Goal: Task Accomplishment & Management: Manage account settings

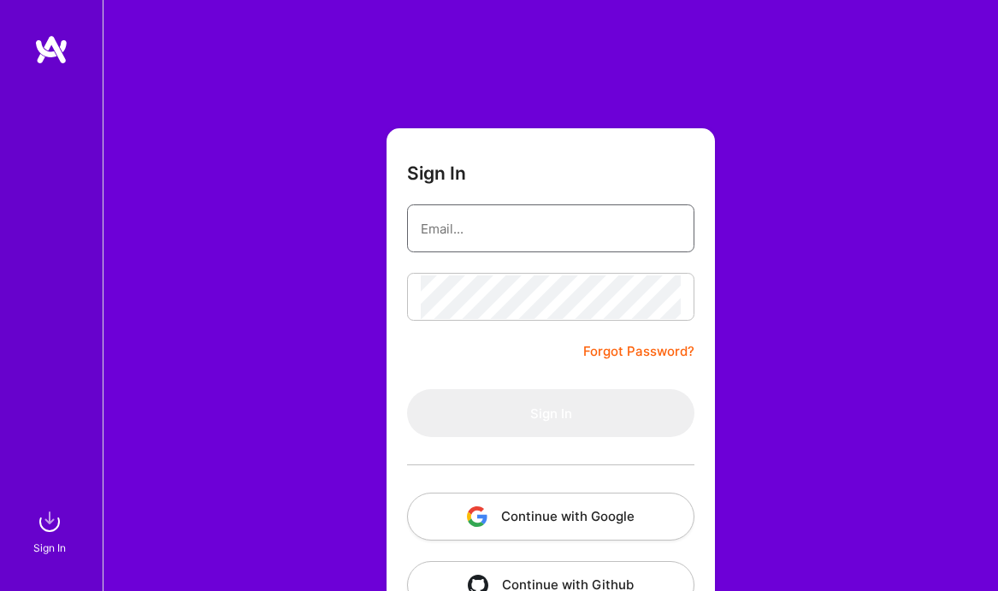
type input "[EMAIL_ADDRESS][DOMAIN_NAME]"
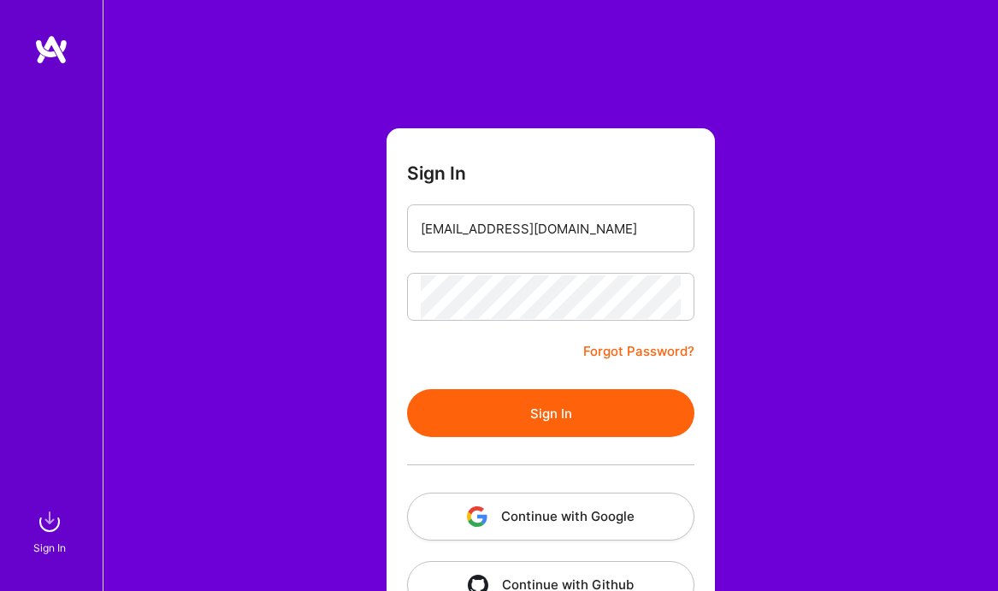
click at [506, 408] on button "Sign In" at bounding box center [550, 413] width 287 height 48
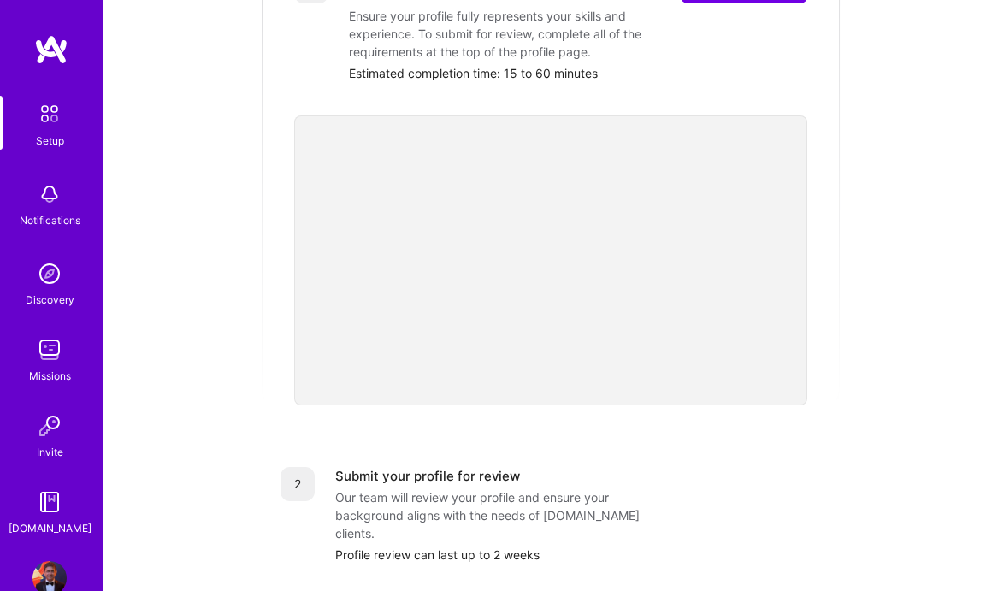
click at [49, 68] on div "Setup Notifications Discovery Missions Invite [DOMAIN_NAME]" at bounding box center [51, 285] width 103 height 503
click at [53, 48] on img at bounding box center [51, 49] width 34 height 31
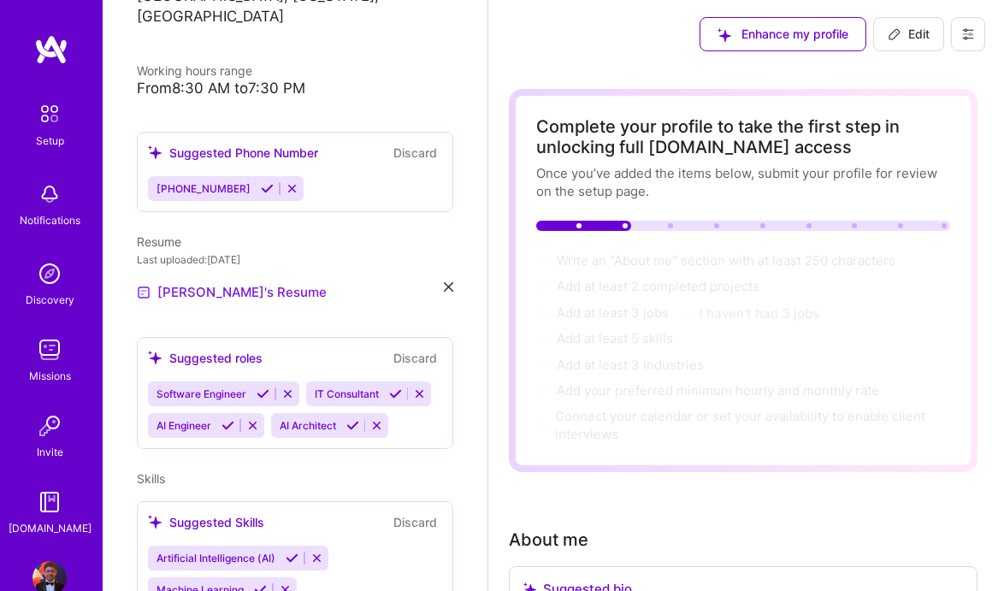
scroll to position [370, 0]
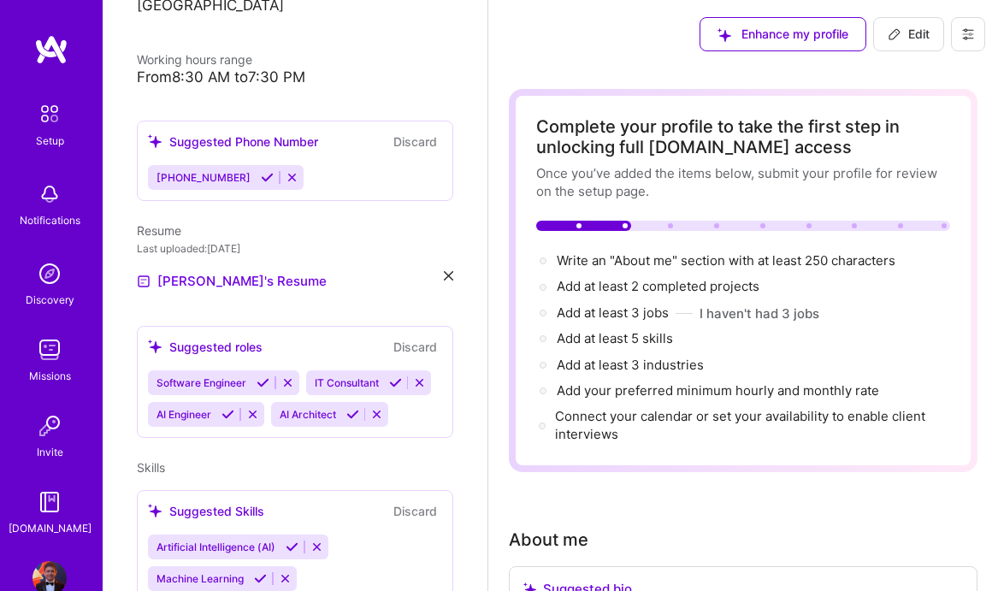
drag, startPoint x: 304, startPoint y: 364, endPoint x: 299, endPoint y: 280, distance: 84.8
click at [299, 280] on div "[PERSON_NAME] Chief Technology Officer (CTO) 15 Years Experience Location [GEOG…" at bounding box center [295, 295] width 385 height 591
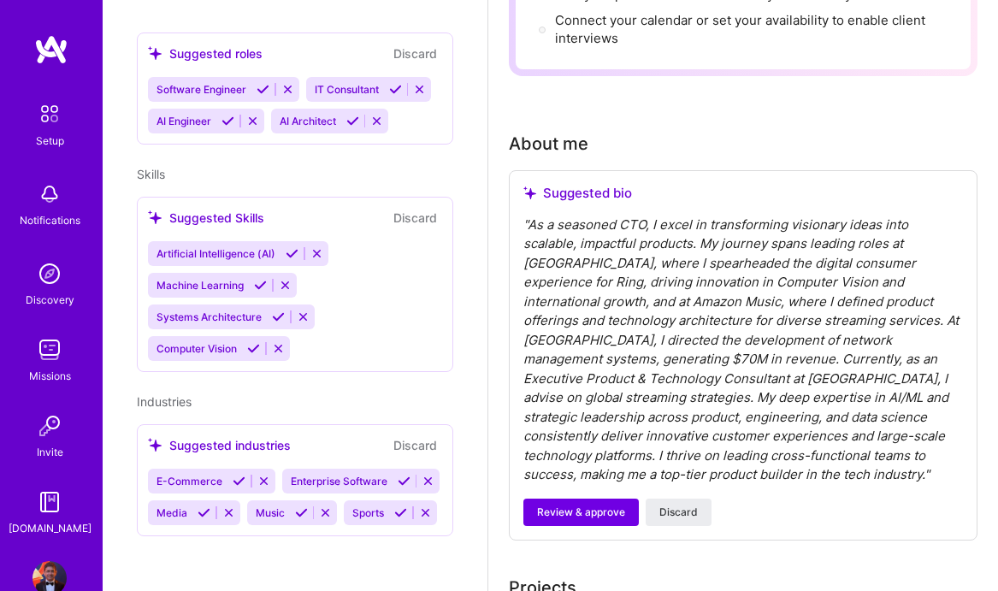
scroll to position [398, 0]
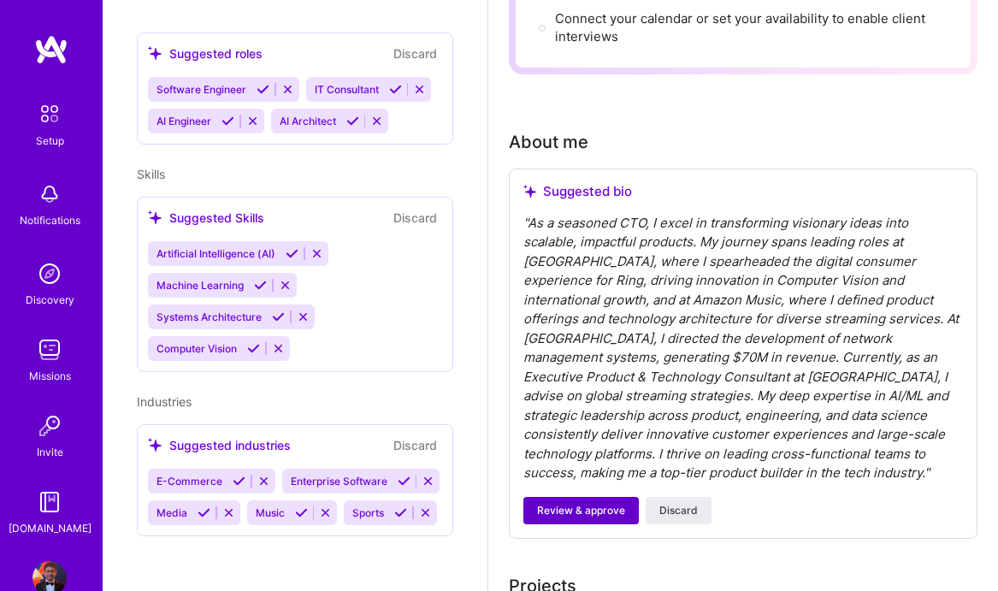
click at [606, 503] on span "Review & approve" at bounding box center [581, 510] width 88 height 15
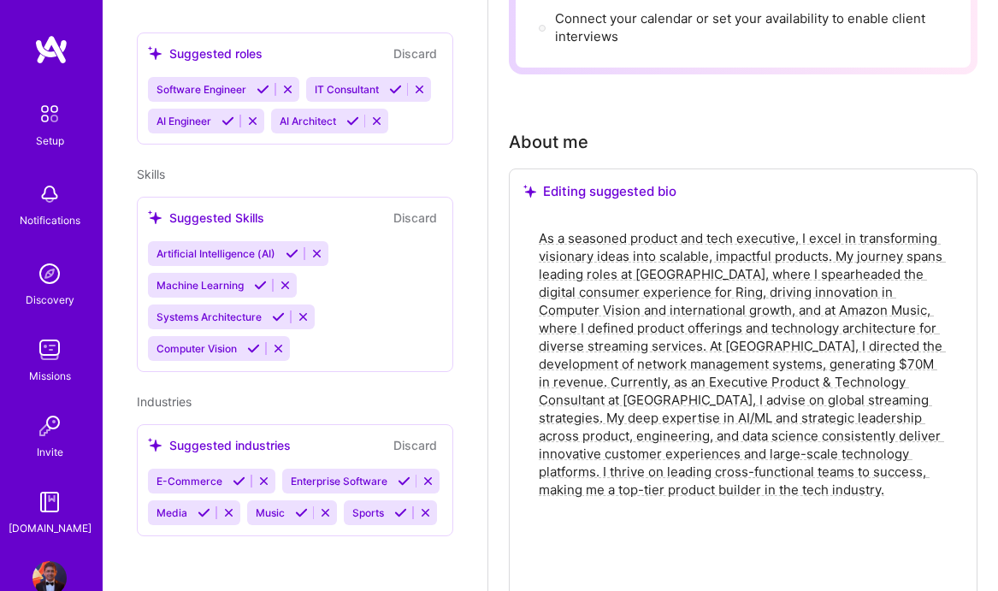
click at [593, 258] on textarea "As a seasoned product and tech executive, I excel in transforming visionary ide…" at bounding box center [743, 490] width 412 height 524
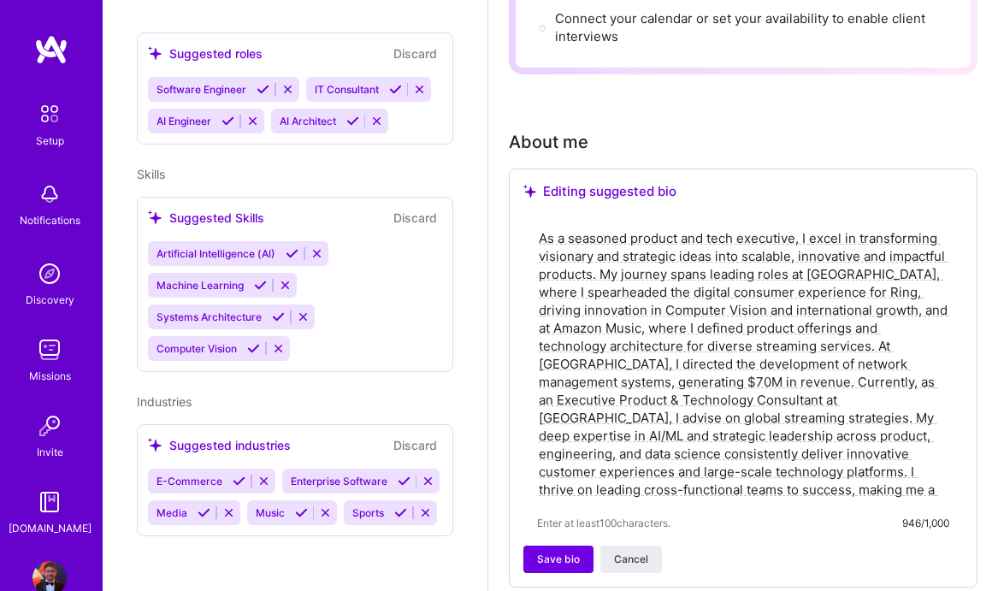
click at [795, 346] on textarea "As a seasoned product and tech executive, I excel in transforming visionary and…" at bounding box center [743, 364] width 412 height 273
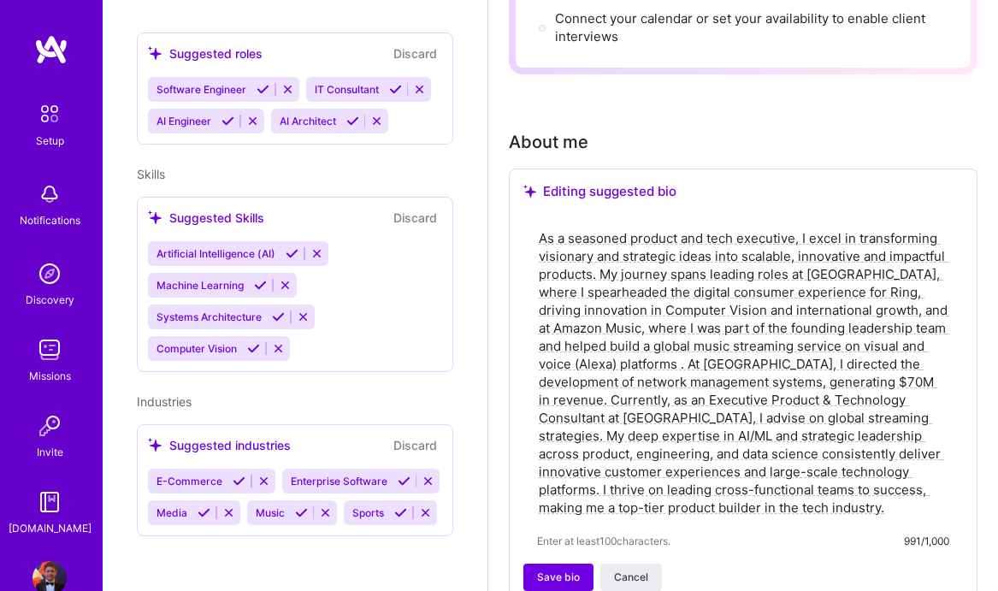
click at [724, 313] on textarea "As a seasoned product and tech executive, I excel in transforming visionary and…" at bounding box center [743, 373] width 412 height 291
click at [869, 310] on textarea "As a seasoned product and tech executive, I excel in transforming visionary and…" at bounding box center [743, 373] width 412 height 291
click at [875, 289] on textarea "As a seasoned product and tech executive, I excel in transforming visionary and…" at bounding box center [743, 373] width 412 height 291
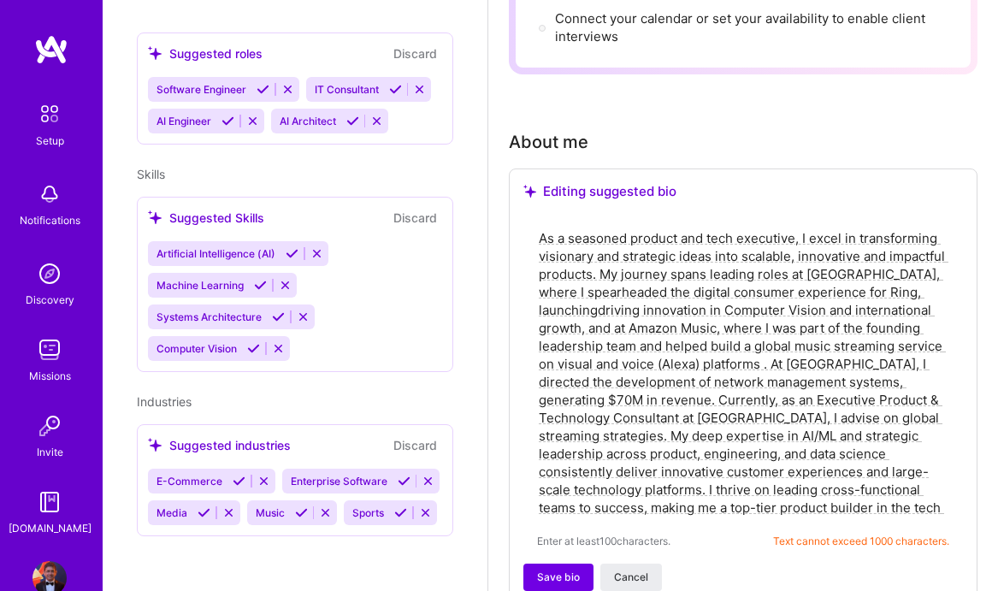
click at [819, 376] on textarea "As a seasoned product and tech executive, I excel in transforming visionary and…" at bounding box center [743, 373] width 412 height 291
click at [629, 423] on textarea "As a seasoned product and tech executive, I excel in transforming visionary and…" at bounding box center [743, 373] width 412 height 291
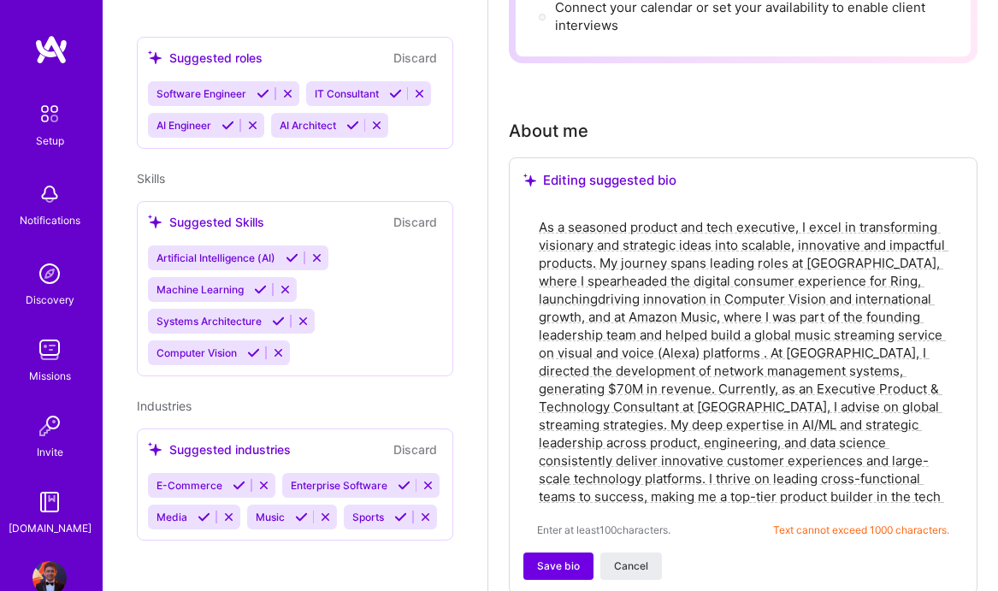
scroll to position [660, 0]
click at [590, 384] on textarea "As a seasoned product and tech executive, I excel in transforming visionary and…" at bounding box center [743, 361] width 412 height 291
paste textarea "Seasoned product & tech executive with 26+ years driving global consumer and en…"
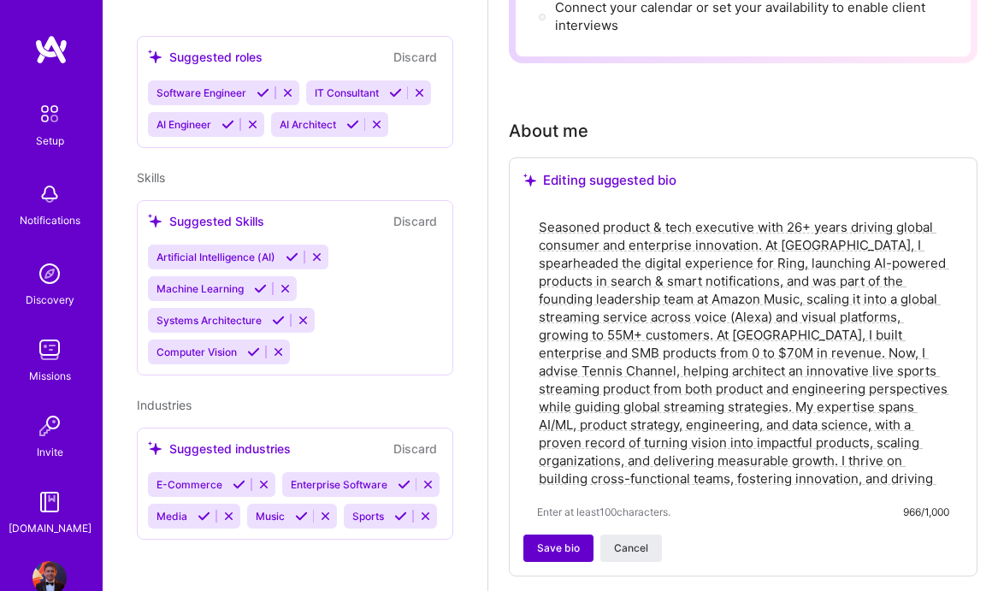
type textarea "Seasoned product & tech executive with 26+ years driving global consumer and en…"
click at [565, 546] on span "Save bio" at bounding box center [558, 548] width 43 height 15
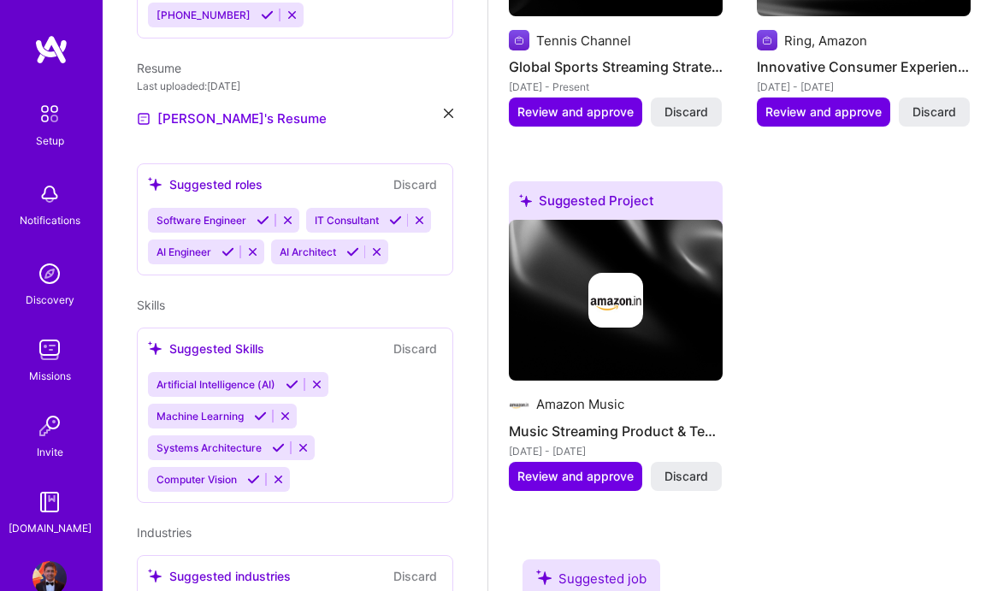
scroll to position [1416, 0]
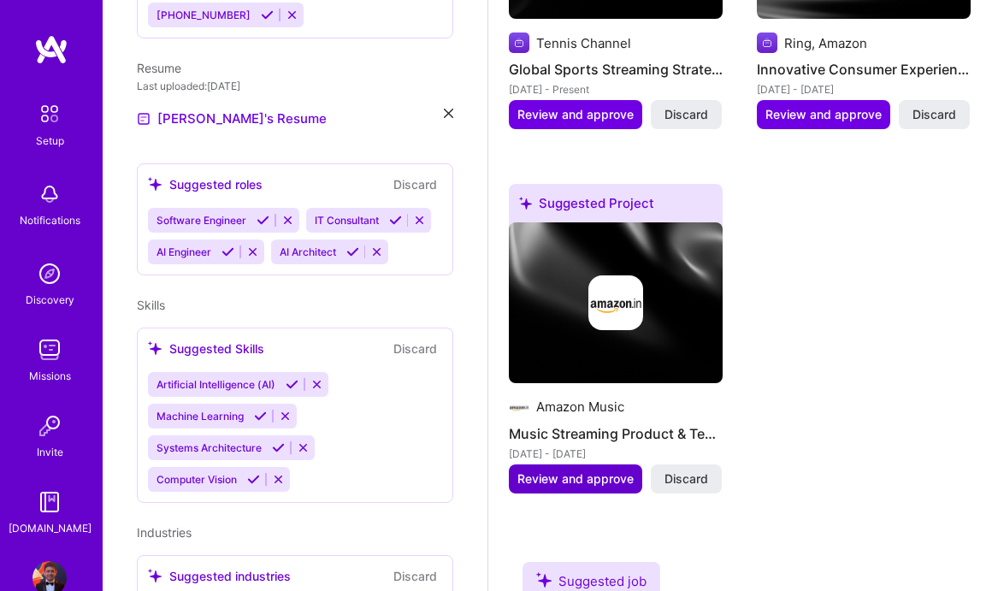
click at [580, 470] on span "Review and approve" at bounding box center [576, 478] width 116 height 17
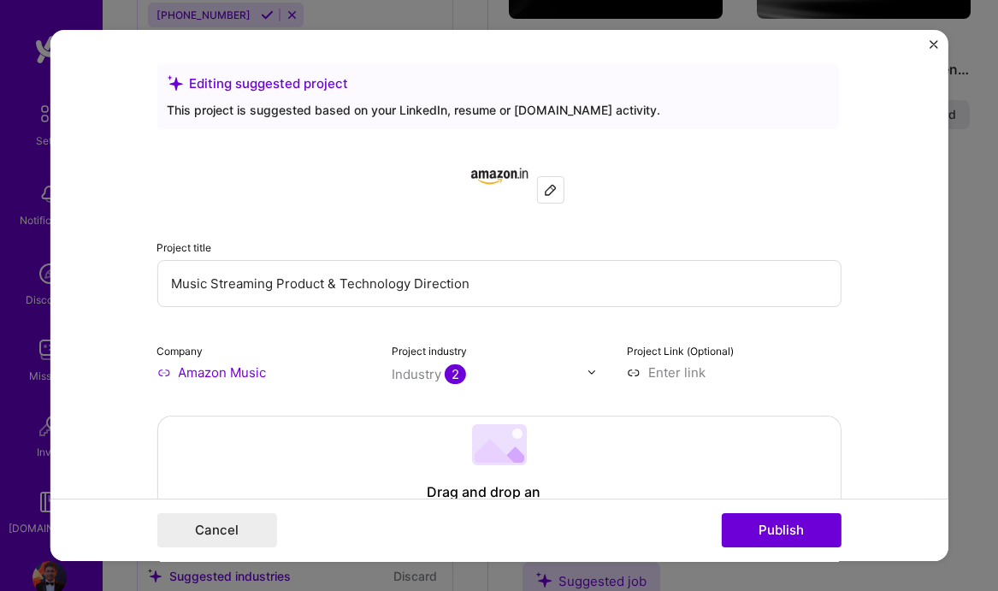
click at [549, 186] on img at bounding box center [550, 190] width 14 height 14
click at [453, 282] on input "Music Streaming Product & Technology Direction" at bounding box center [499, 283] width 684 height 47
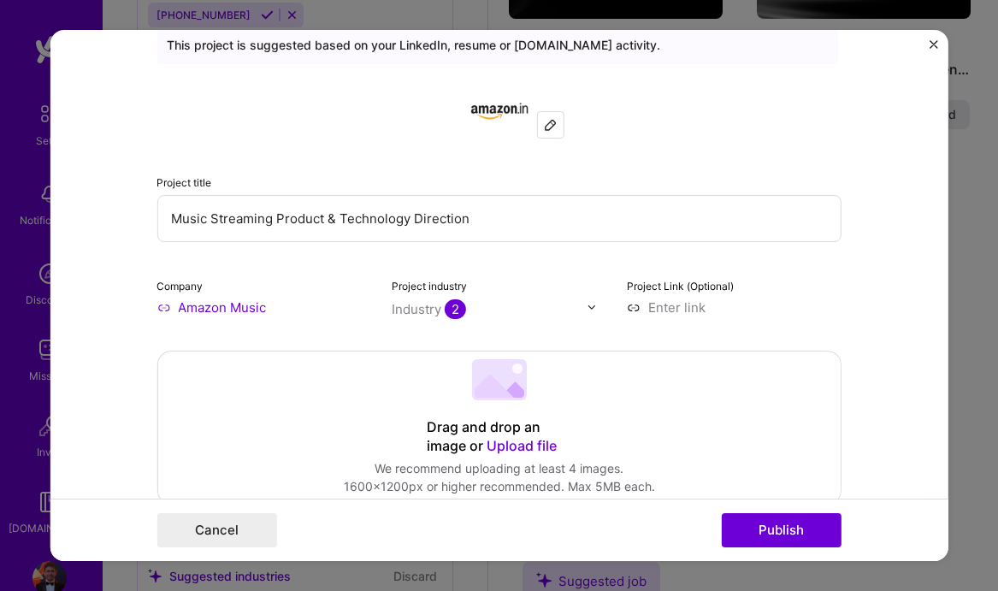
scroll to position [62, 0]
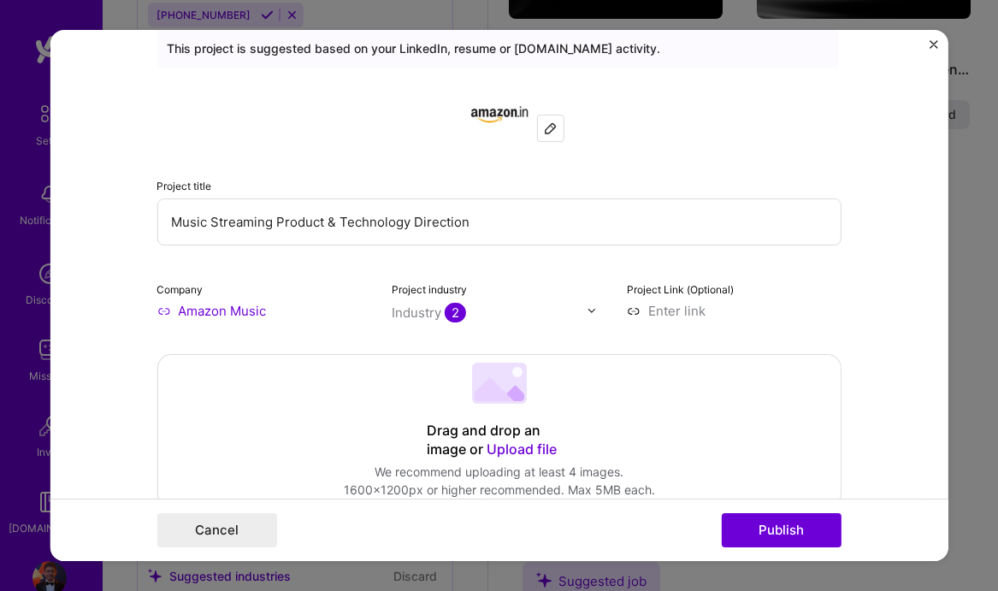
click at [871, 324] on form "Editing suggested project This project is suggested based on your LinkedIn, res…" at bounding box center [499, 296] width 898 height 532
click at [330, 216] on input "Music Streaming Product & Technology Direction" at bounding box center [499, 221] width 684 height 47
paste input "Global Music Streaming Product & Technology Leadership"
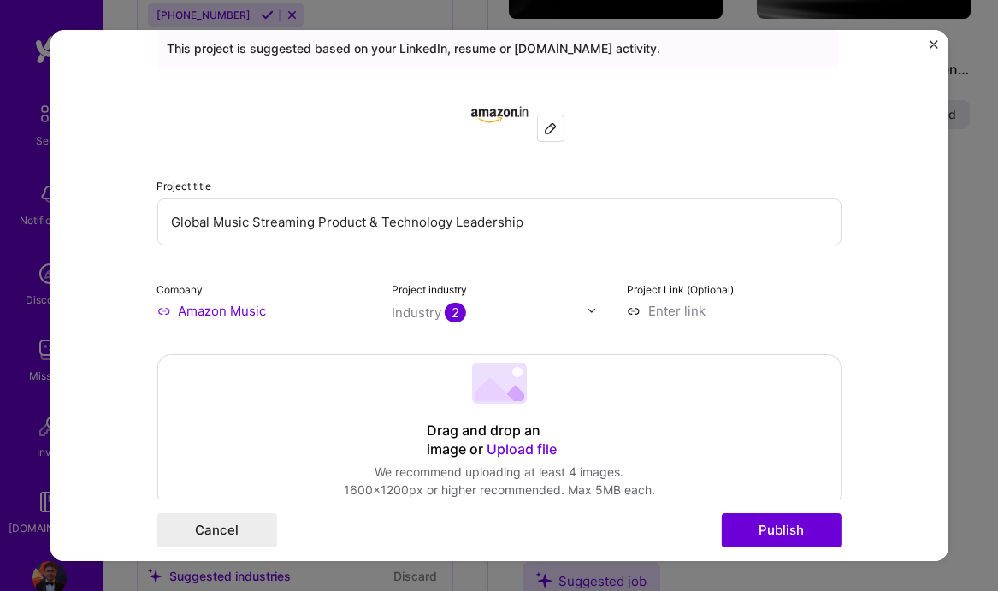
type input "Global Music Streaming Product & Technology Leadership"
click at [454, 310] on span "2" at bounding box center [455, 313] width 21 height 20
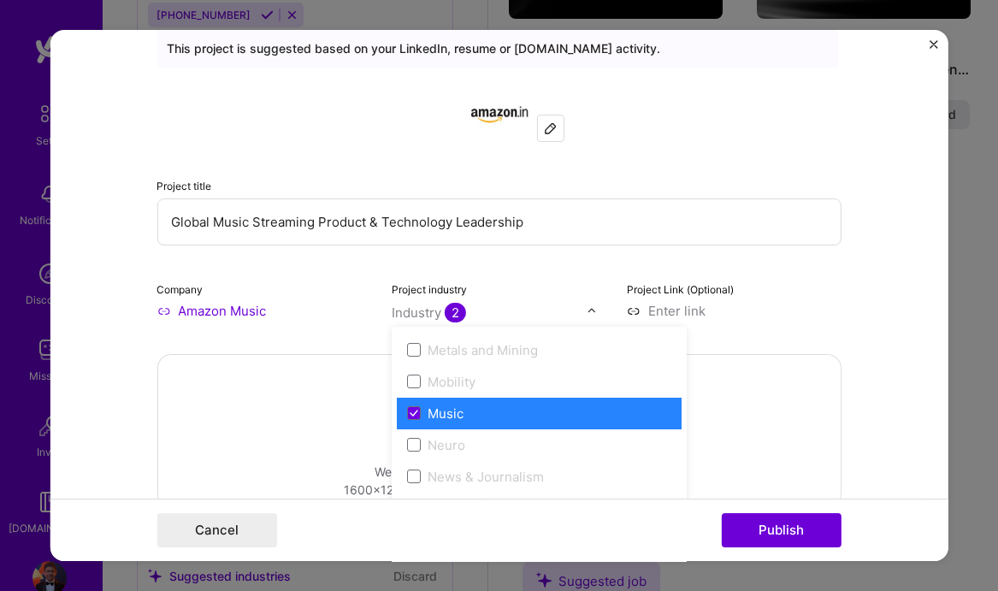
scroll to position [2703, 0]
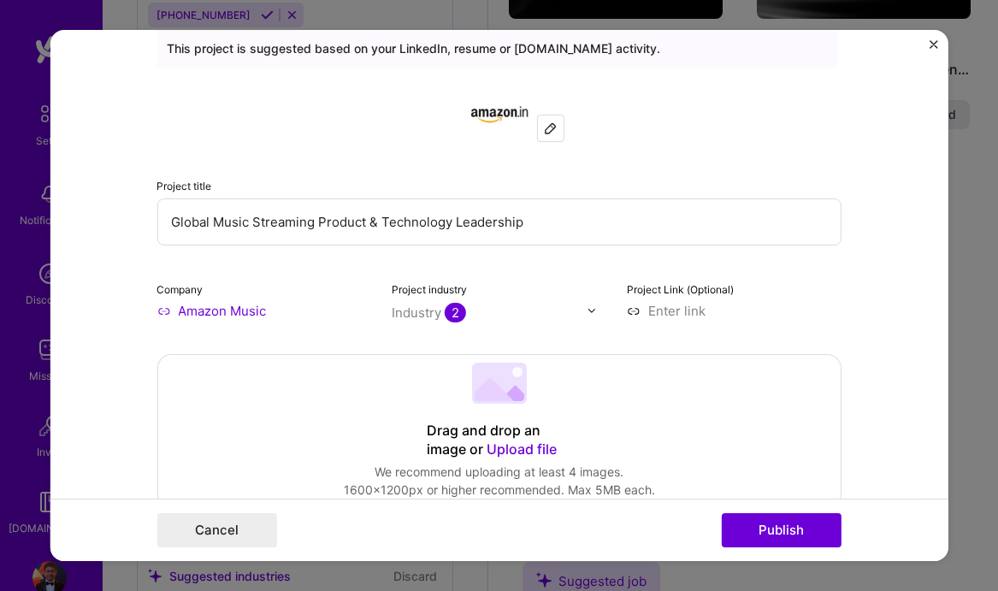
click at [905, 410] on form "Editing suggested project This project is suggested based on your LinkedIn, res…" at bounding box center [499, 296] width 898 height 532
click at [457, 312] on span "2" at bounding box center [455, 313] width 21 height 20
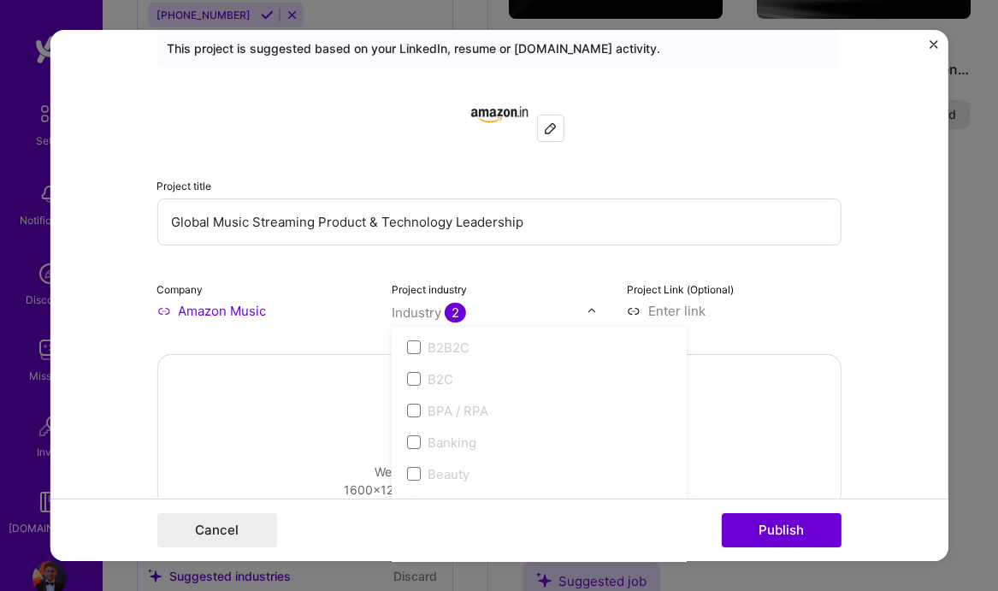
scroll to position [522, 0]
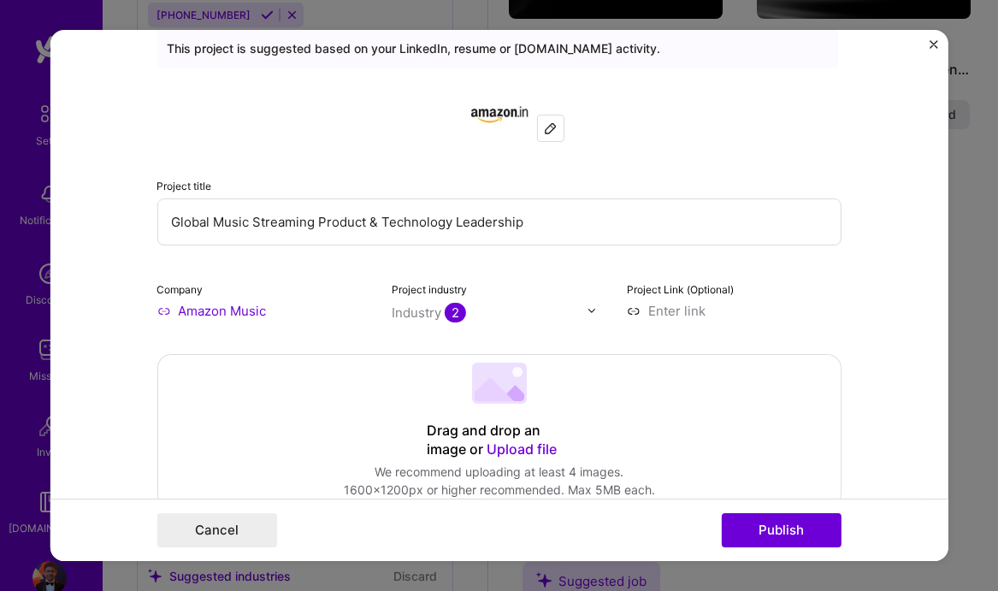
click at [893, 449] on form "Editing suggested project This project is suggested based on your LinkedIn, res…" at bounding box center [499, 296] width 898 height 532
click at [769, 531] on button "Publish" at bounding box center [781, 530] width 120 height 34
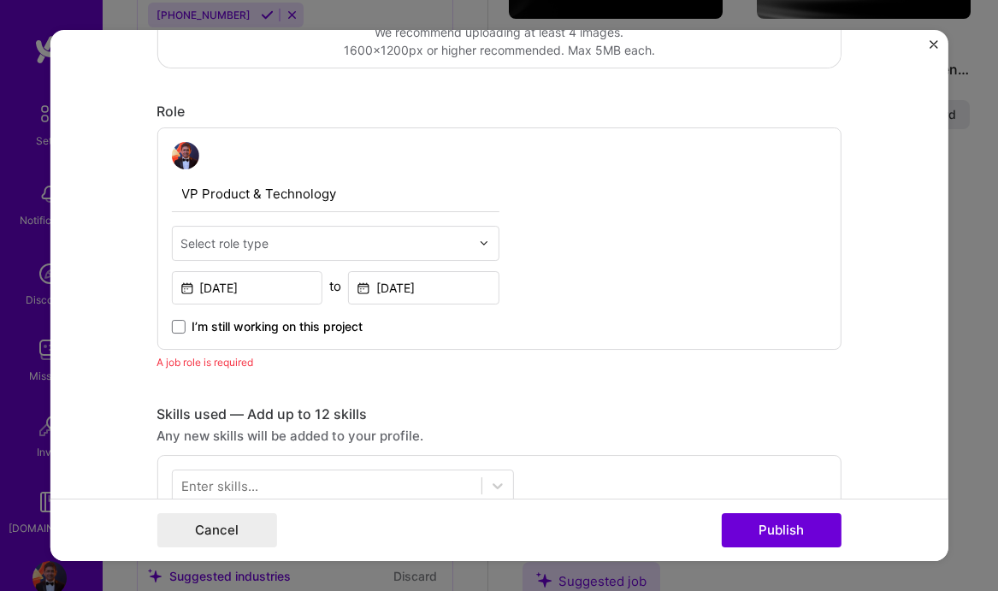
scroll to position [572, 0]
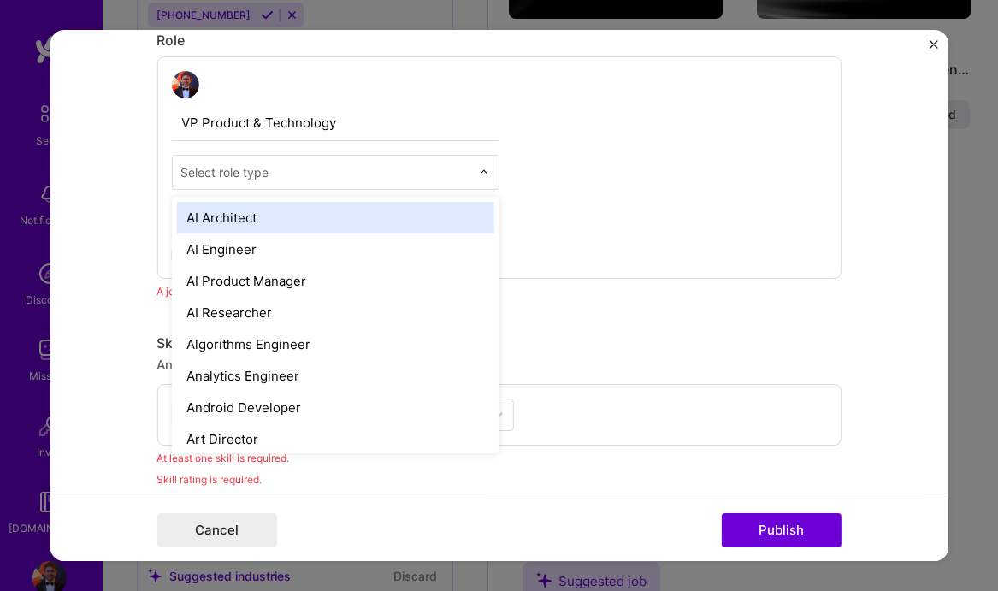
click at [272, 171] on input "text" at bounding box center [324, 172] width 289 height 18
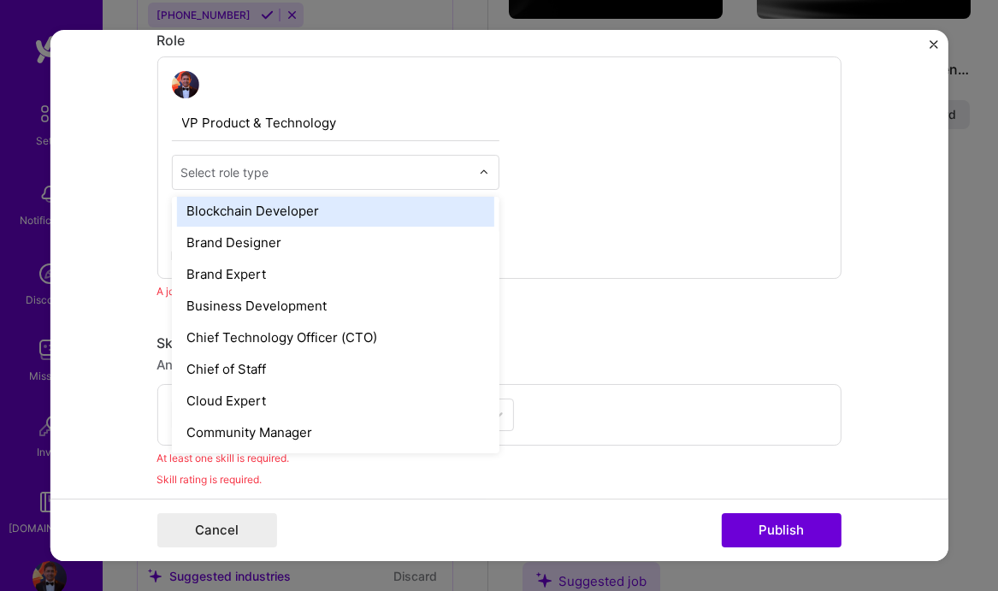
scroll to position [324, 0]
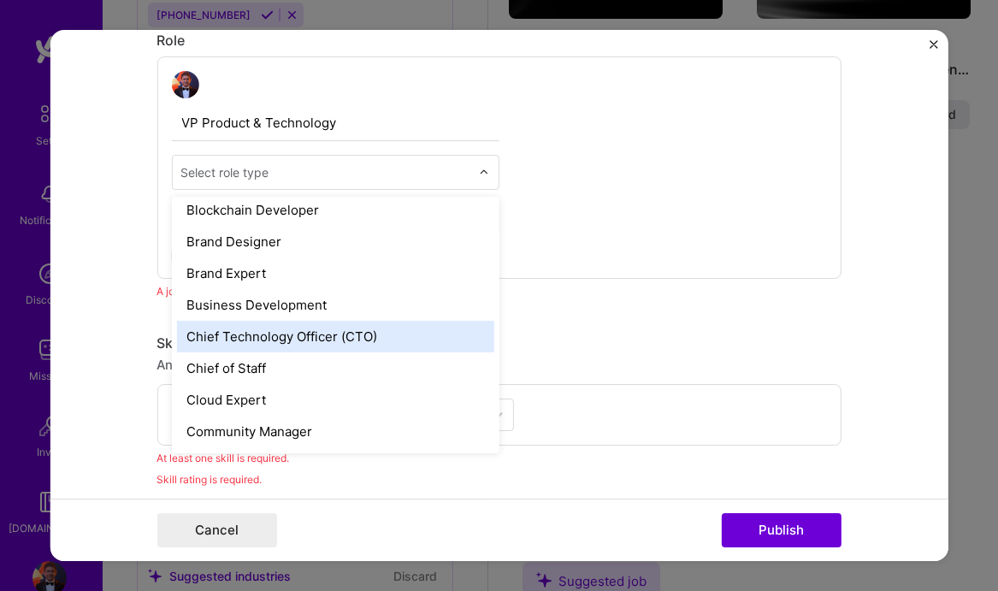
click at [300, 340] on div "Chief Technology Officer (CTO)" at bounding box center [334, 337] width 317 height 32
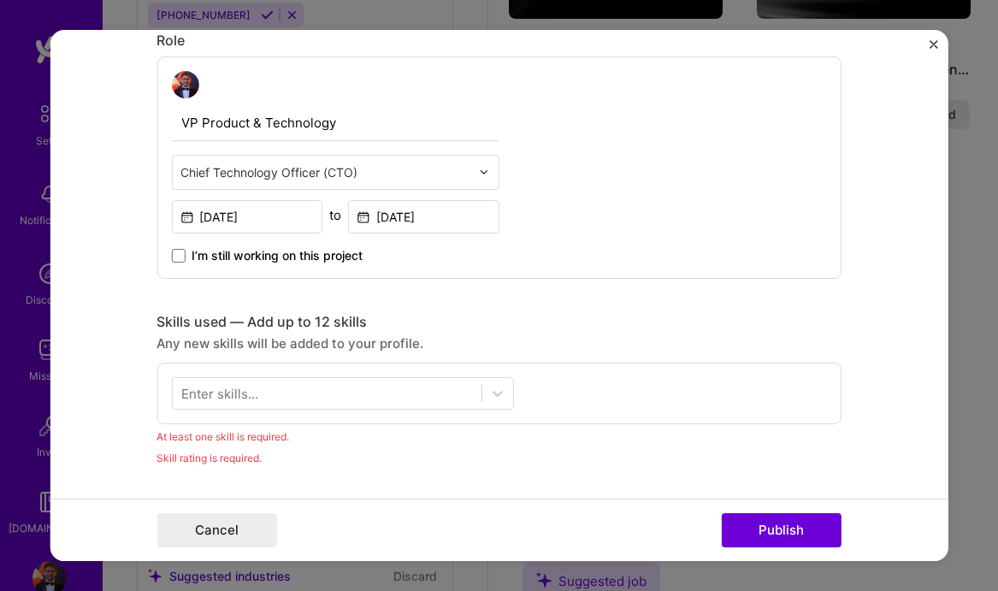
click at [367, 178] on input "text" at bounding box center [324, 172] width 289 height 18
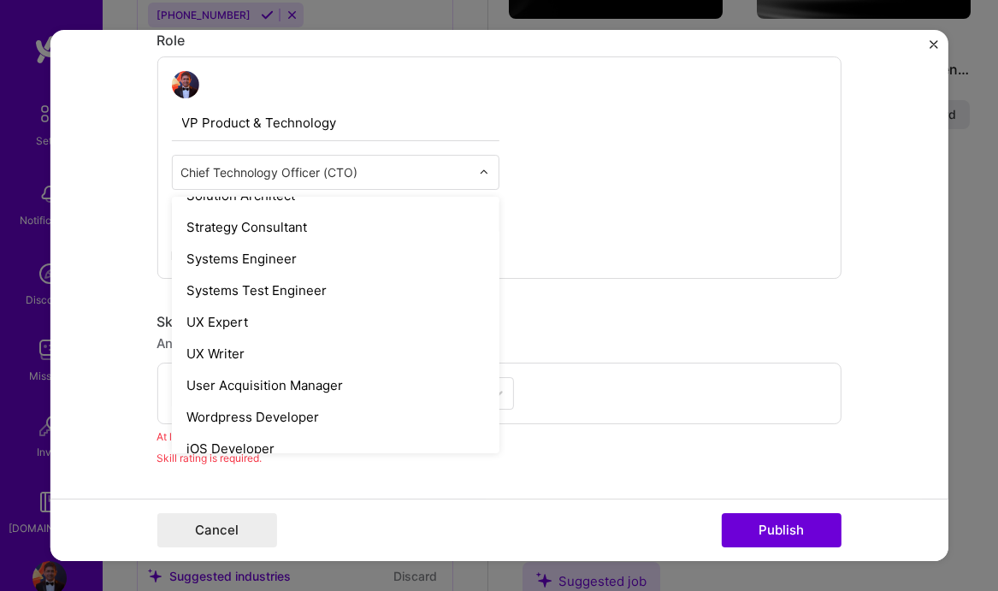
scroll to position [1937, 0]
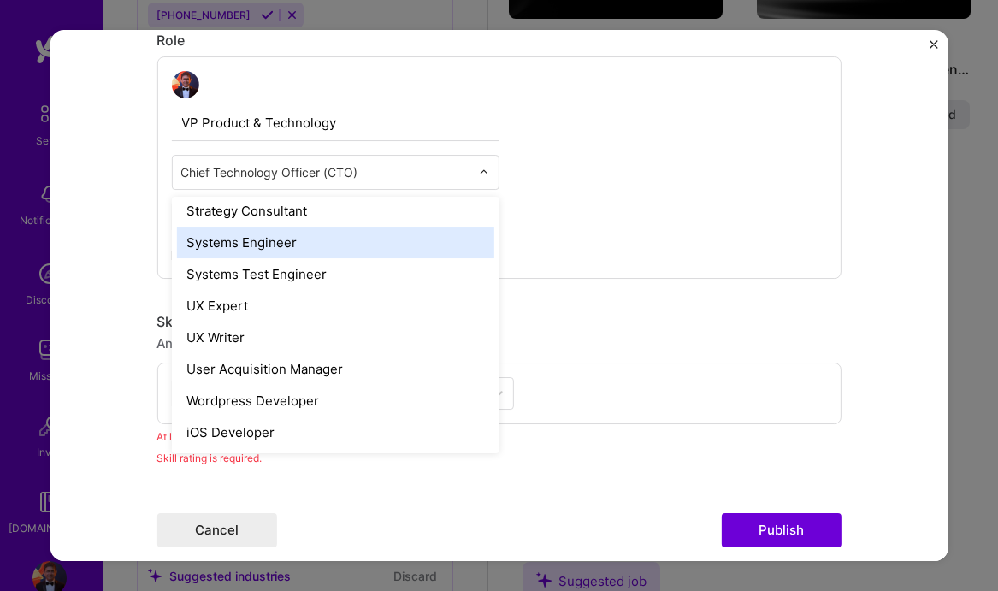
click at [111, 250] on form "Editing suggested project This project is suggested based on your LinkedIn, res…" at bounding box center [499, 296] width 898 height 532
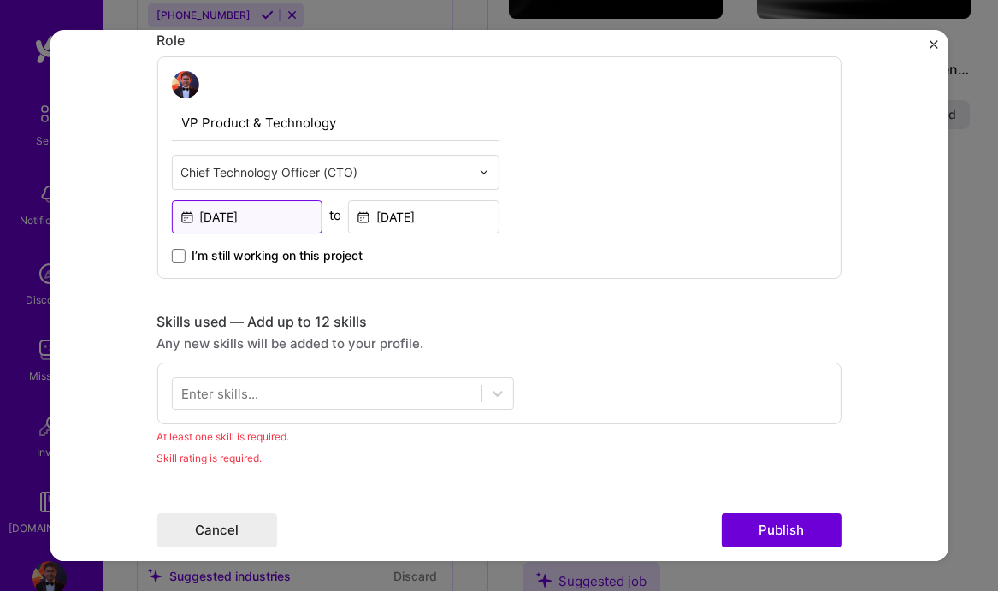
click at [296, 217] on input "[DATE]" at bounding box center [246, 216] width 151 height 33
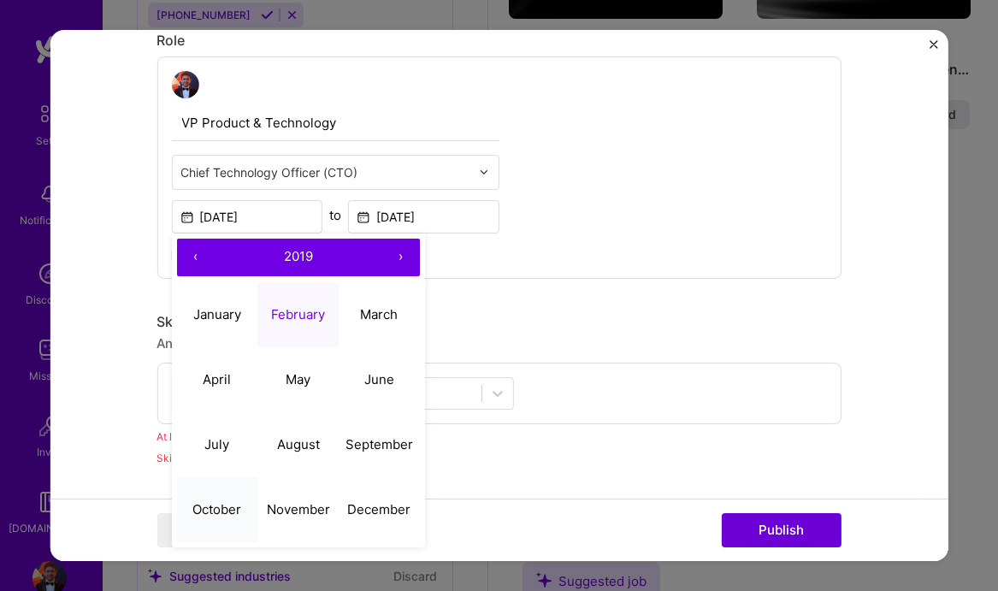
click at [208, 506] on abbr "October" at bounding box center [216, 509] width 49 height 16
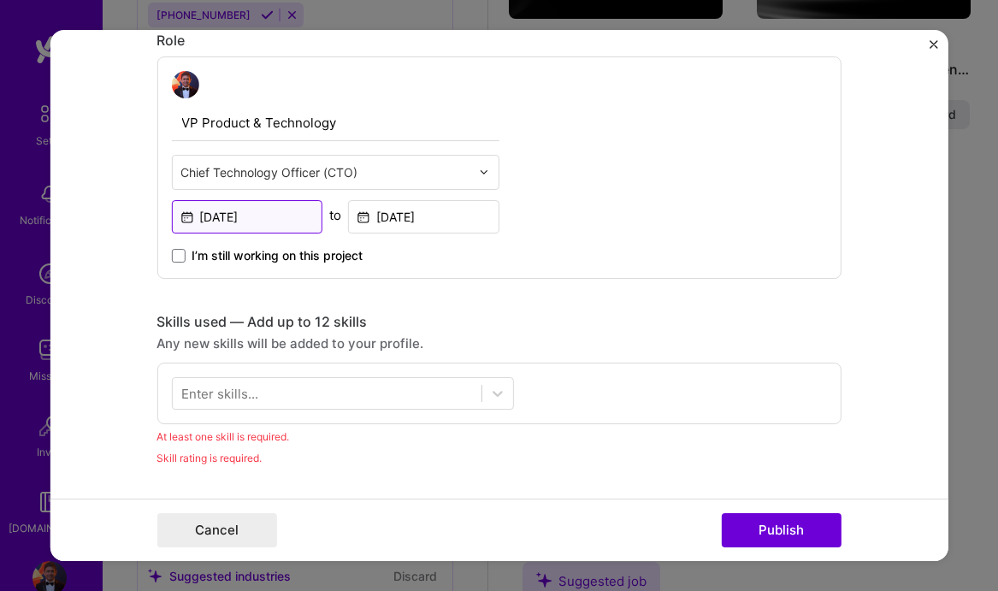
click at [211, 216] on input "[DATE]" at bounding box center [246, 216] width 151 height 33
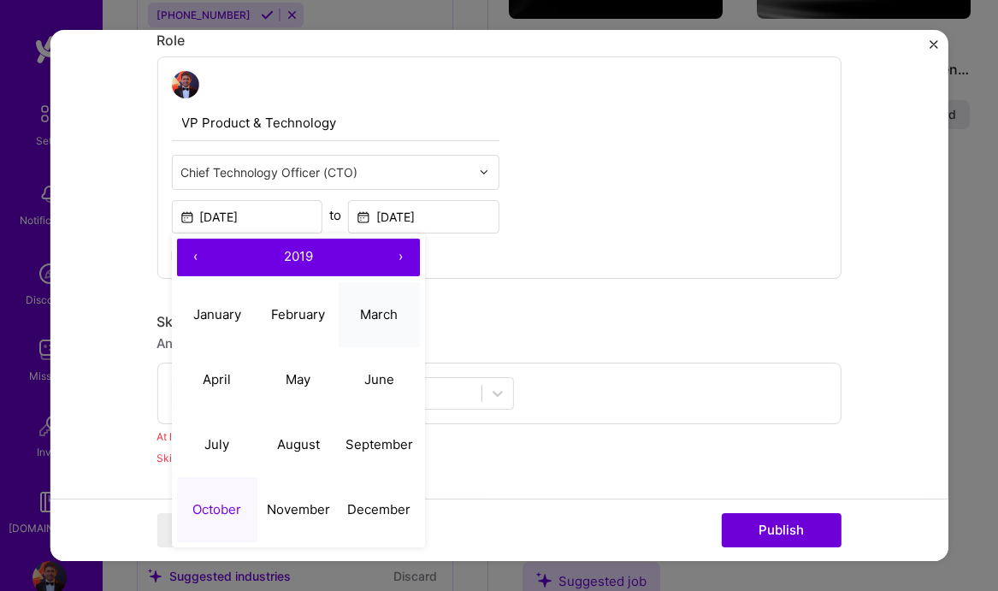
click at [381, 313] on abbr "March" at bounding box center [379, 314] width 38 height 16
type input "[DATE]"
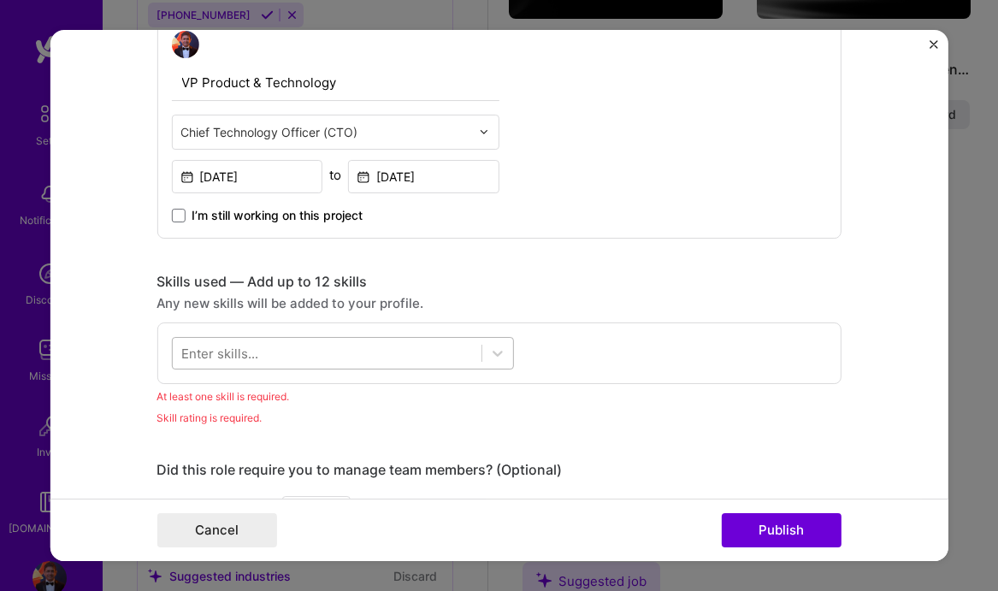
scroll to position [617, 0]
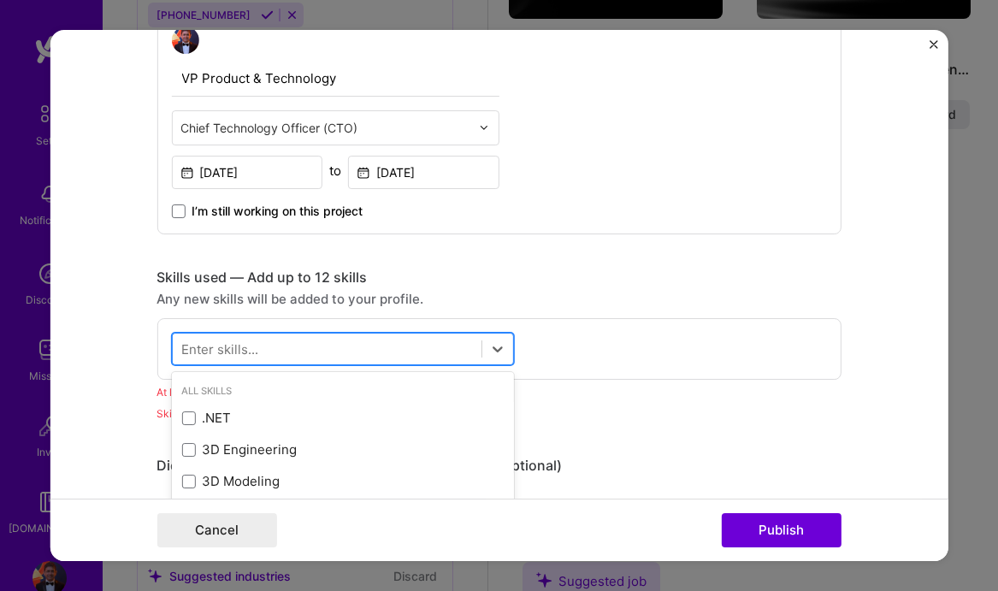
click at [402, 352] on div at bounding box center [326, 348] width 309 height 28
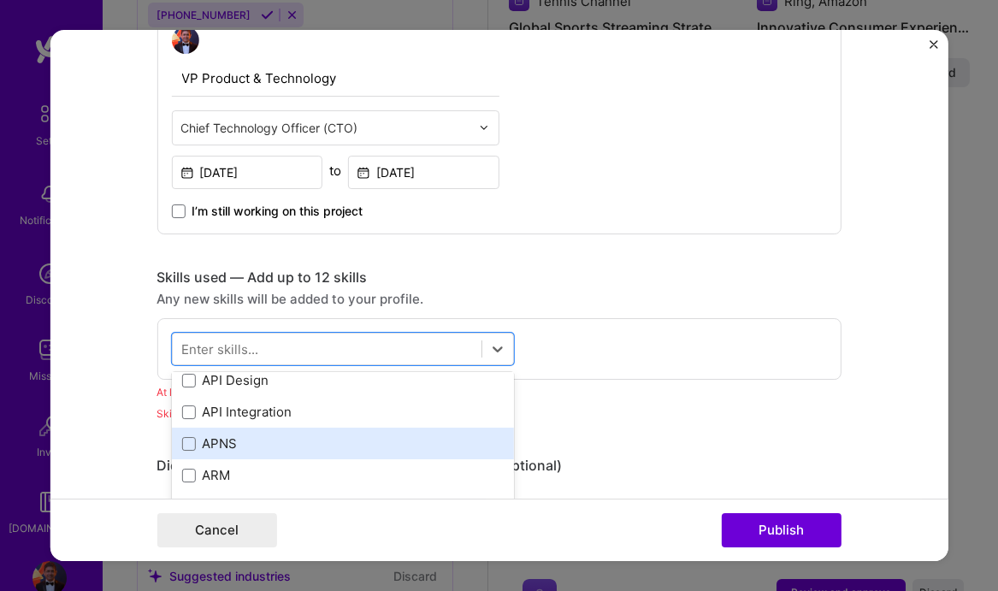
scroll to position [127, 0]
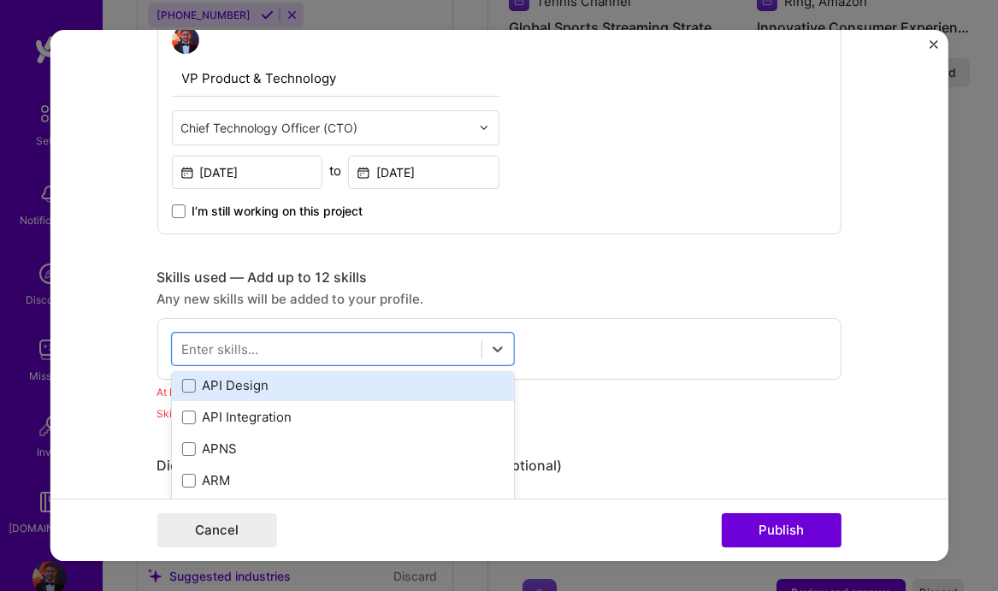
click at [400, 387] on div "API Design" at bounding box center [342, 385] width 322 height 18
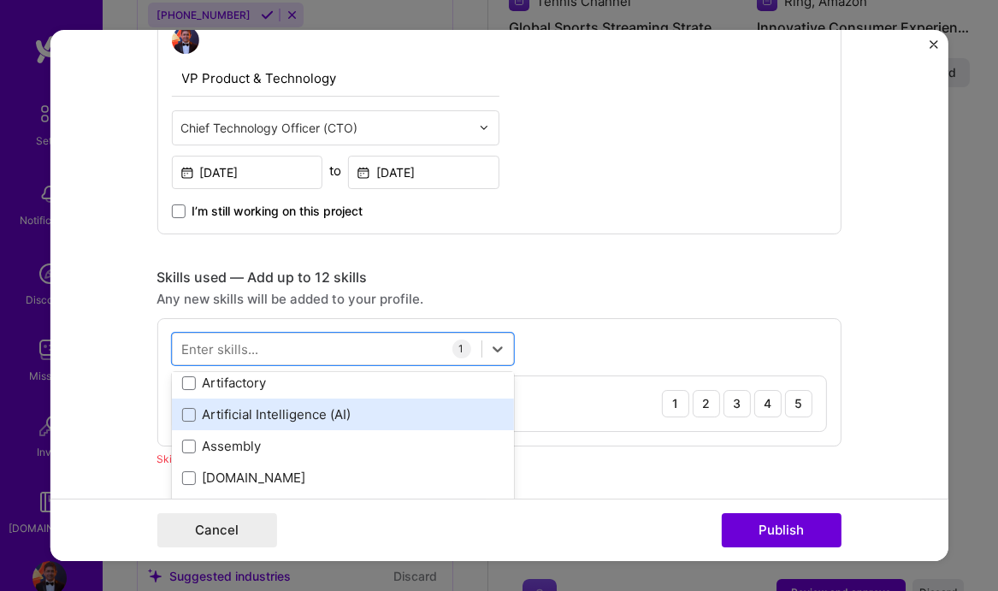
click at [399, 415] on div "Artificial Intelligence (AI)" at bounding box center [342, 414] width 322 height 18
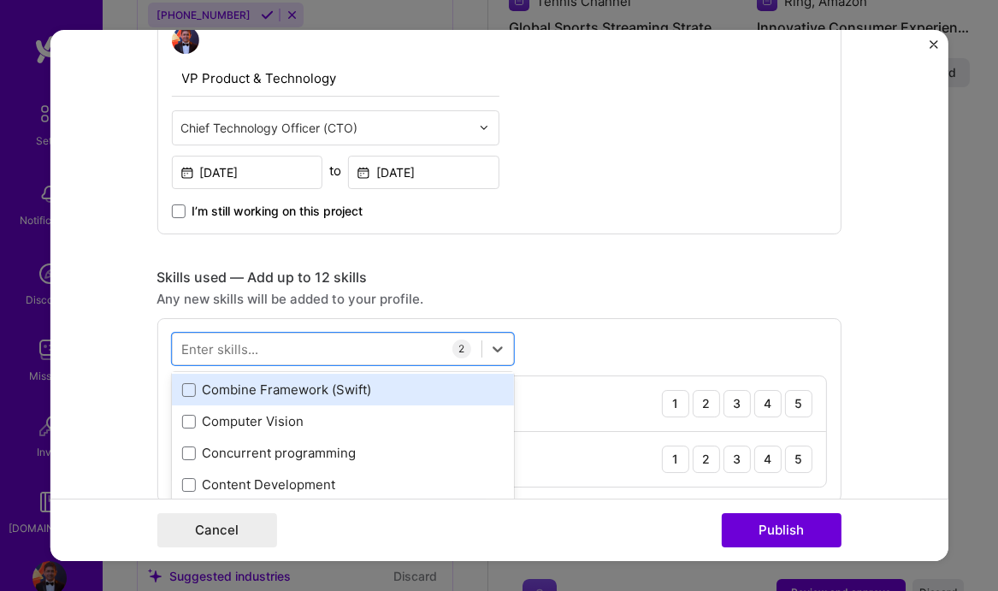
scroll to position [2248, 0]
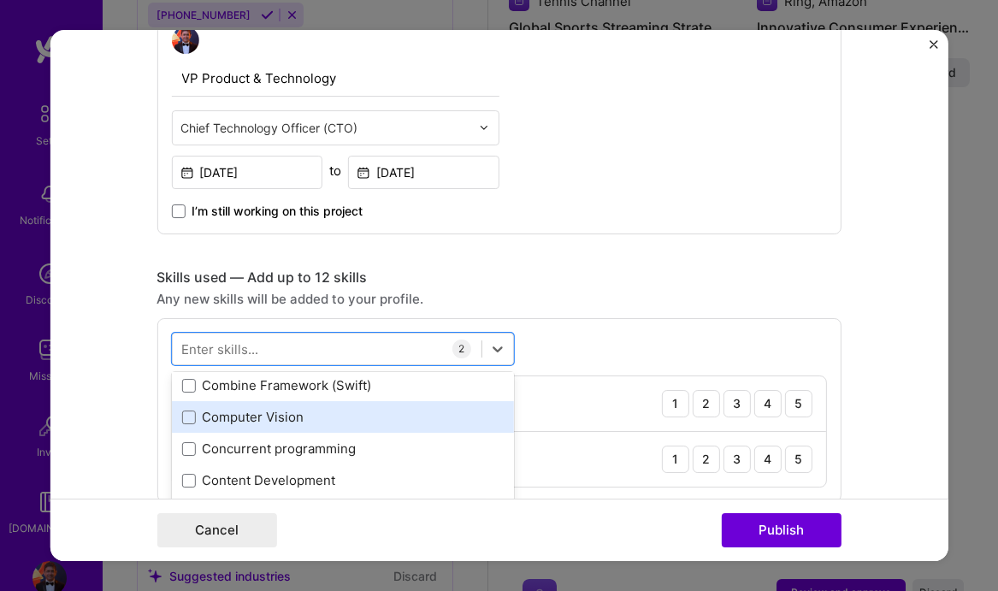
click at [386, 415] on div "Computer Vision" at bounding box center [342, 417] width 322 height 18
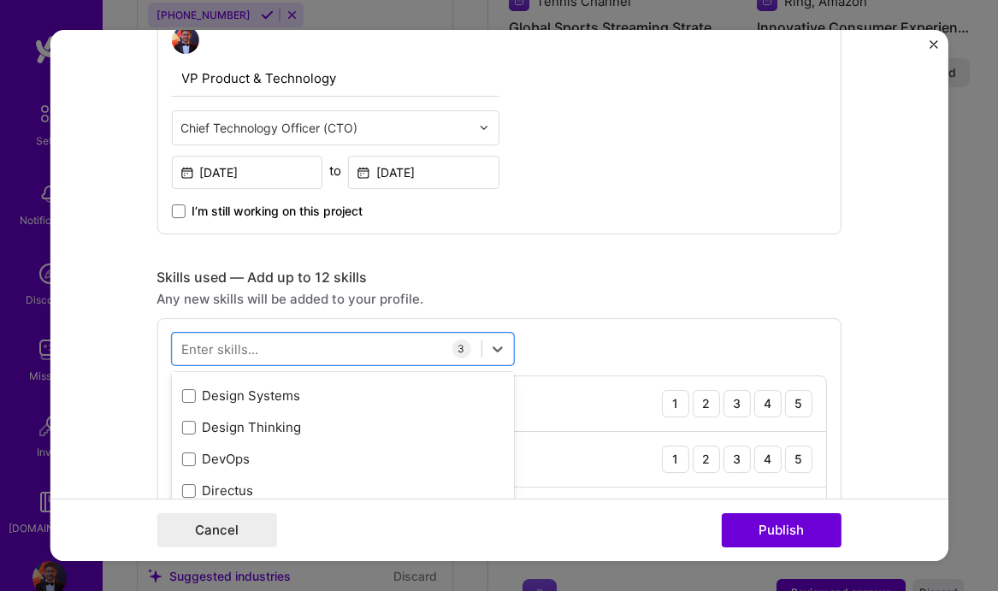
scroll to position [3196, 0]
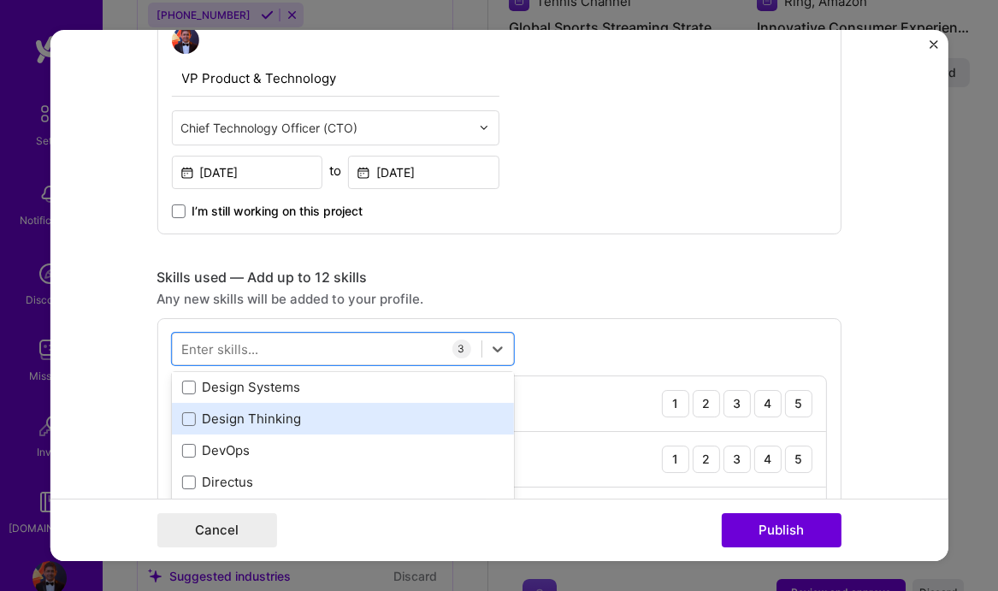
click at [353, 424] on div "Design Thinking" at bounding box center [342, 419] width 322 height 18
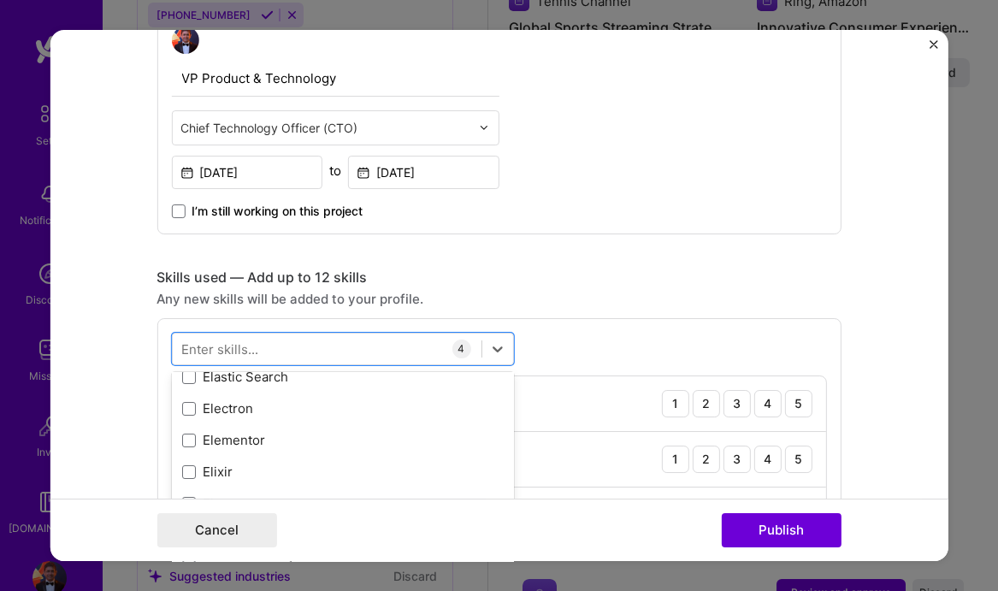
scroll to position [3647, 0]
click at [335, 382] on div "Elastic Search" at bounding box center [342, 379] width 322 height 18
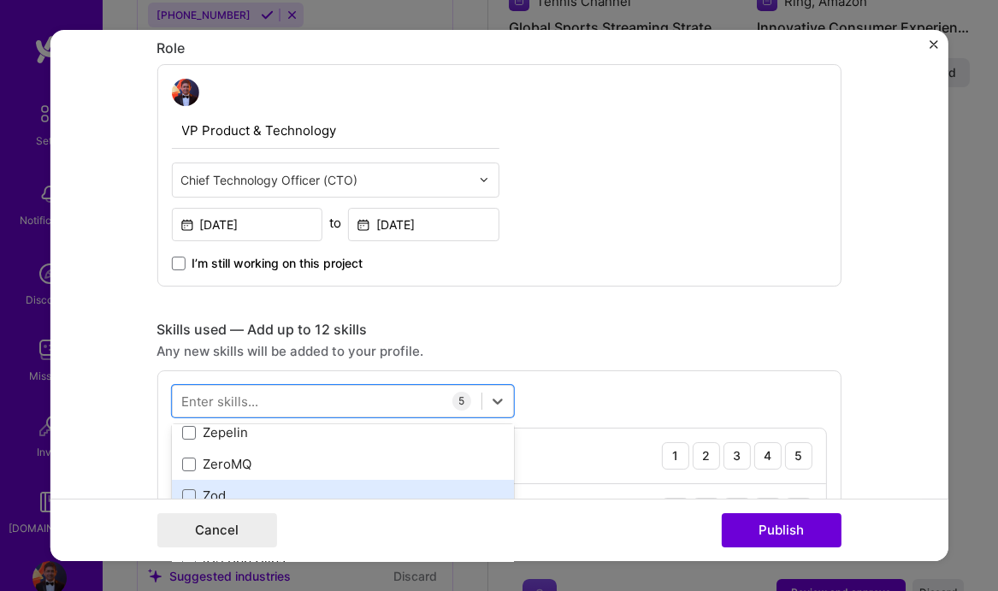
scroll to position [561, 0]
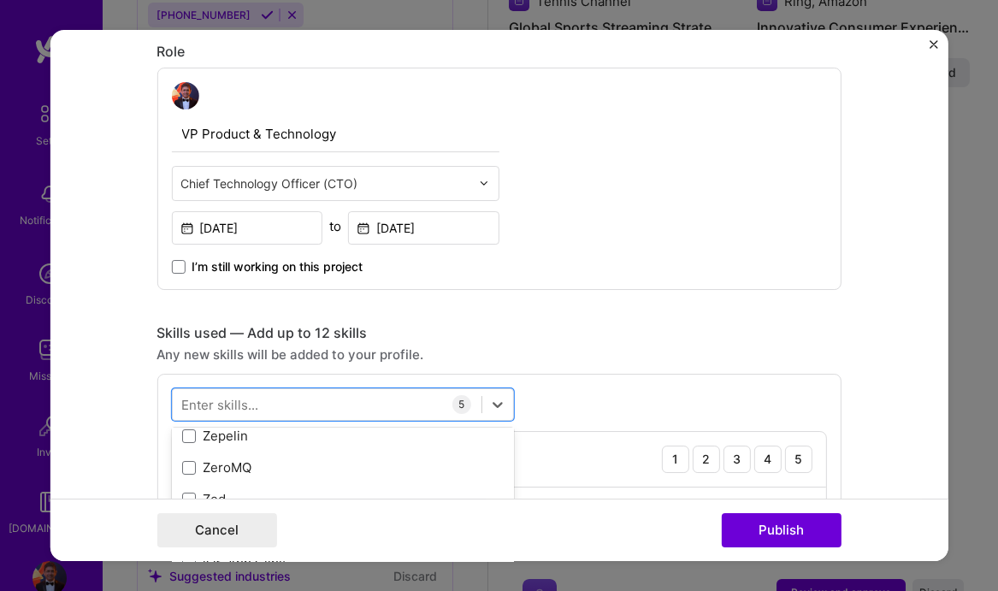
click at [504, 329] on div "Skills used — Add up to 12 skills" at bounding box center [499, 333] width 684 height 18
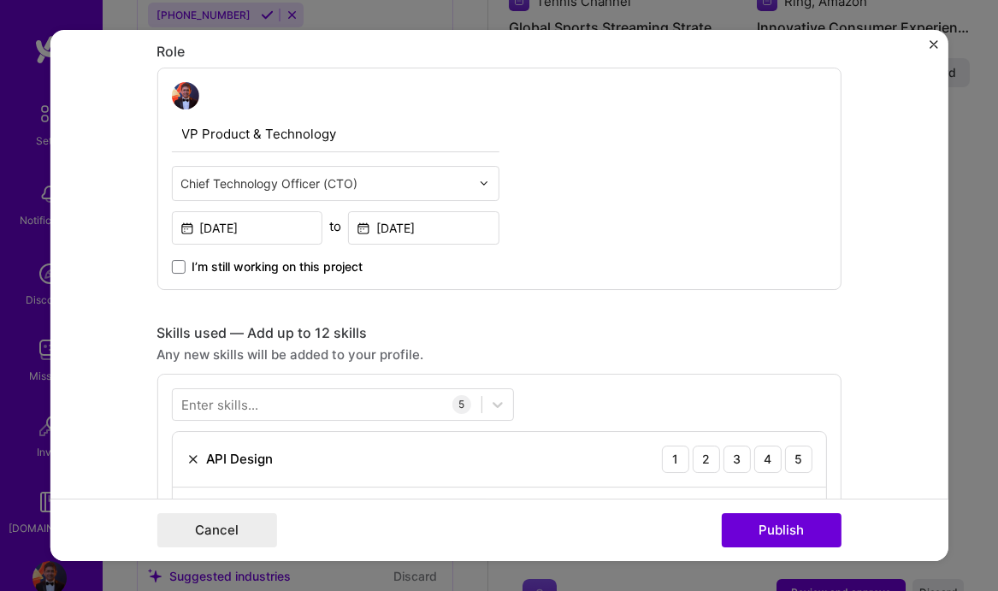
click at [400, 454] on div "API Design 1 2 3 4 5" at bounding box center [499, 460] width 654 height 56
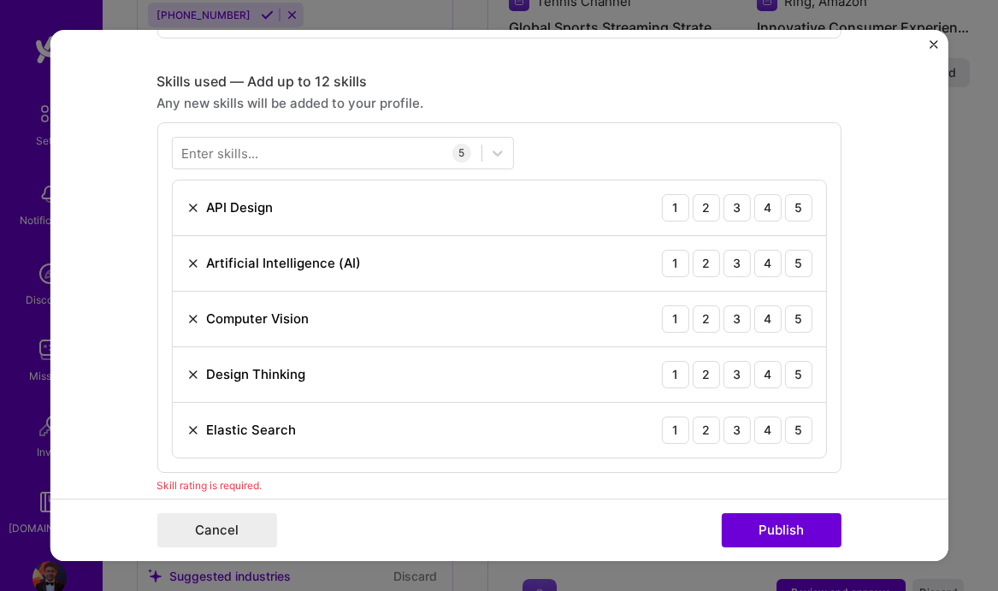
scroll to position [812, 0]
click at [796, 209] on div "5" at bounding box center [797, 208] width 27 height 27
click at [794, 267] on div "5" at bounding box center [797, 264] width 27 height 27
click at [768, 322] on div "4" at bounding box center [767, 319] width 27 height 27
click at [801, 370] on div "5" at bounding box center [797, 375] width 27 height 27
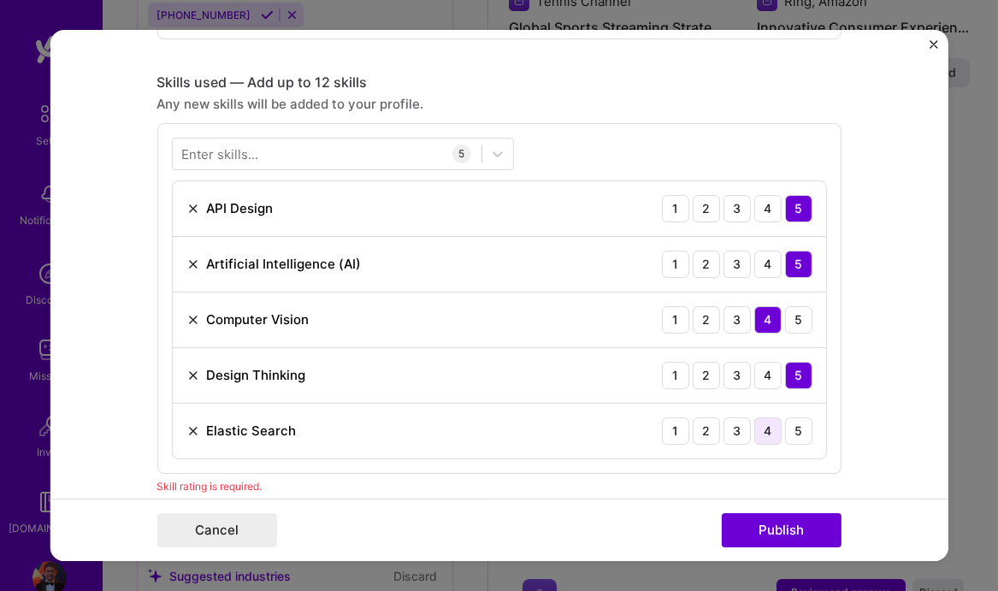
click at [767, 427] on div "4" at bounding box center [767, 430] width 27 height 27
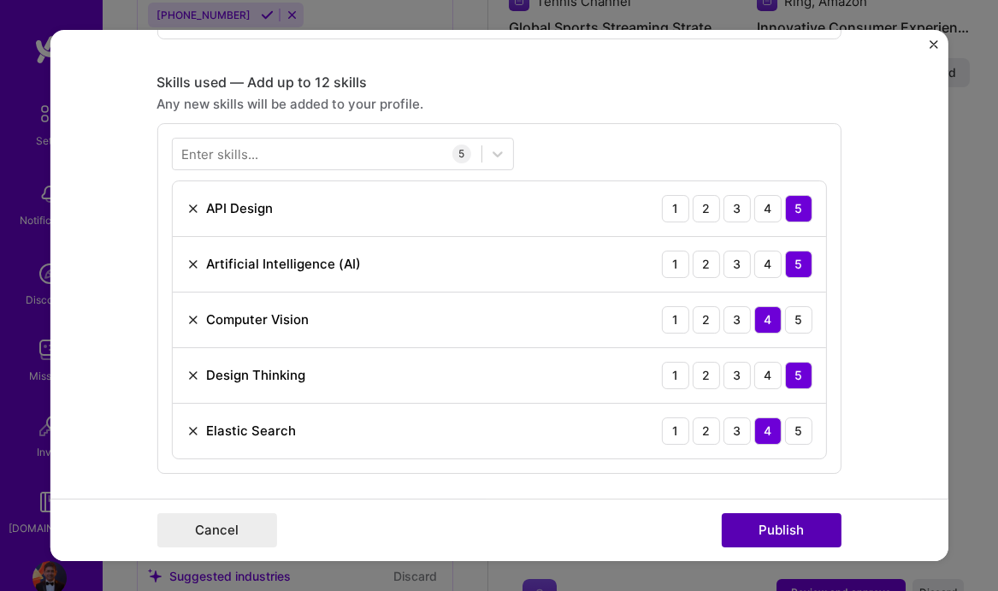
click at [771, 528] on button "Publish" at bounding box center [781, 530] width 120 height 34
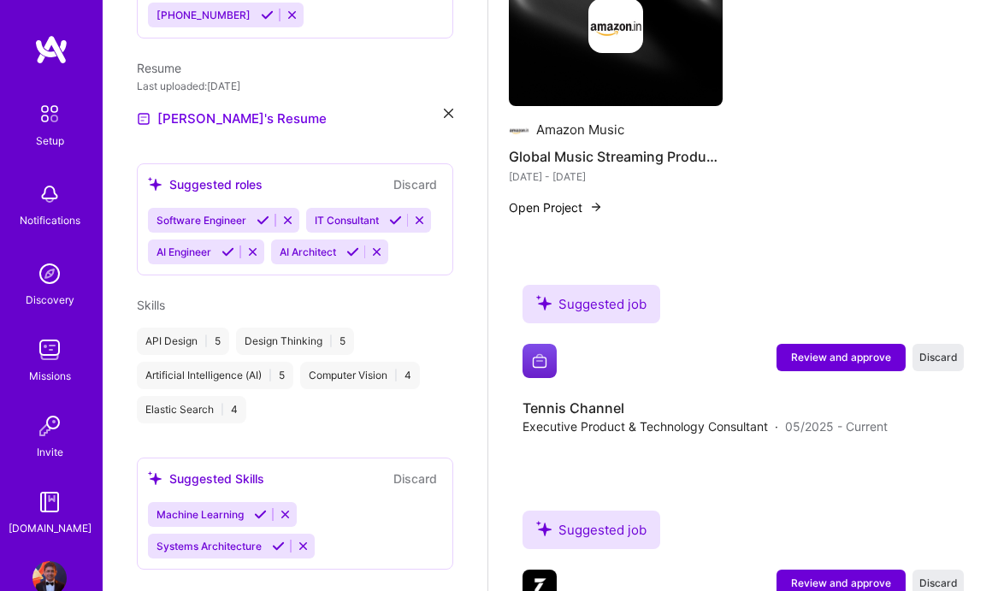
scroll to position [1630, 0]
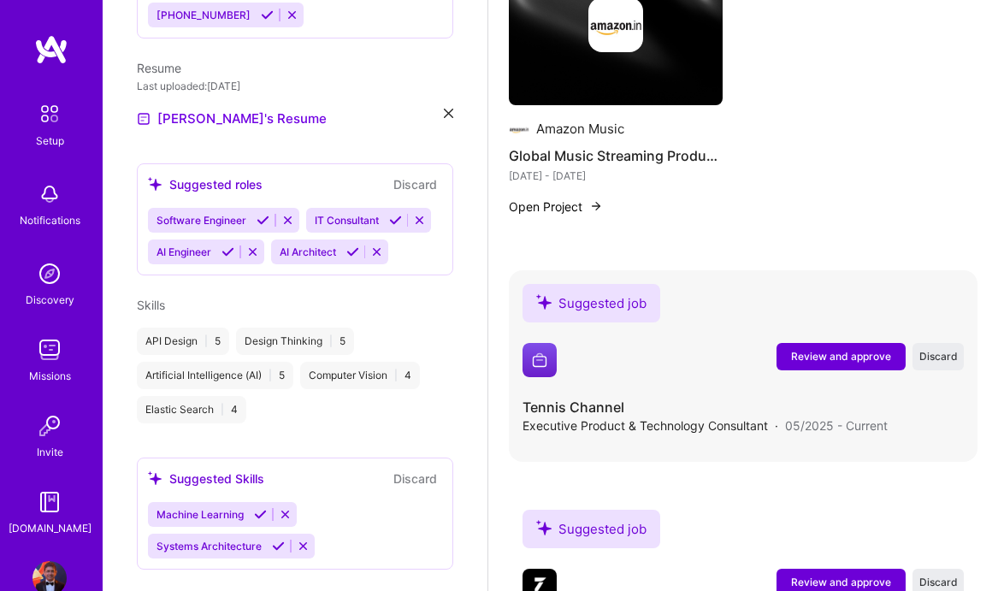
click at [804, 349] on span "Review and approve" at bounding box center [841, 356] width 100 height 15
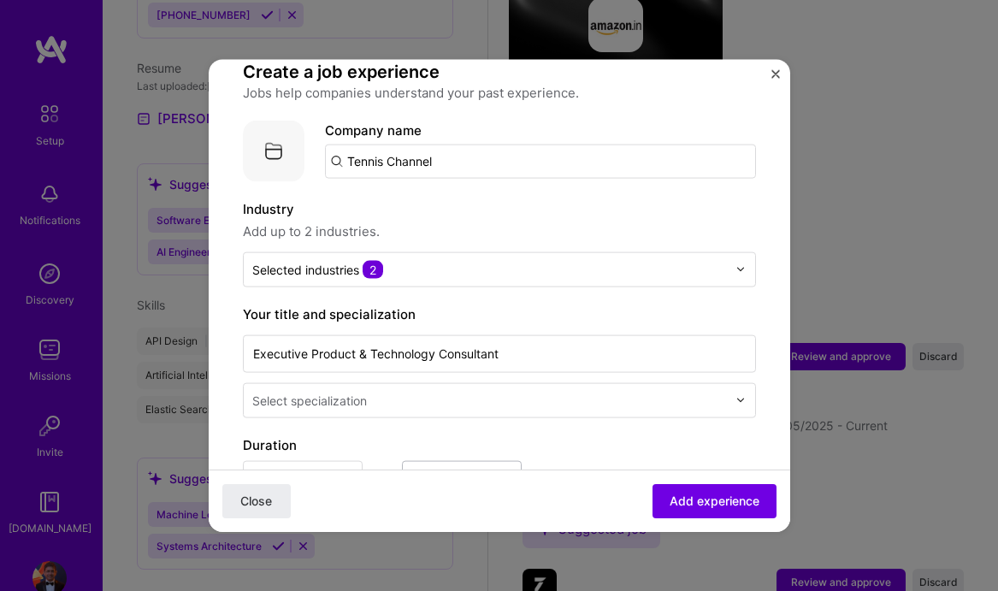
scroll to position [140, 0]
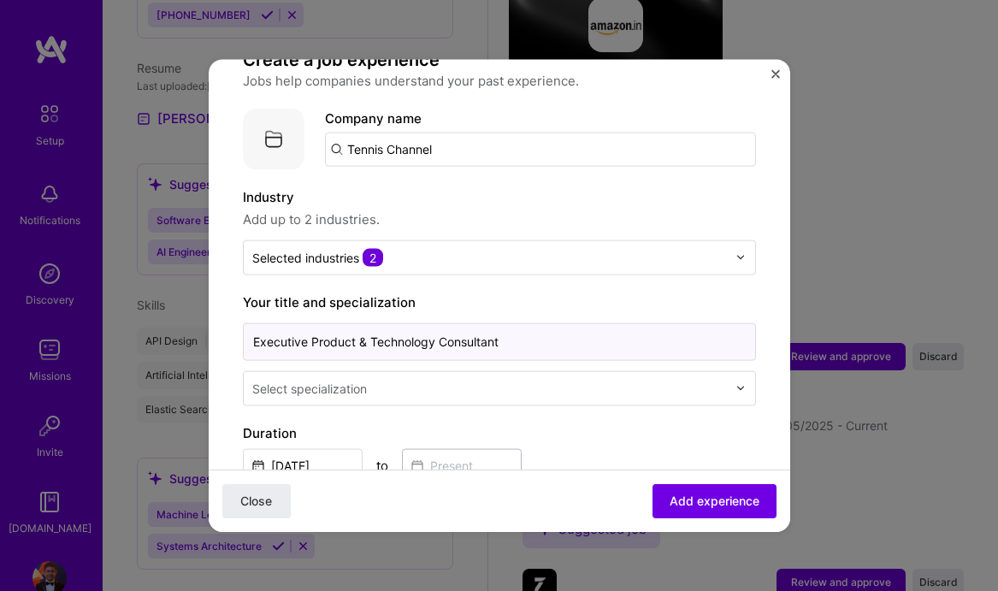
click at [389, 330] on input "Executive Product & Technology Consultant" at bounding box center [499, 341] width 513 height 38
paste input "Consultant – Product & Streaming Technology"
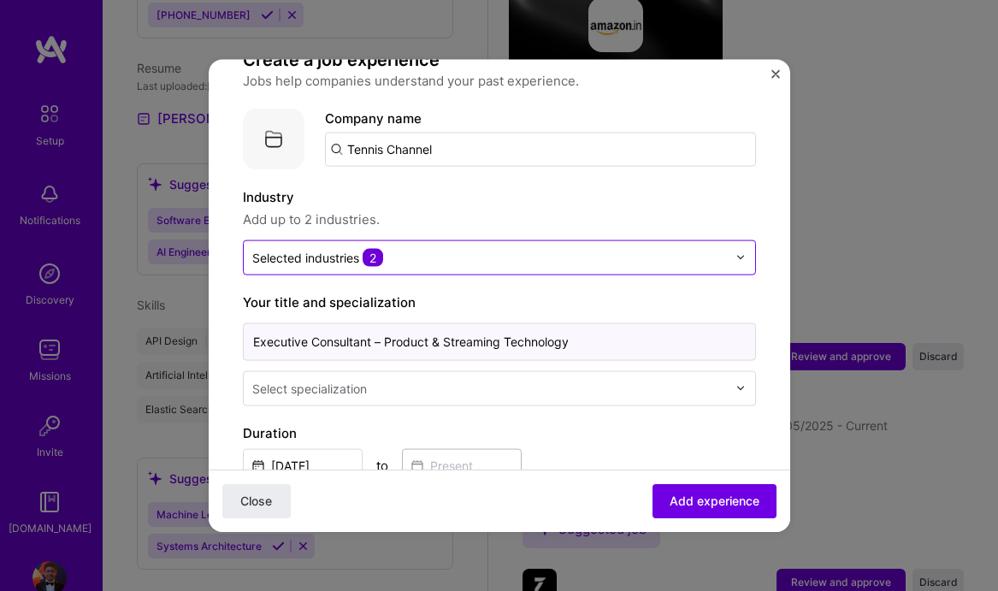
type input "Executive Consultant – Product & Streaming Technology"
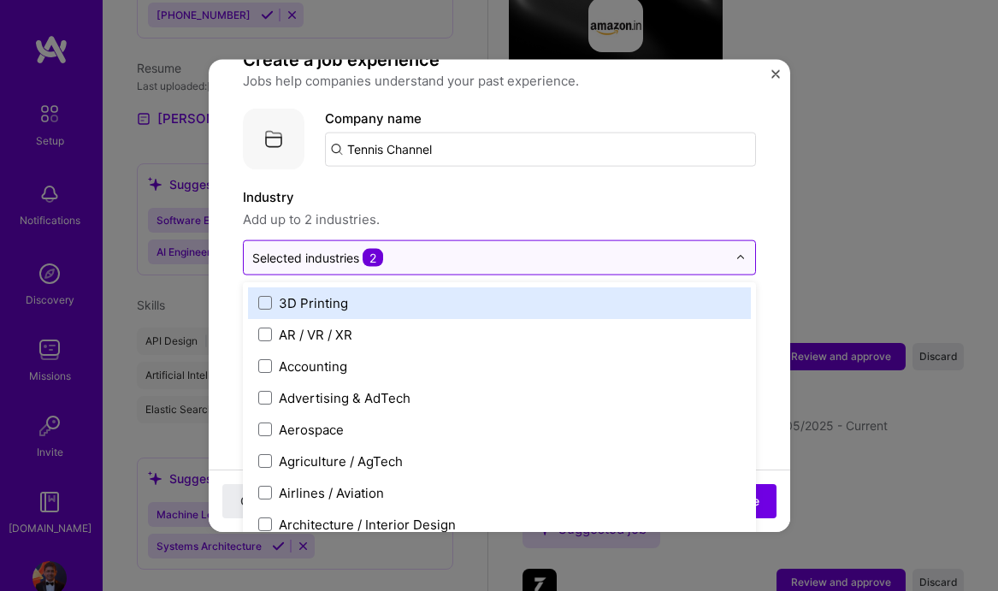
click at [401, 248] on input "text" at bounding box center [489, 257] width 475 height 18
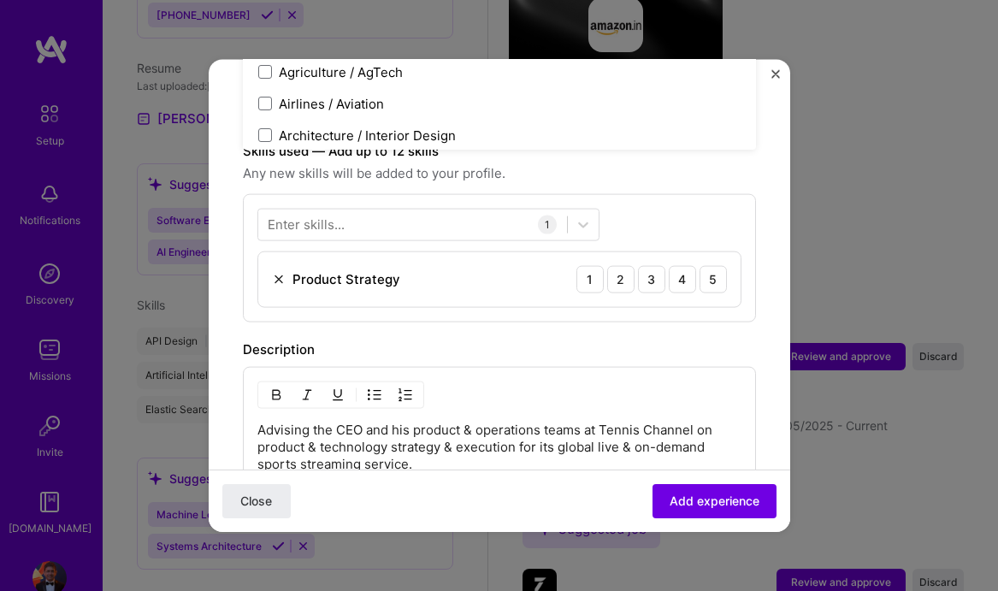
scroll to position [547, 0]
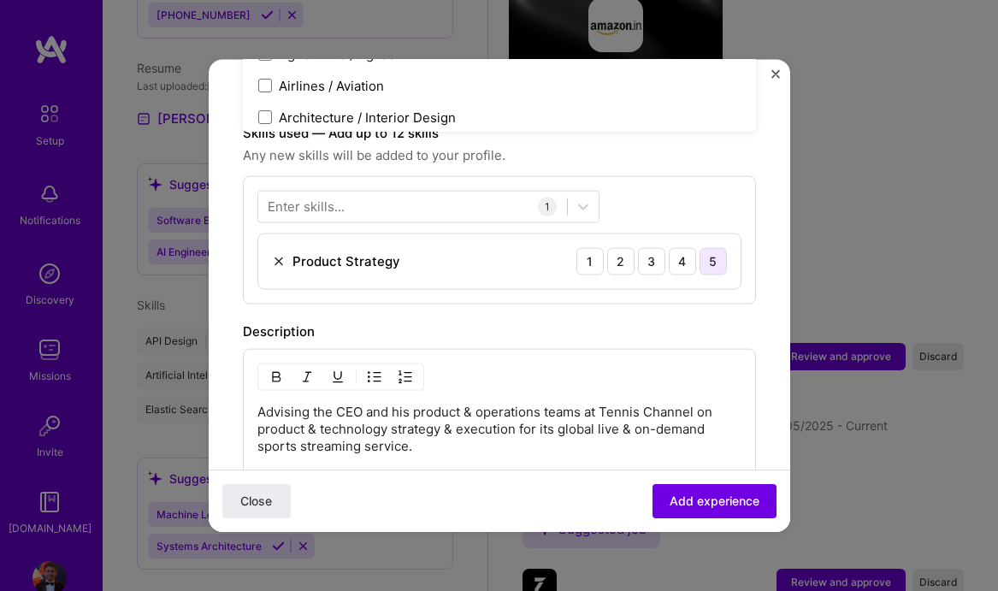
click at [716, 247] on div "5" at bounding box center [713, 260] width 27 height 27
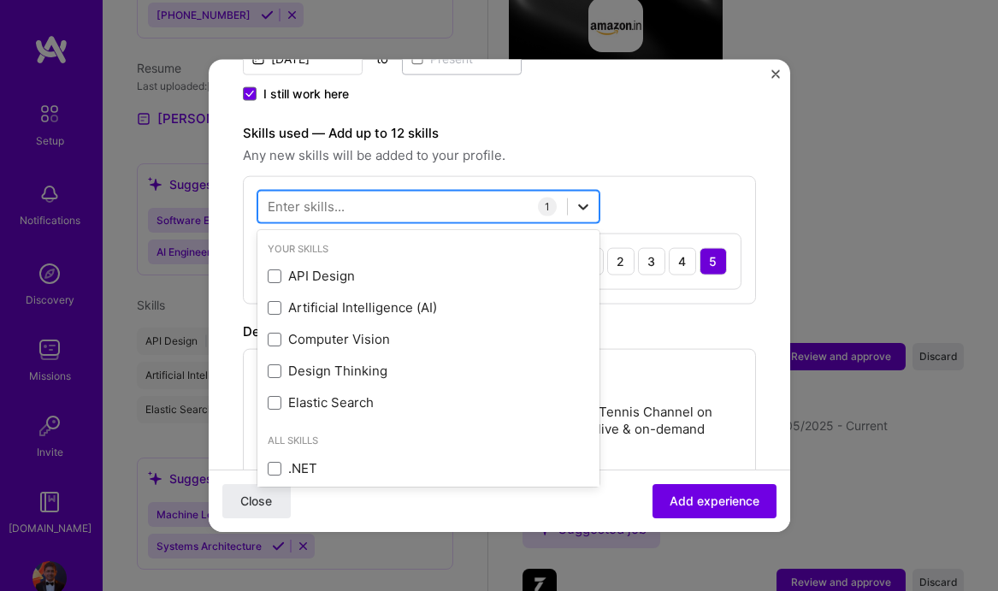
click at [584, 204] on icon at bounding box center [583, 207] width 10 height 6
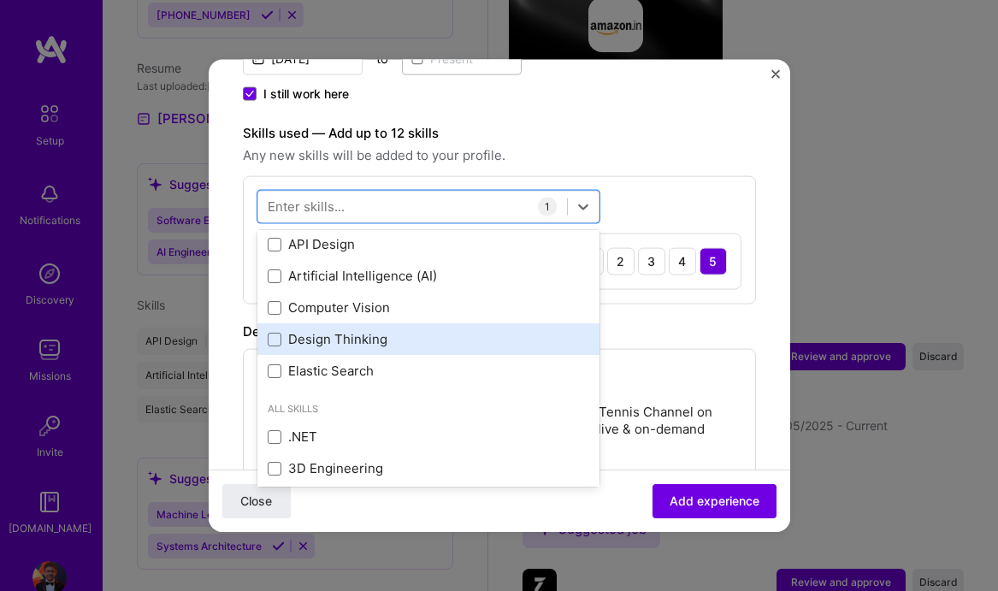
scroll to position [33, 0]
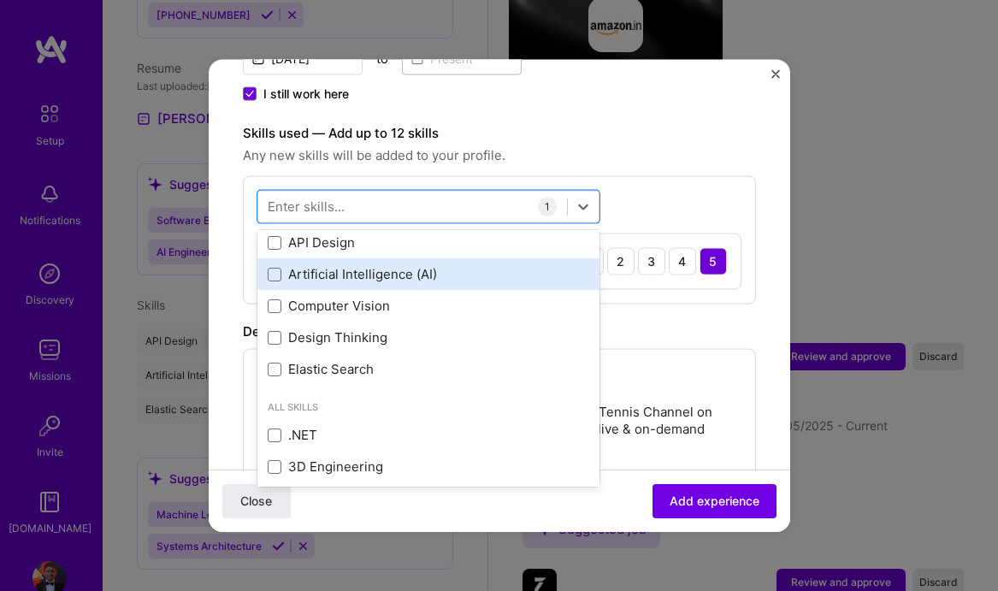
click at [417, 265] on div "Artificial Intelligence (AI)" at bounding box center [429, 274] width 322 height 18
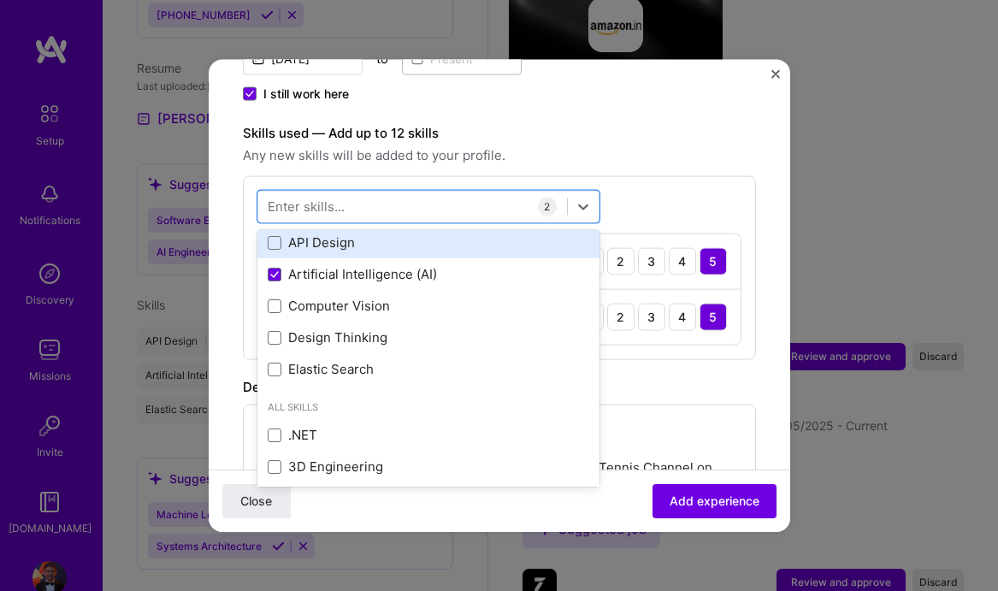
click at [367, 234] on div "API Design" at bounding box center [429, 243] width 322 height 18
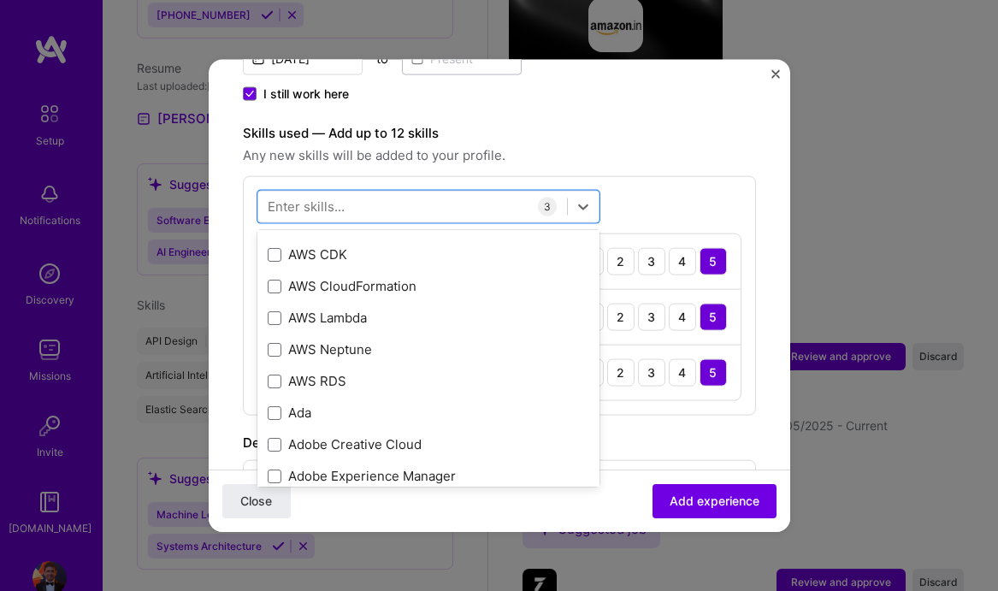
scroll to position [538, 0]
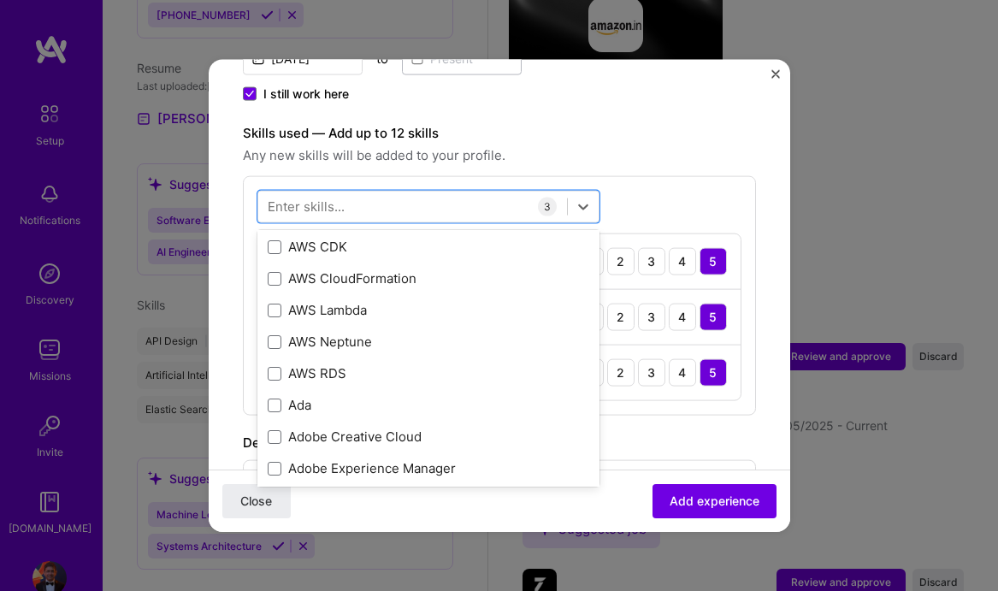
click at [672, 102] on div "Adding suggested job This job is suggested based on your LinkedIn, resume or [D…" at bounding box center [499, 215] width 513 height 1338
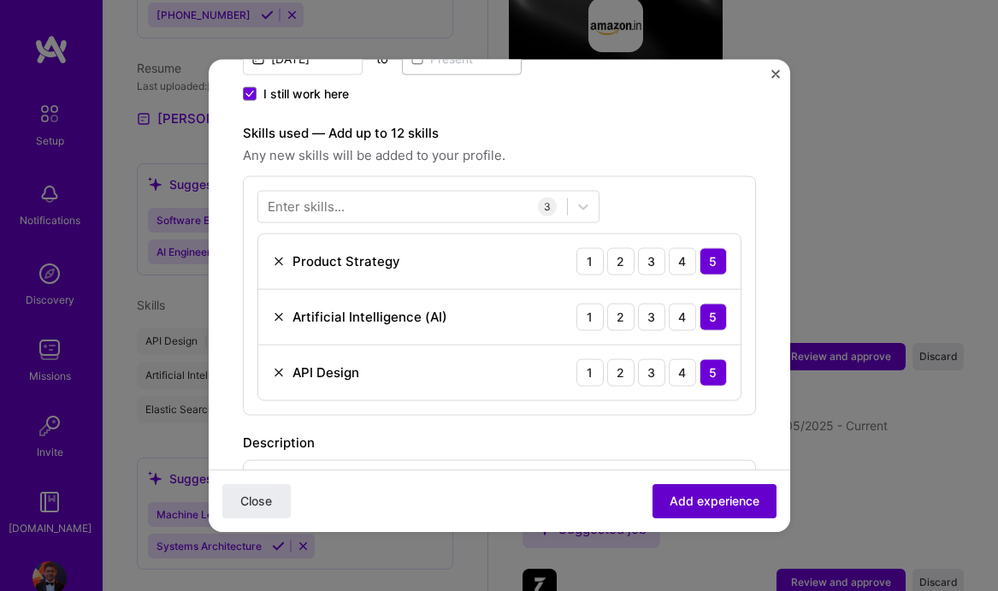
click at [707, 495] on span "Add experience" at bounding box center [715, 501] width 90 height 17
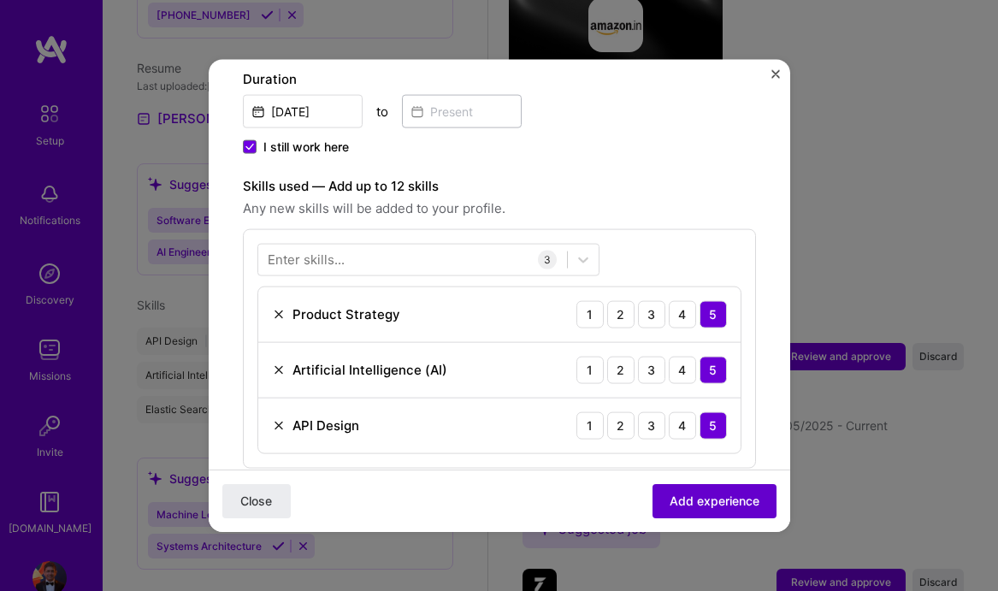
scroll to position [171, 0]
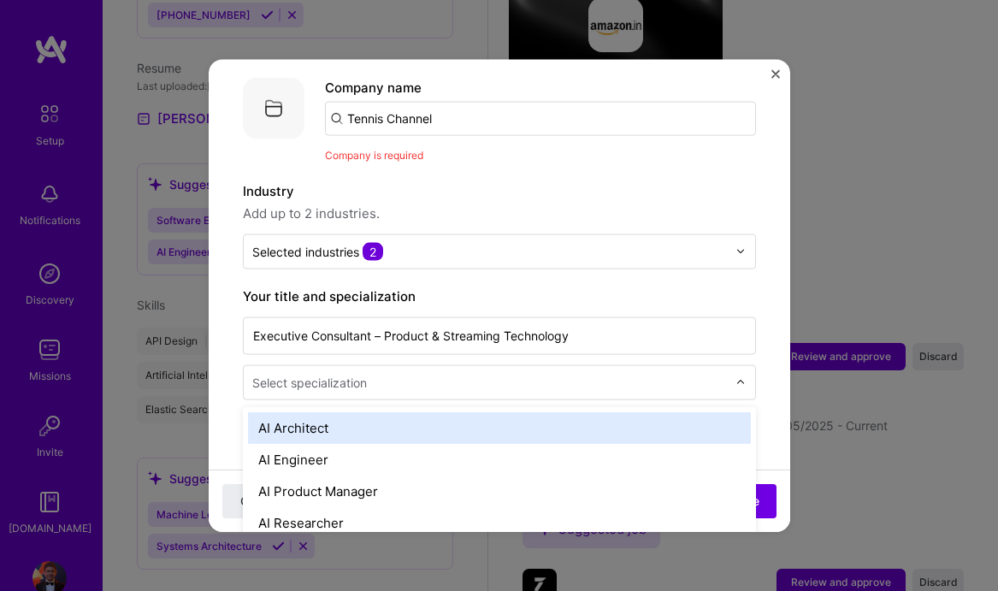
click at [524, 373] on input "text" at bounding box center [491, 382] width 478 height 18
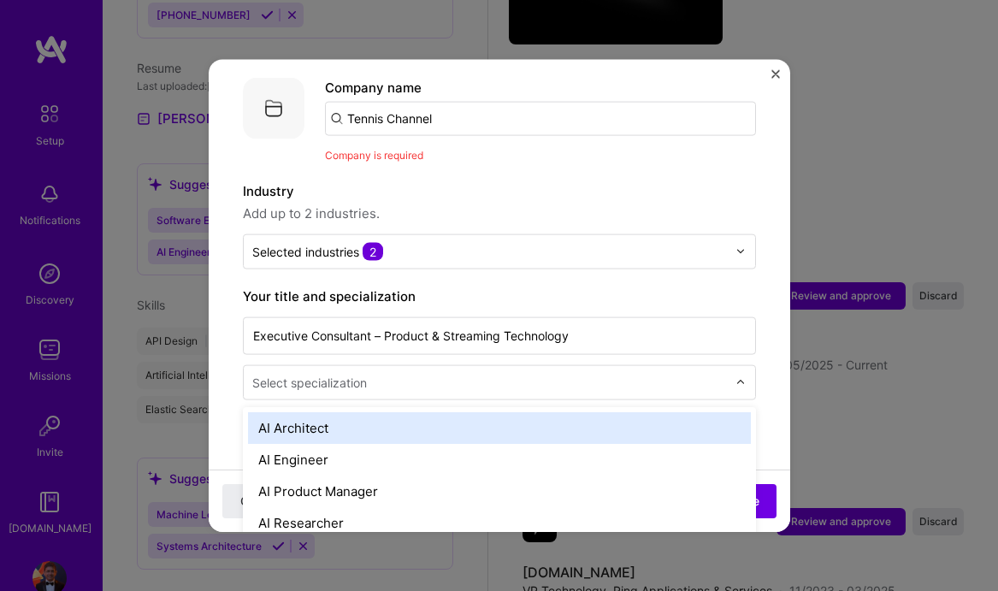
scroll to position [6, 0]
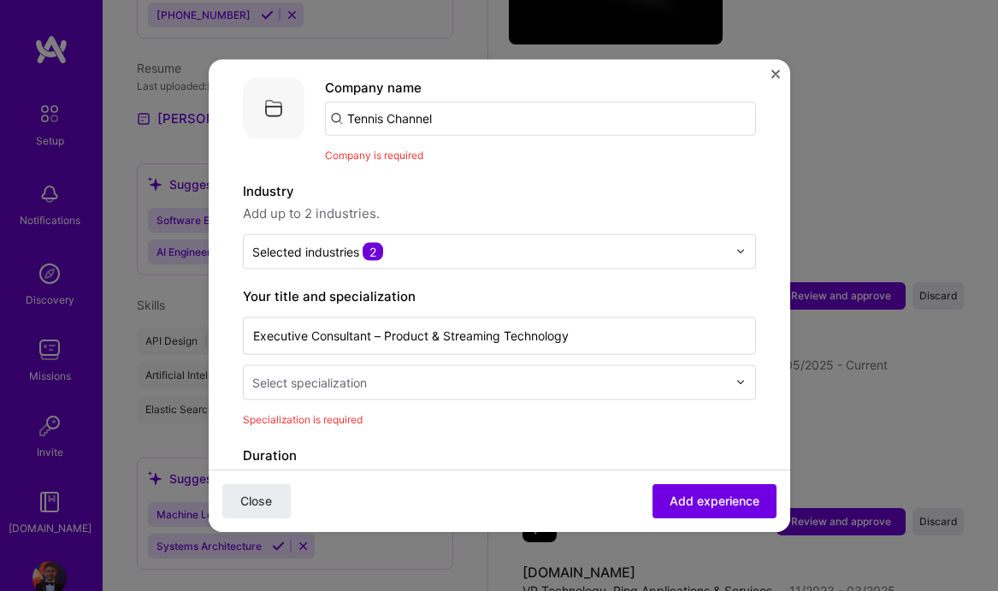
click at [560, 180] on label "Industry" at bounding box center [499, 190] width 513 height 21
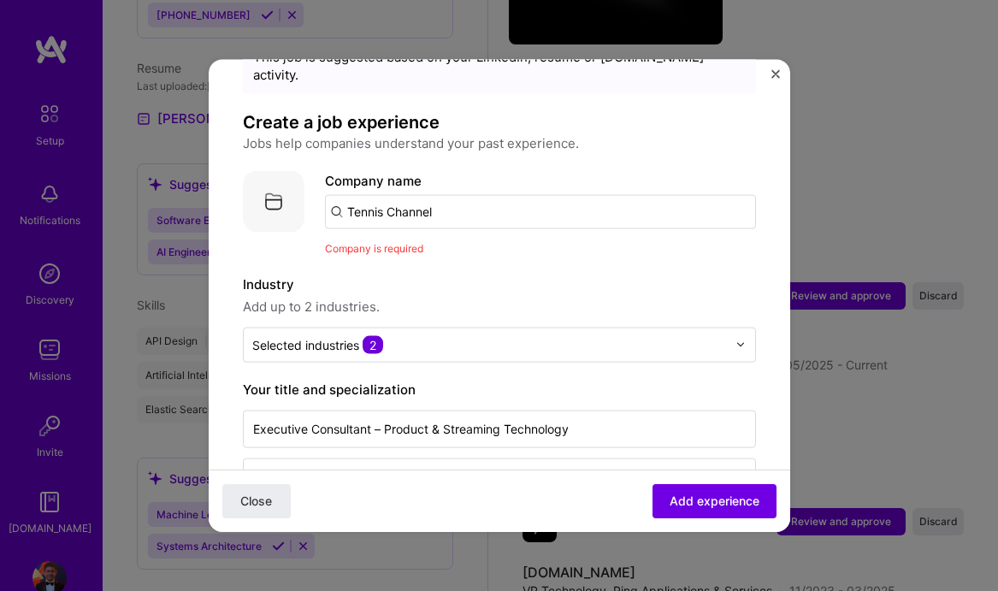
scroll to position [68, 0]
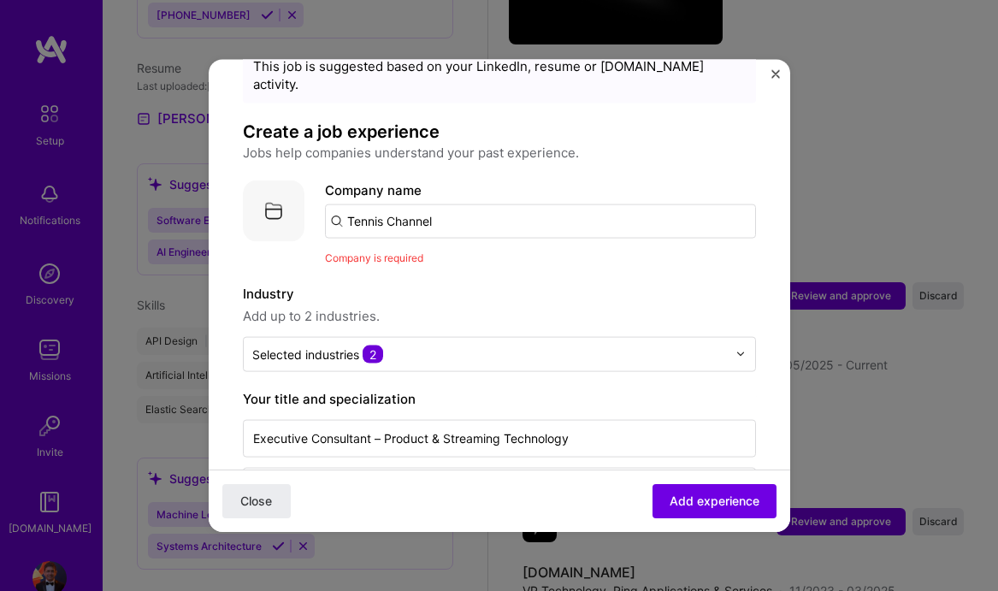
click at [524, 204] on input "Tennis Channel" at bounding box center [540, 221] width 431 height 34
type input "Tennis"
type input "Tennis Channel"
click at [488, 253] on div "Tennis Channel" at bounding box center [475, 268] width 109 height 30
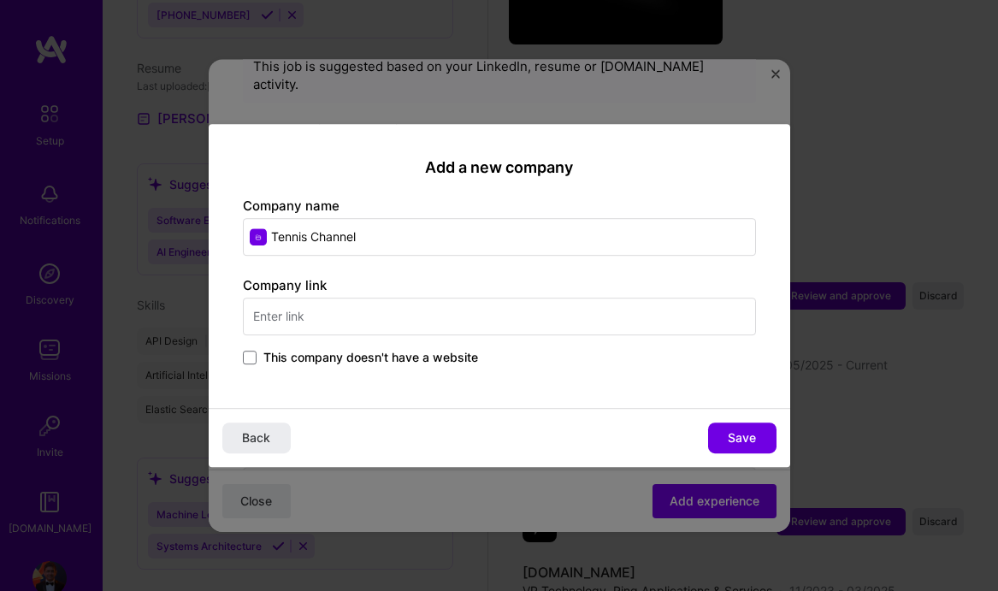
click at [467, 317] on input "text" at bounding box center [499, 317] width 513 height 38
type input "[DOMAIN_NAME]"
click at [736, 441] on span "Save" at bounding box center [742, 437] width 28 height 17
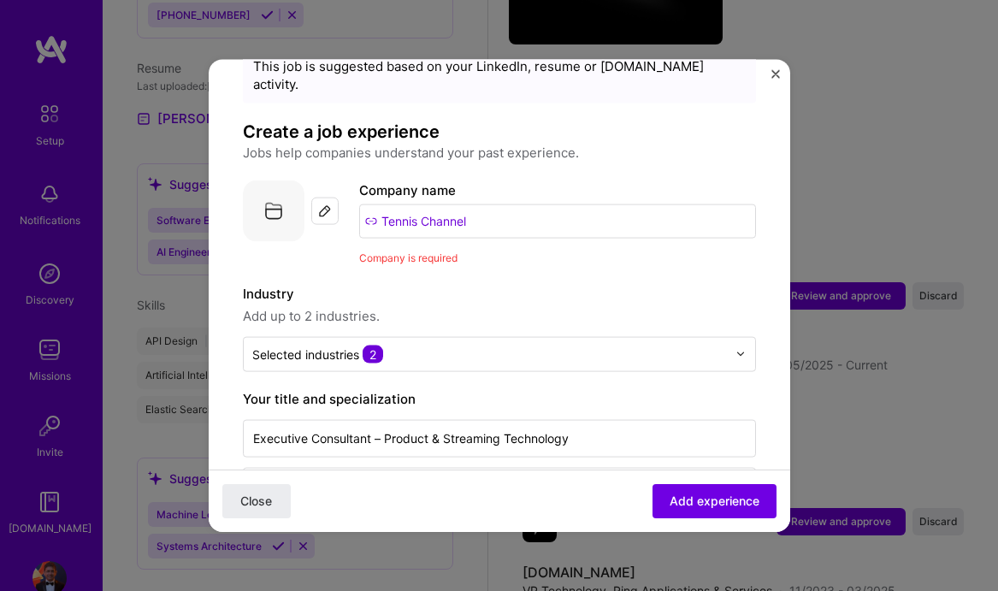
click at [506, 204] on input "Tennis Channel" at bounding box center [557, 221] width 397 height 34
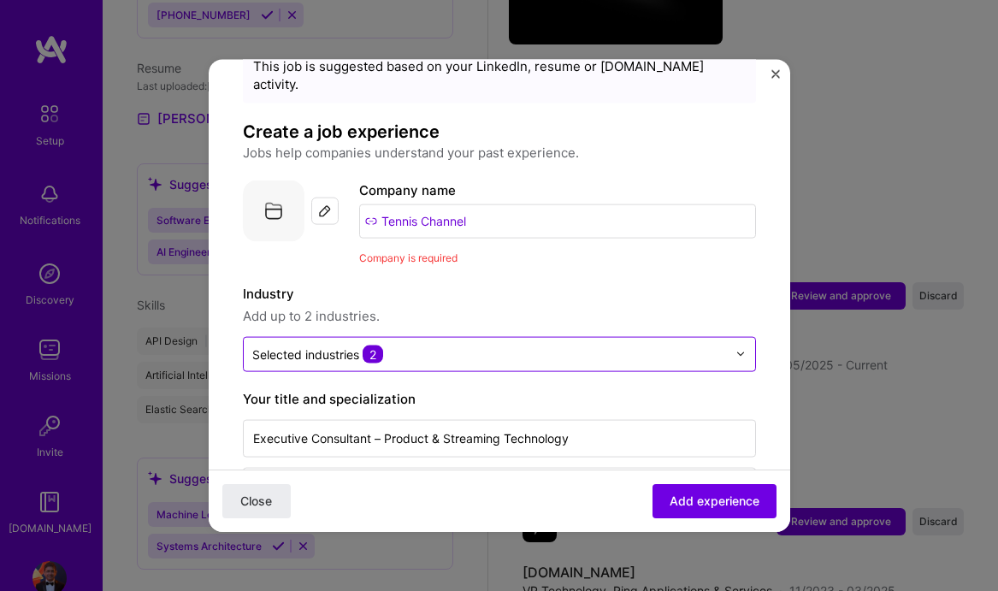
click at [476, 345] on input "text" at bounding box center [489, 354] width 475 height 18
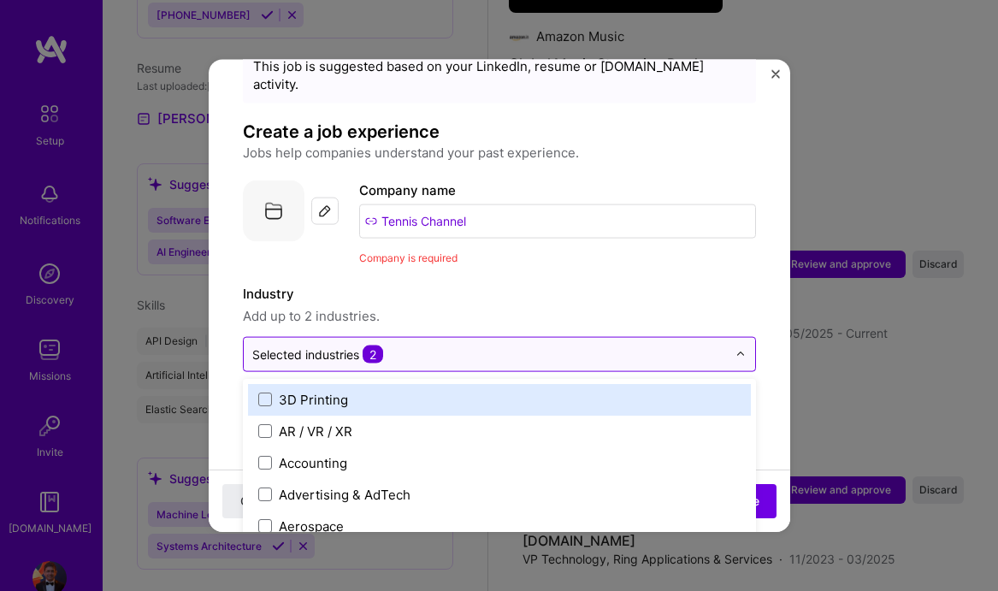
scroll to position [1723, 0]
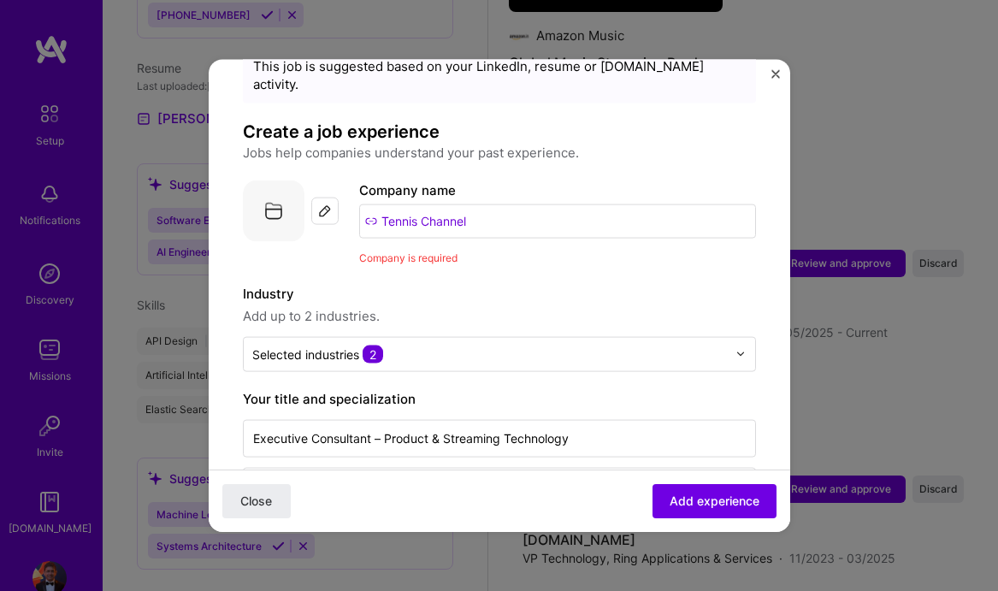
click at [448, 283] on label "Industry" at bounding box center [499, 293] width 513 height 21
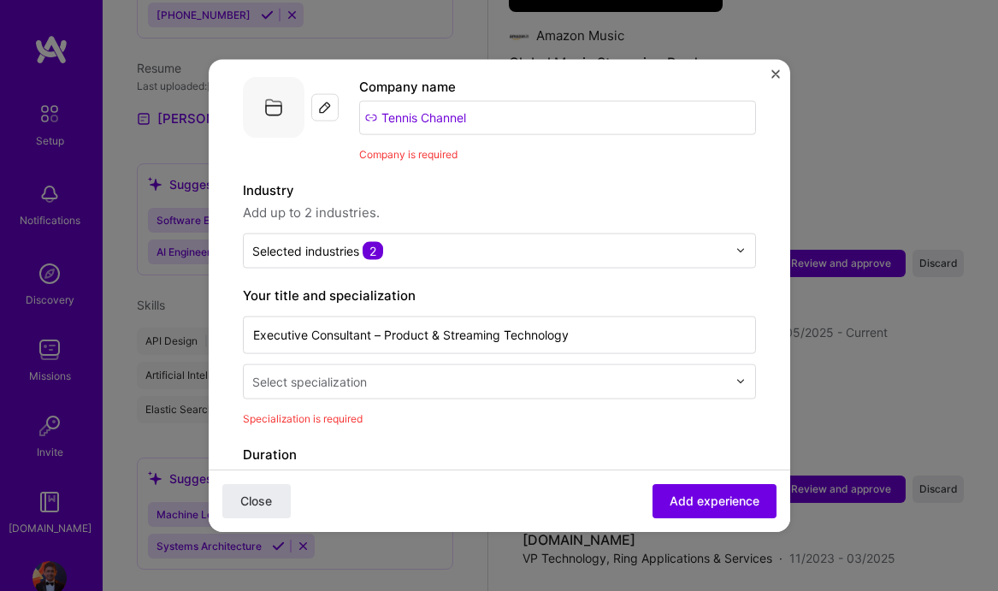
scroll to position [188, 0]
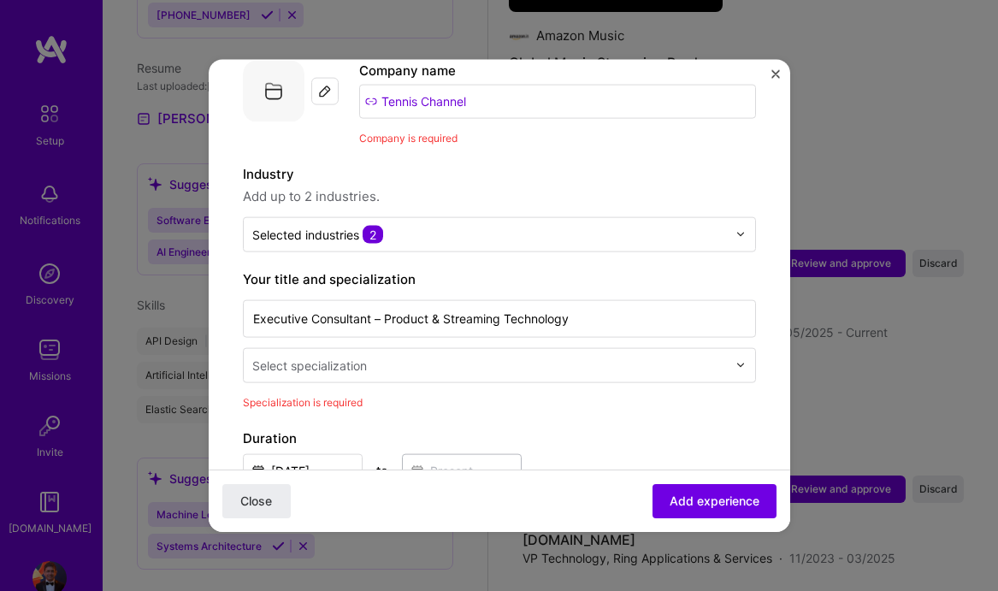
click at [457, 356] on input "text" at bounding box center [491, 365] width 478 height 18
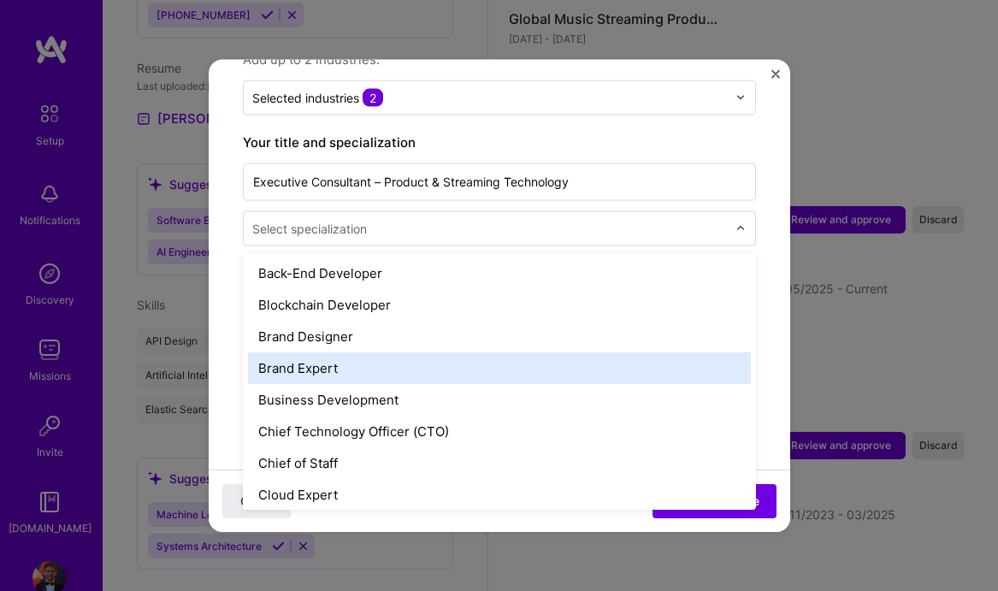
scroll to position [287, 0]
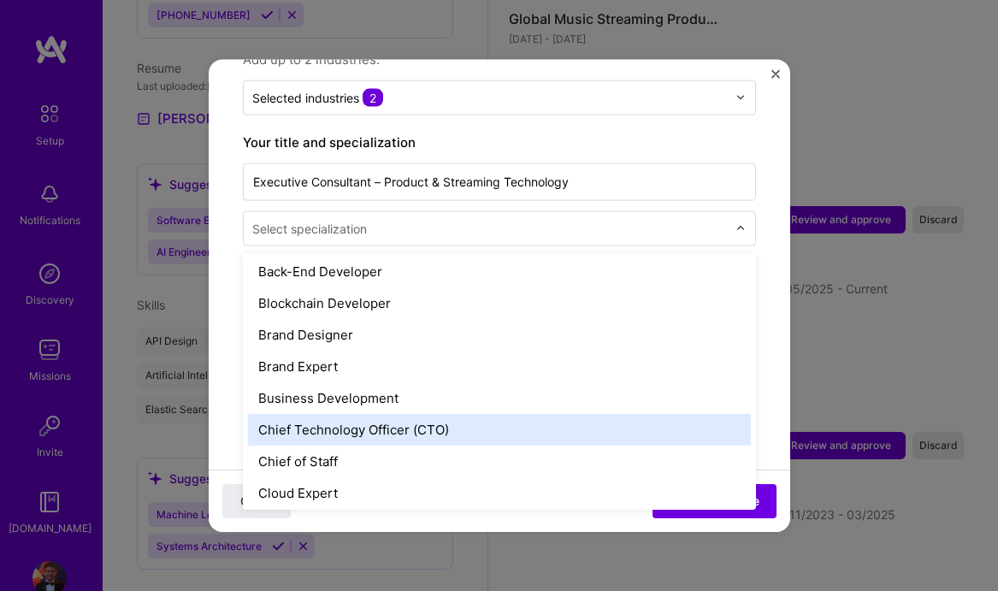
click at [439, 413] on div "Chief Technology Officer (CTO)" at bounding box center [499, 429] width 503 height 32
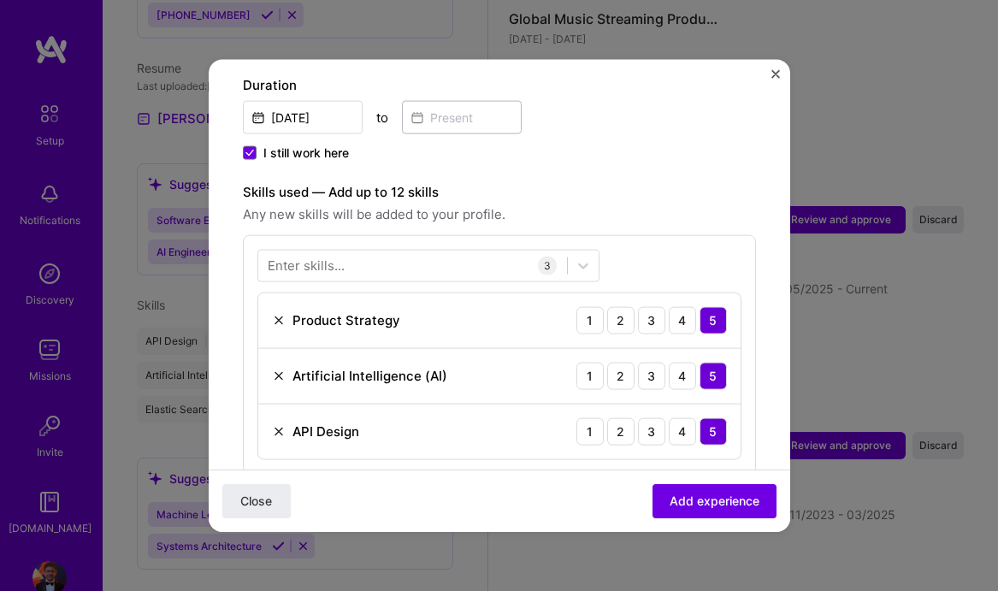
scroll to position [713, 0]
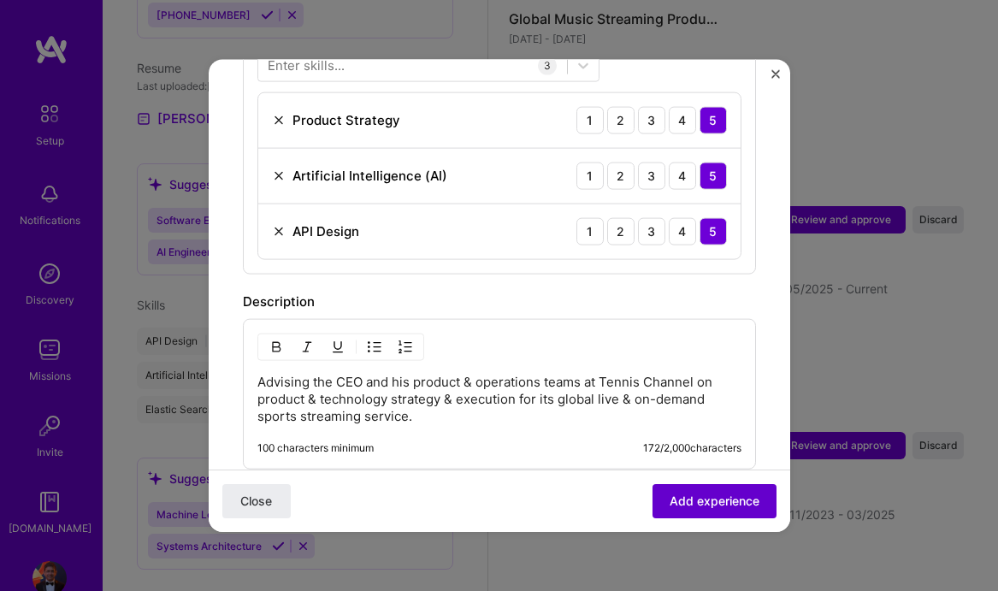
click at [686, 505] on span "Add experience" at bounding box center [715, 501] width 90 height 17
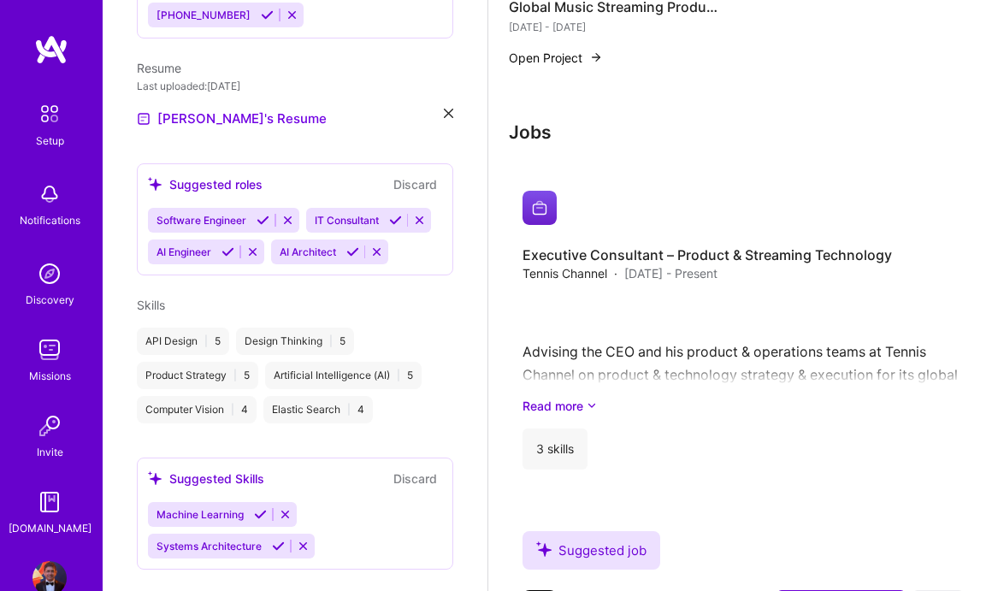
scroll to position [1782, 0]
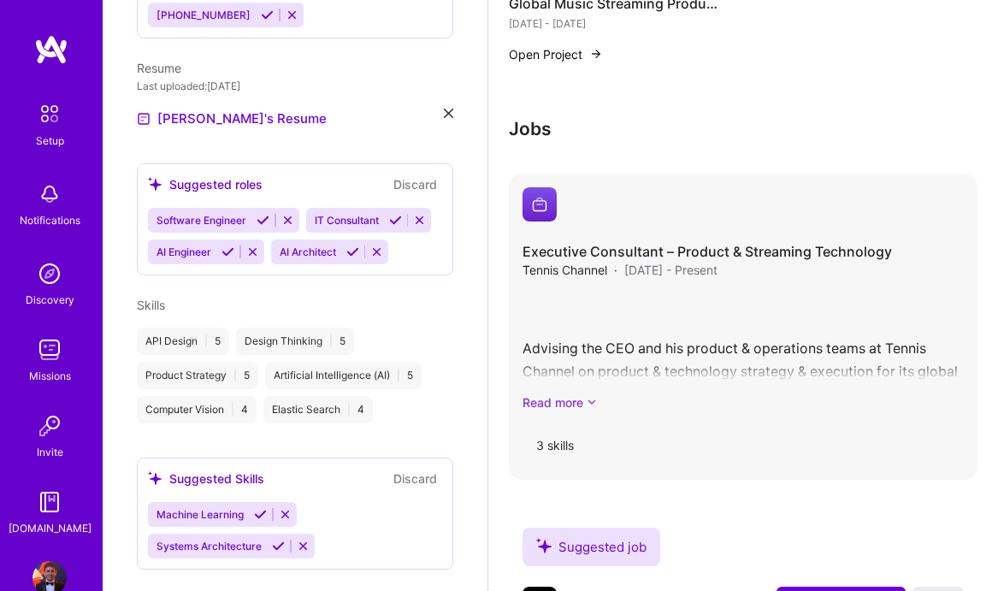
click at [567, 393] on link "Read more" at bounding box center [743, 402] width 441 height 18
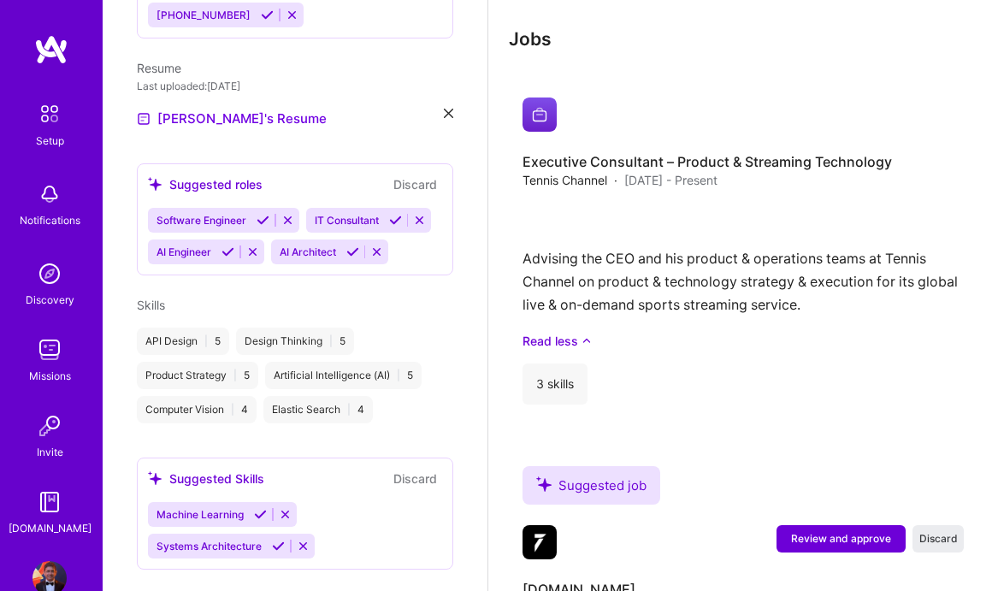
scroll to position [1875, 0]
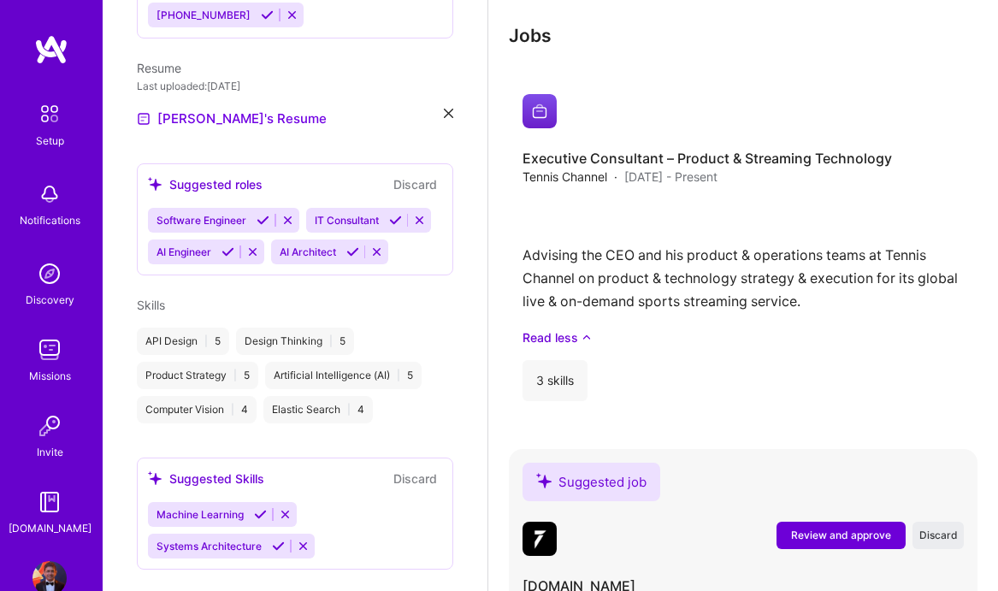
click at [827, 528] on span "Review and approve" at bounding box center [841, 535] width 100 height 15
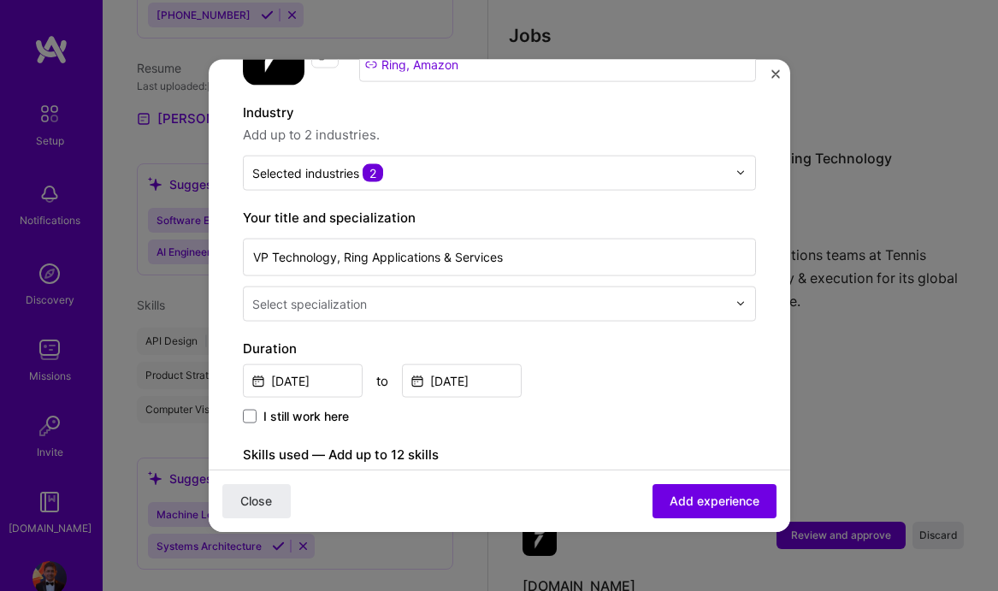
scroll to position [226, 0]
click at [775, 76] on img "Close" at bounding box center [776, 73] width 9 height 9
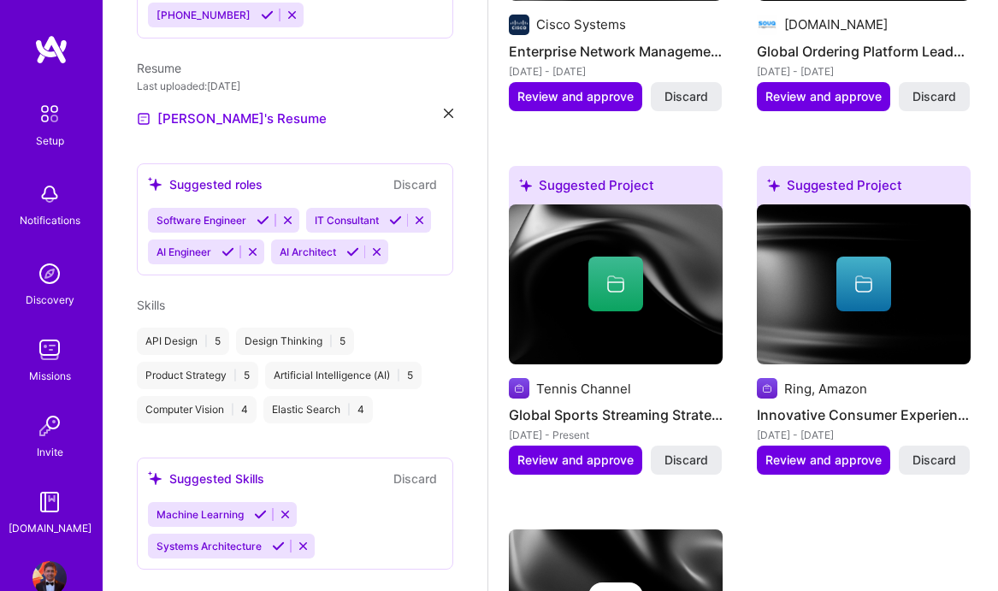
scroll to position [1091, 0]
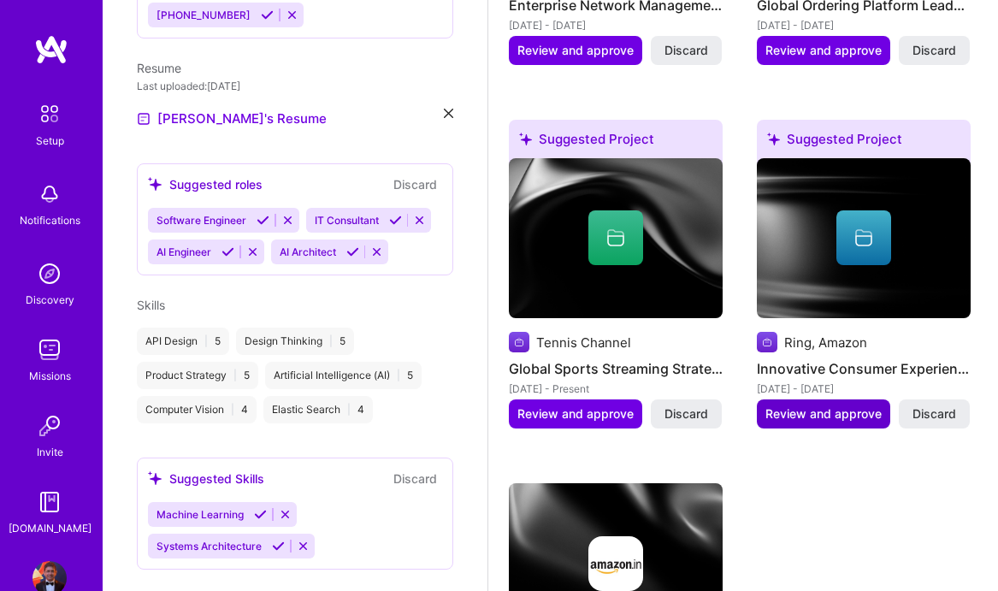
click at [806, 405] on span "Review and approve" at bounding box center [824, 413] width 116 height 17
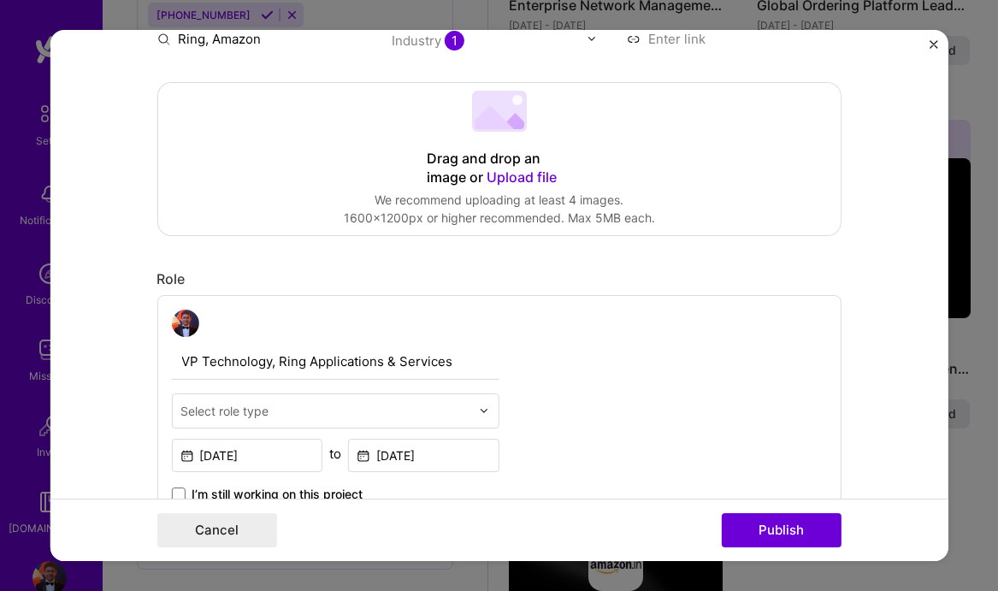
scroll to position [334, 0]
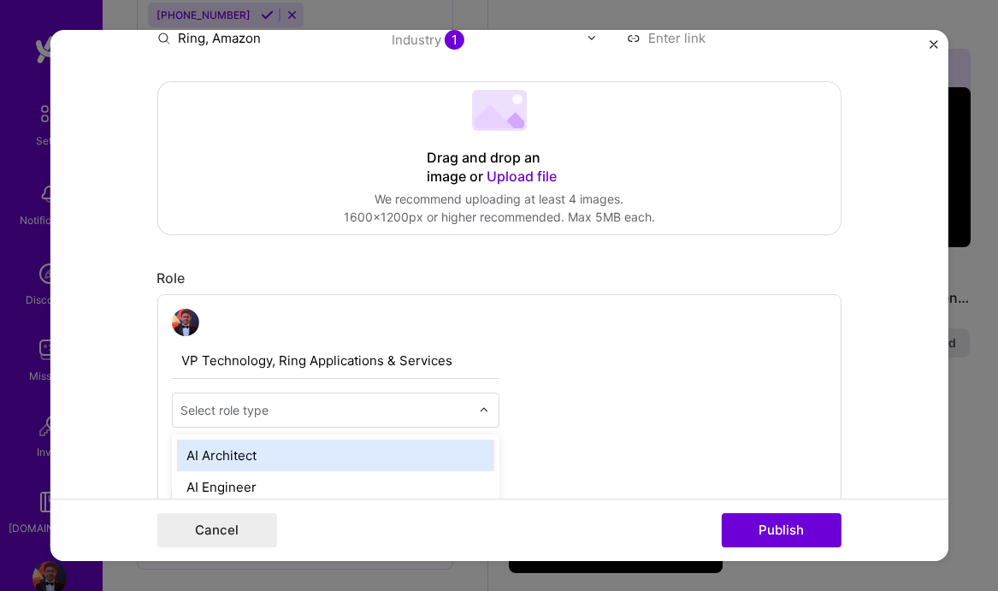
click at [482, 407] on img at bounding box center [483, 410] width 10 height 10
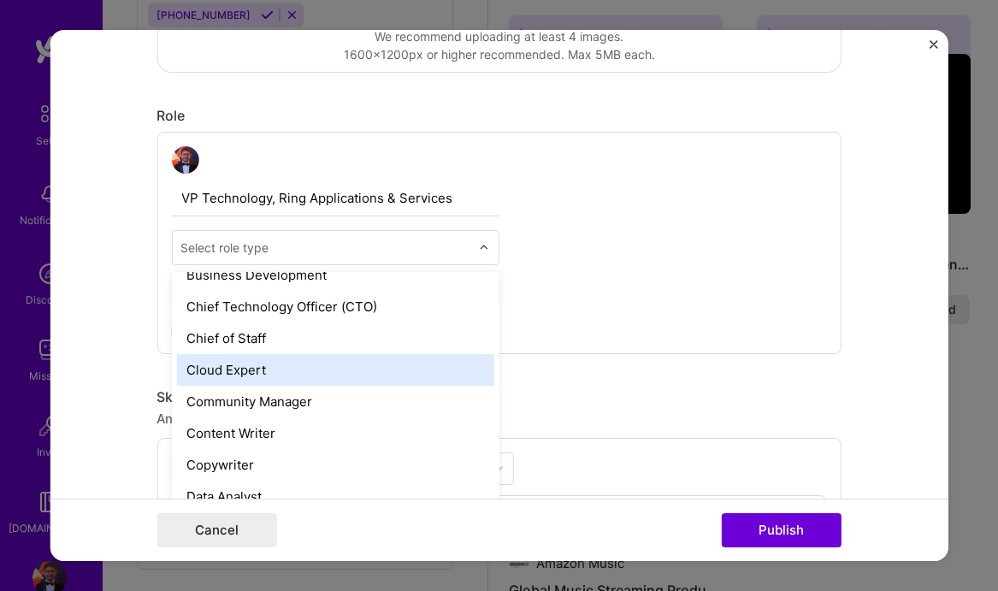
scroll to position [428, 0]
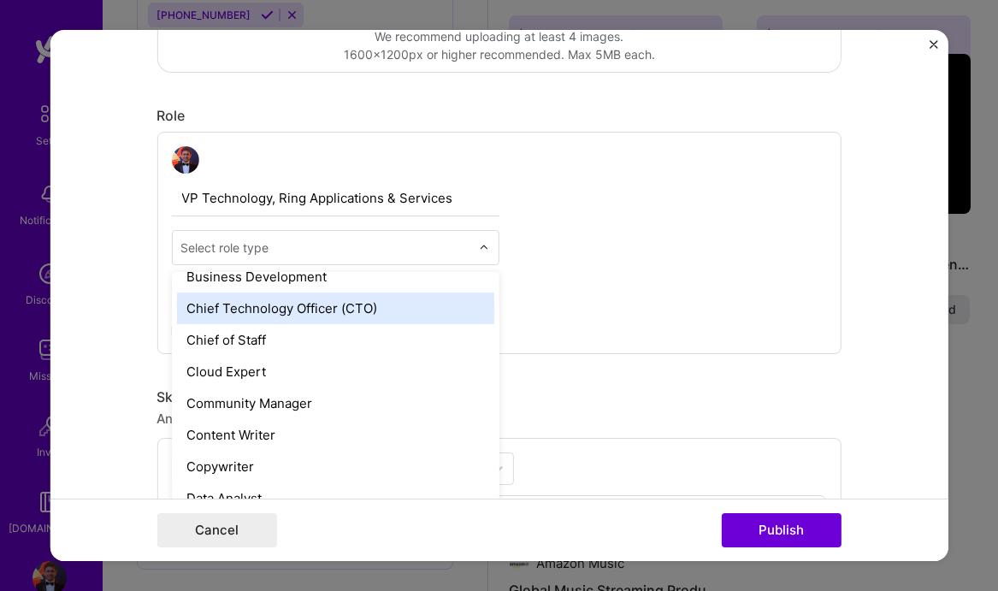
click at [346, 316] on div "Chief Technology Officer (CTO)" at bounding box center [334, 309] width 317 height 32
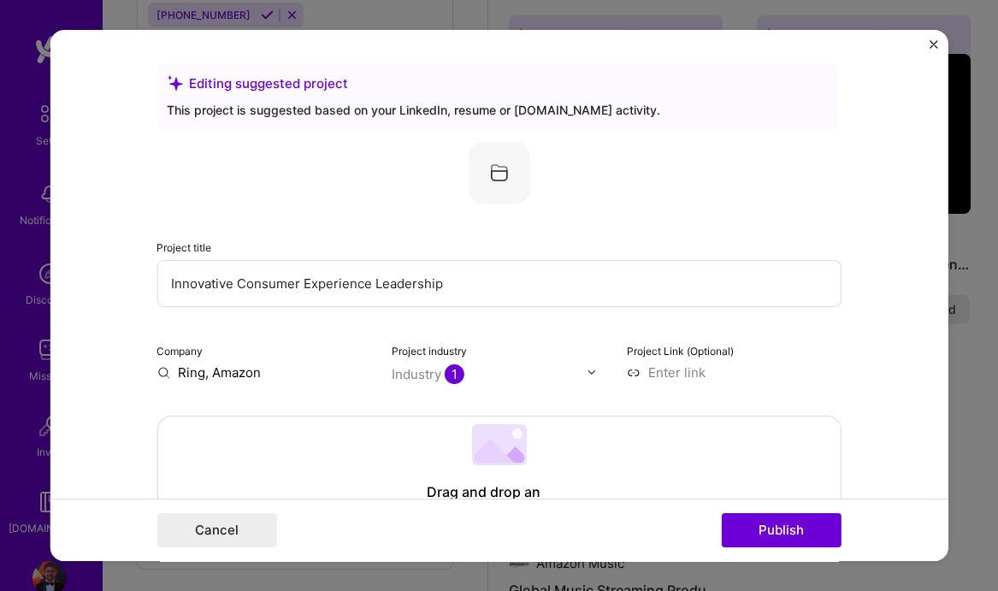
scroll to position [0, 0]
click at [421, 379] on div "Industry 1" at bounding box center [428, 374] width 73 height 18
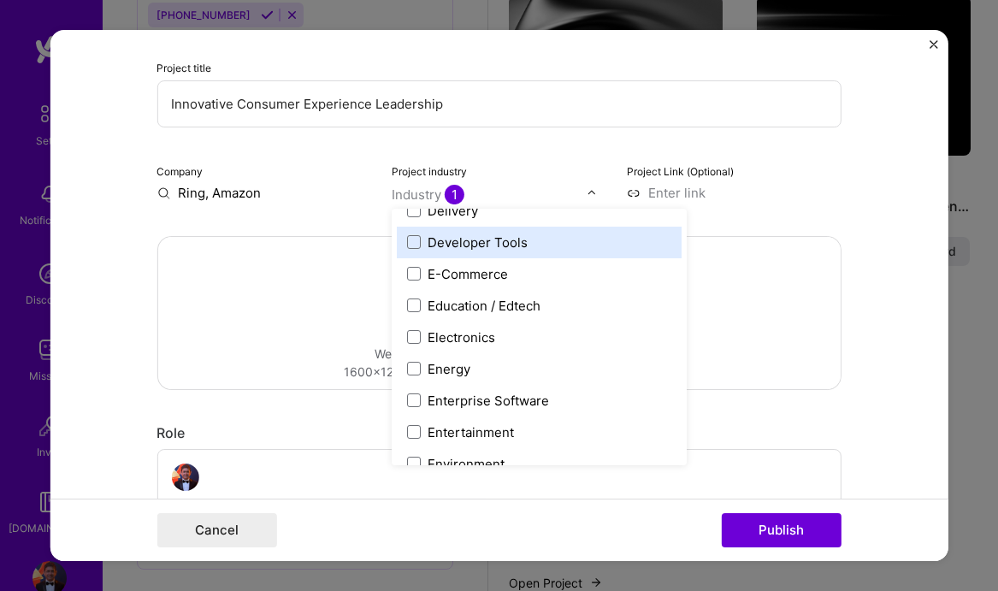
scroll to position [1491, 0]
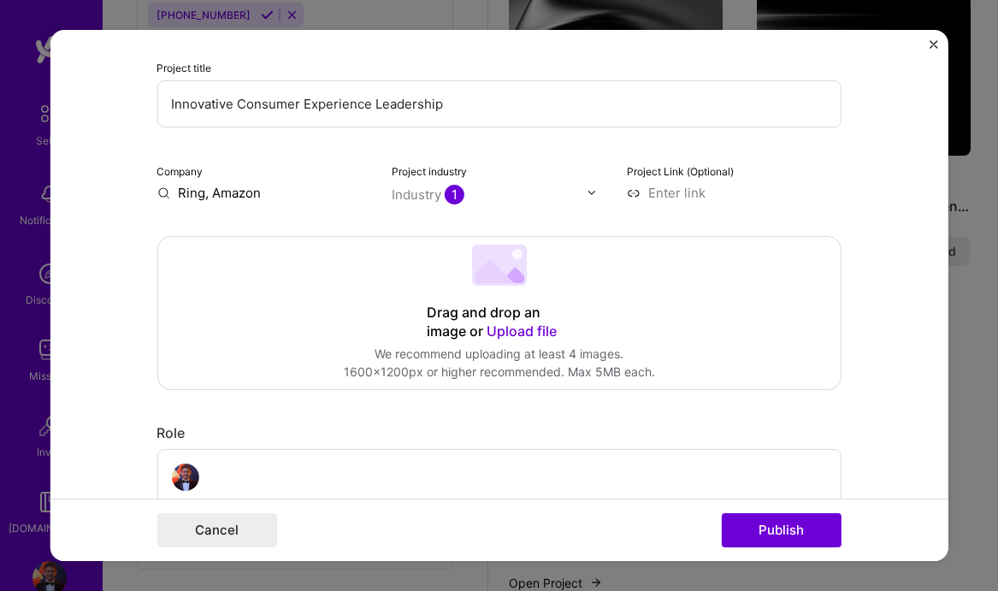
click at [88, 278] on form "Editing suggested project This project is suggested based on your LinkedIn, res…" at bounding box center [499, 296] width 898 height 532
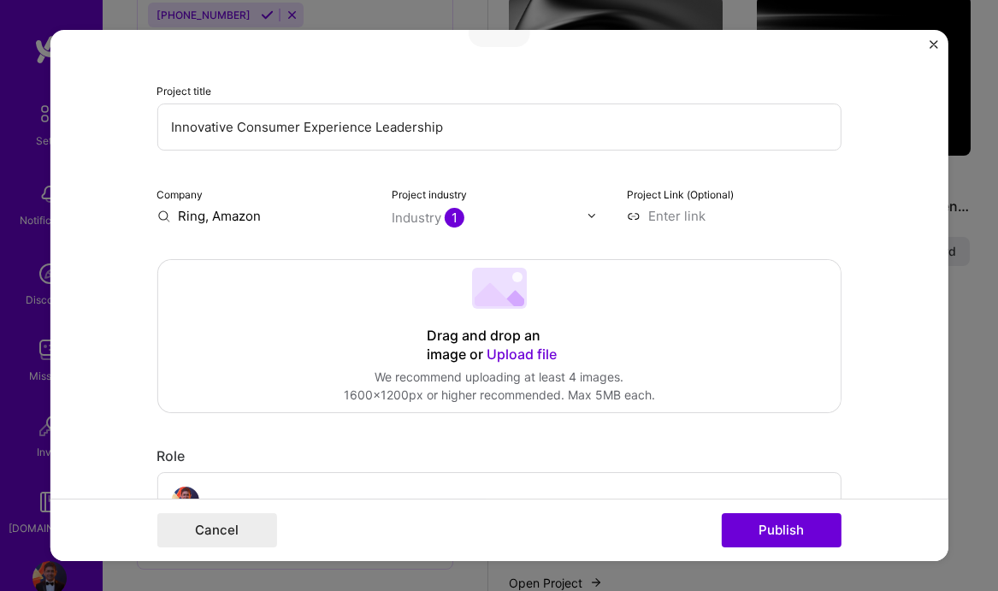
scroll to position [145, 0]
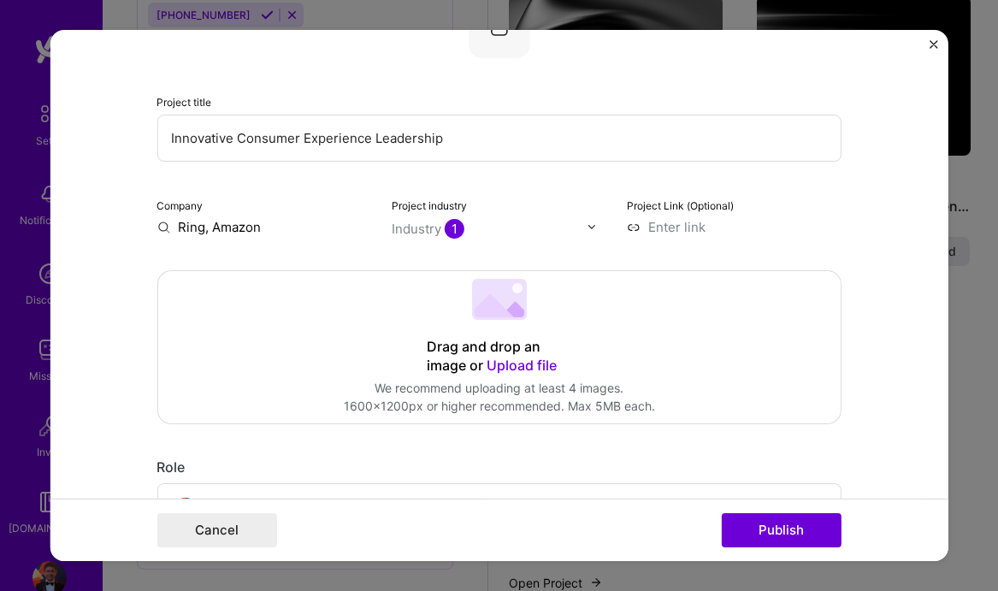
click at [340, 138] on input "Innovative Consumer Experience Leadership" at bounding box center [499, 138] width 684 height 47
paste input "AI-Powered Consumer Experience Leadership – Ring (Amazon)"
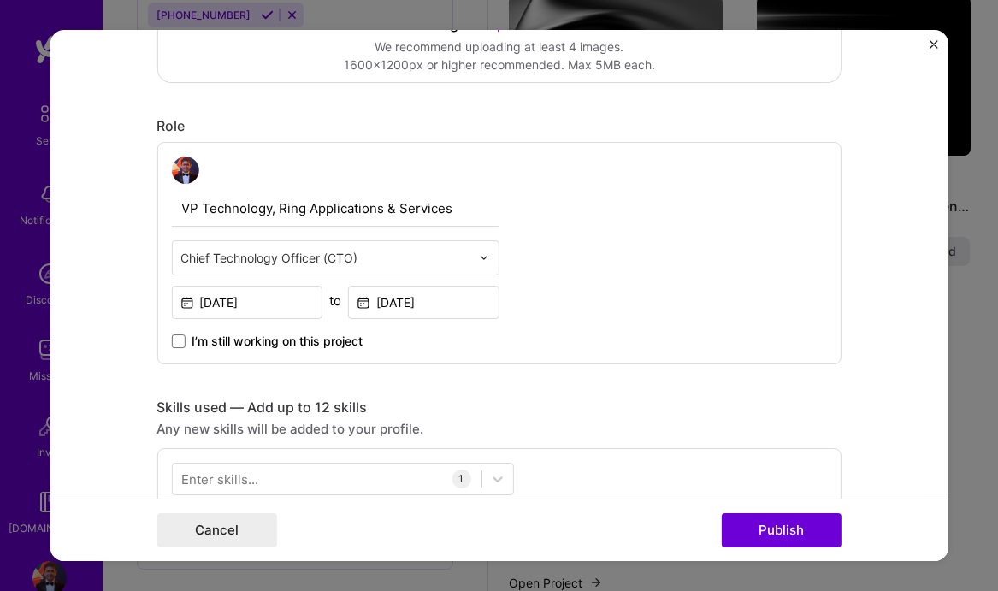
scroll to position [492, 0]
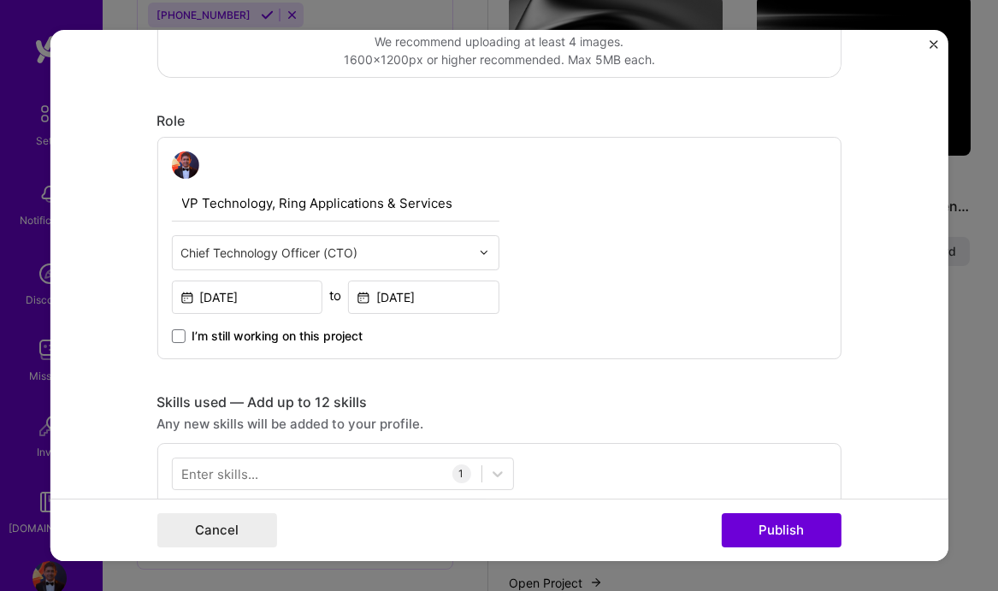
type input "AI-Powered Consumer Experience Leadership – Ring (Amazon)"
click at [385, 295] on input "[DATE]" at bounding box center [423, 297] width 151 height 33
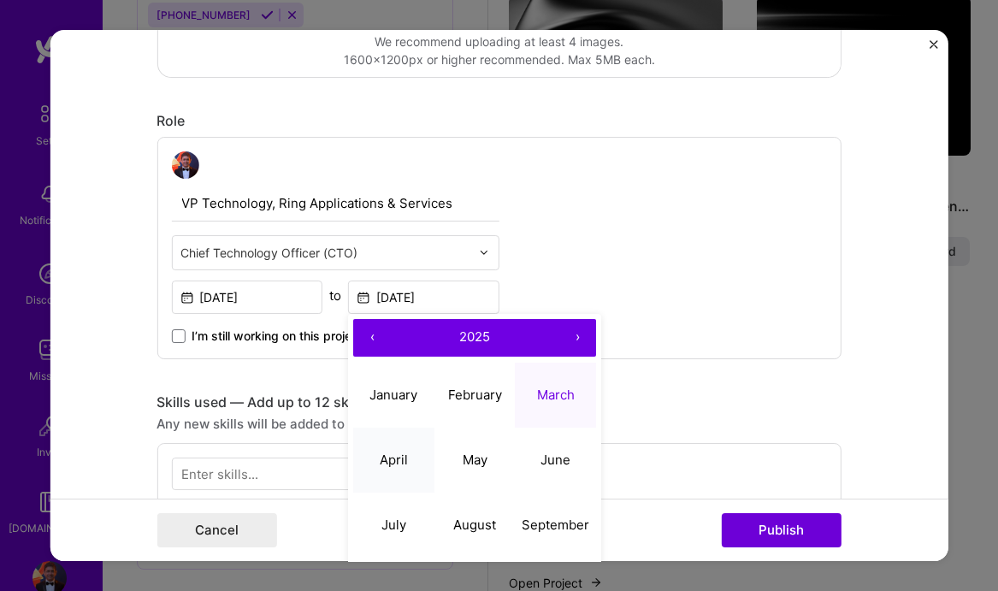
click at [391, 456] on abbr "April" at bounding box center [394, 460] width 28 height 16
type input "[DATE]"
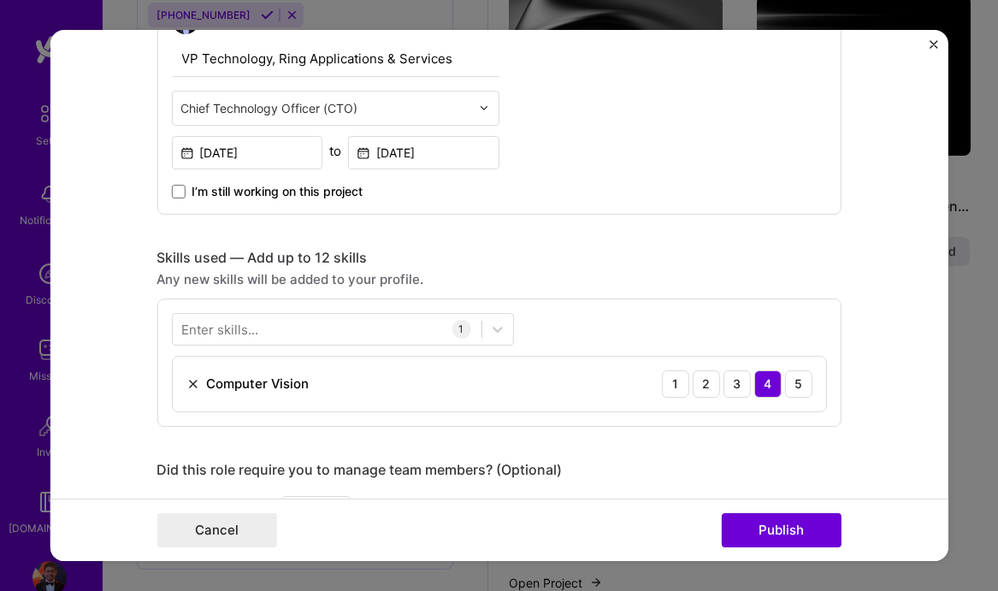
scroll to position [640, 0]
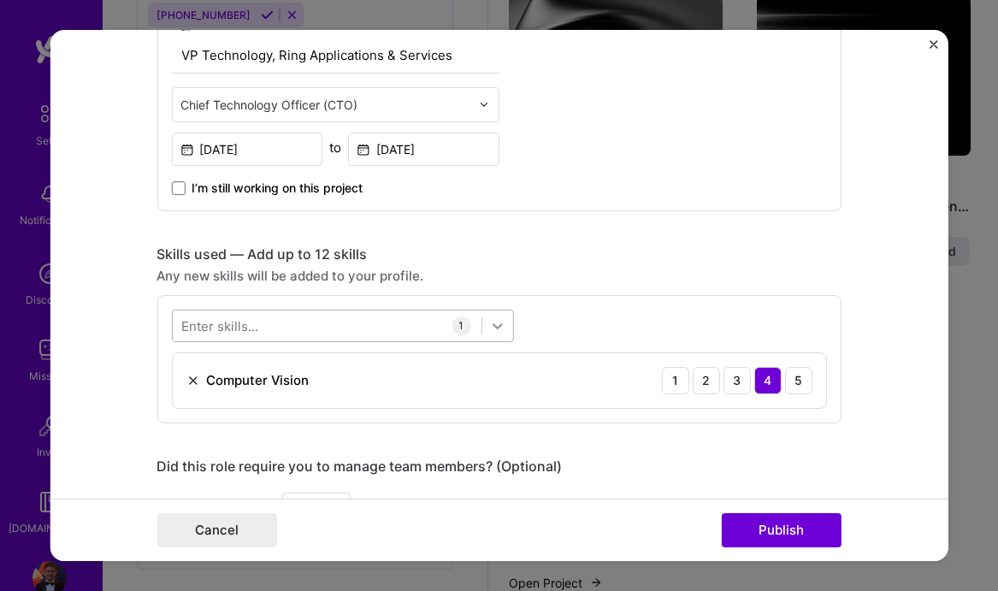
click at [498, 321] on icon at bounding box center [496, 325] width 17 height 17
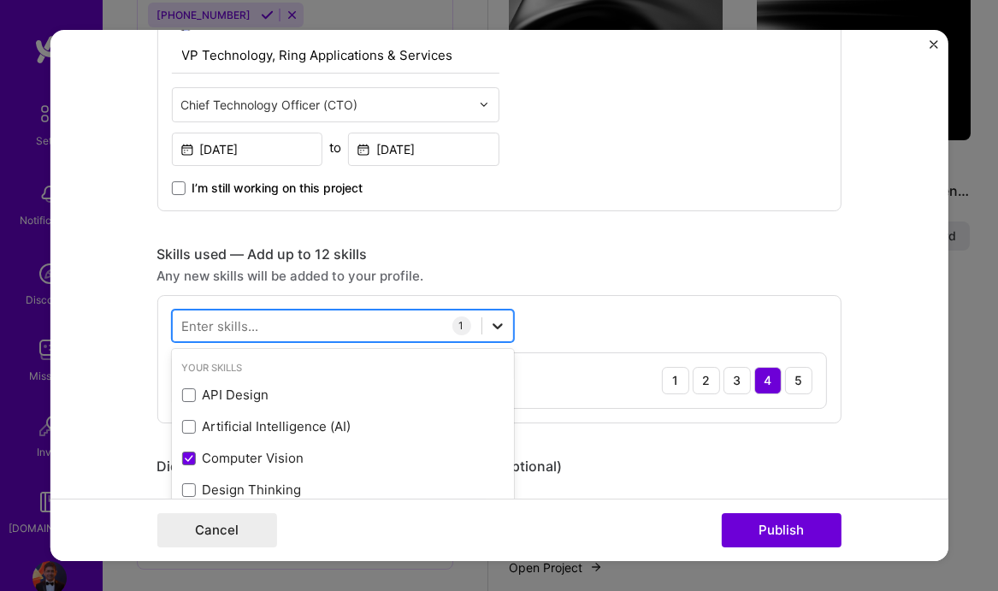
scroll to position [1272, 0]
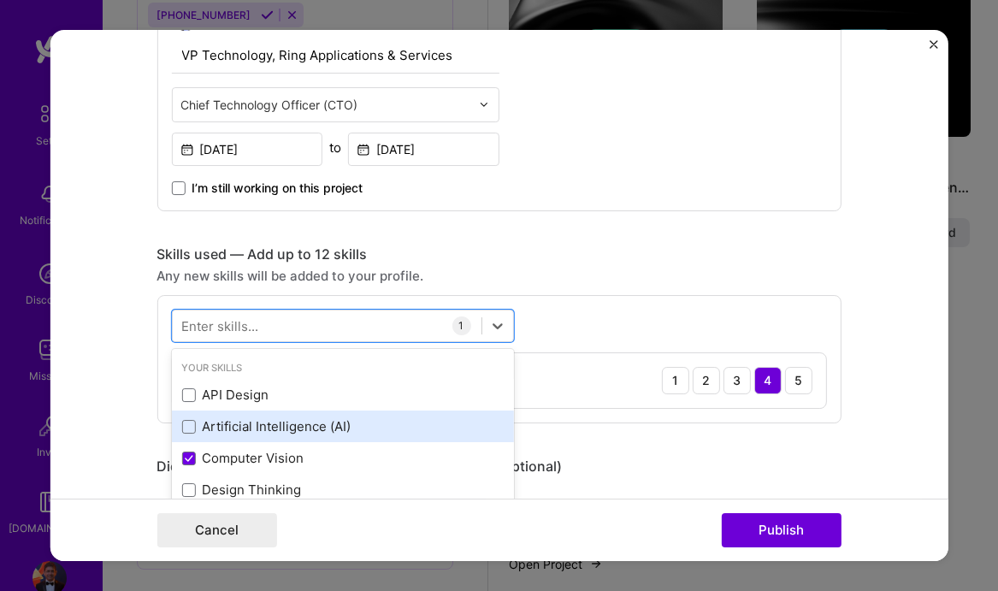
click at [338, 423] on div "Artificial Intelligence (AI)" at bounding box center [342, 426] width 322 height 18
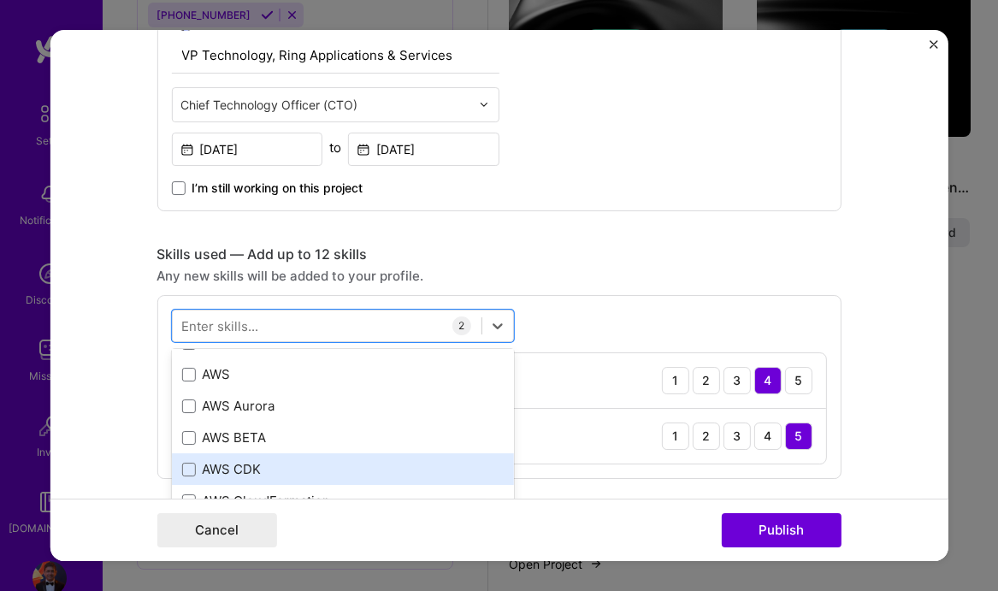
scroll to position [460, 0]
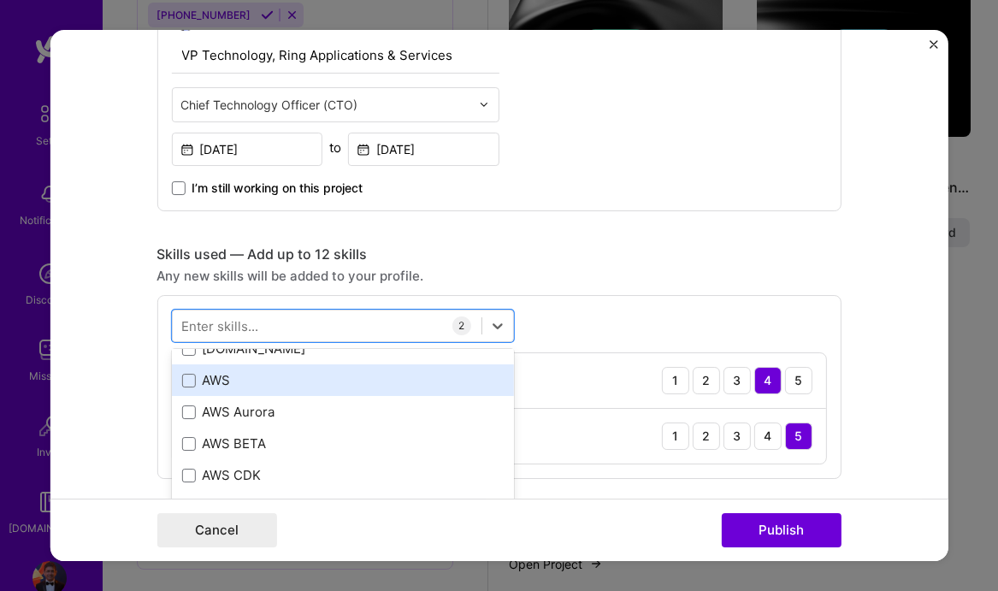
click at [352, 380] on div "AWS" at bounding box center [342, 380] width 322 height 18
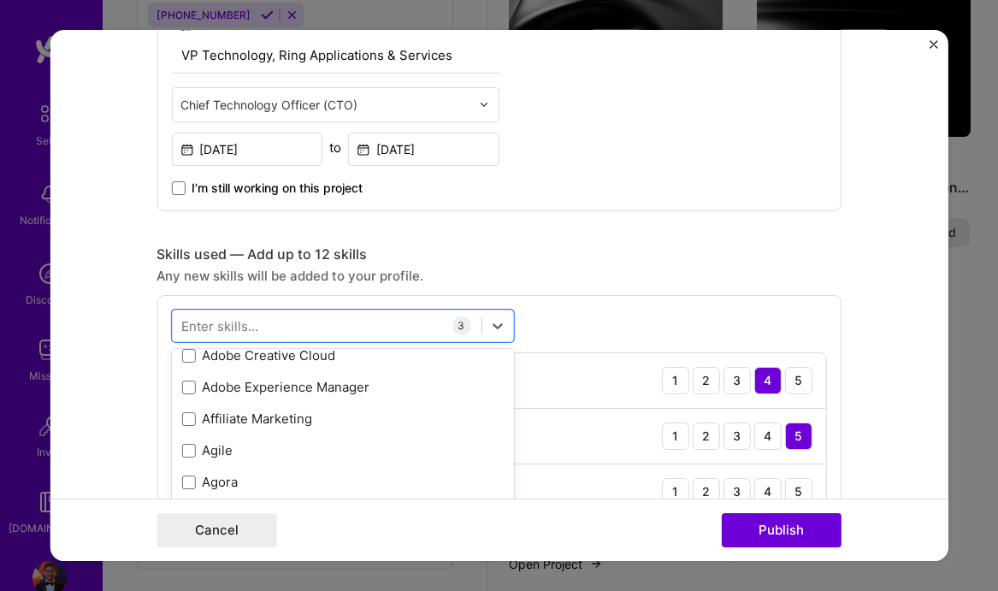
scroll to position [789, 0]
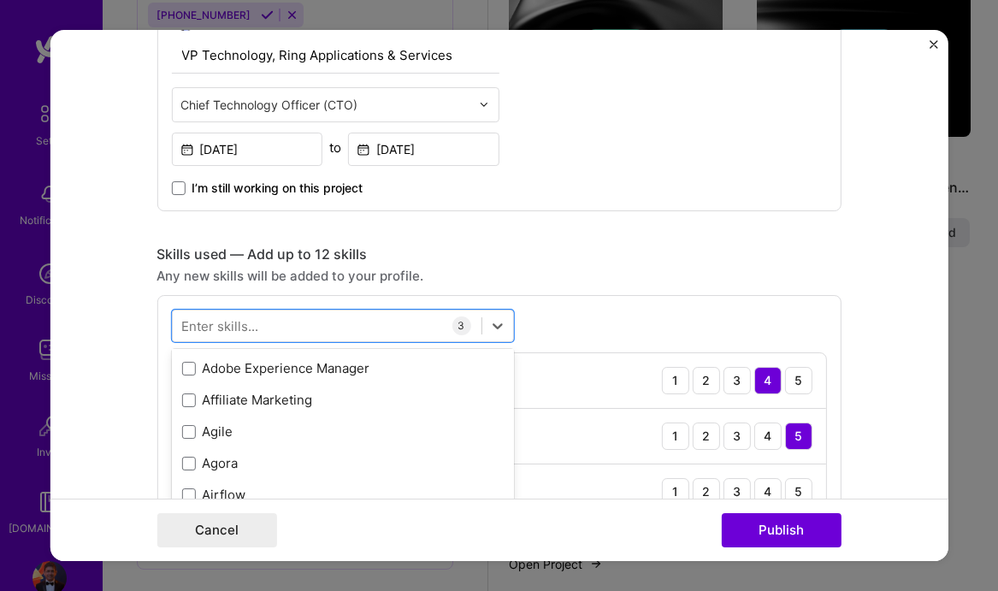
click at [593, 160] on div "VP Technology, Ring Applications & Services Chief Technology Officer (CTO) [DAT…" at bounding box center [499, 100] width 684 height 222
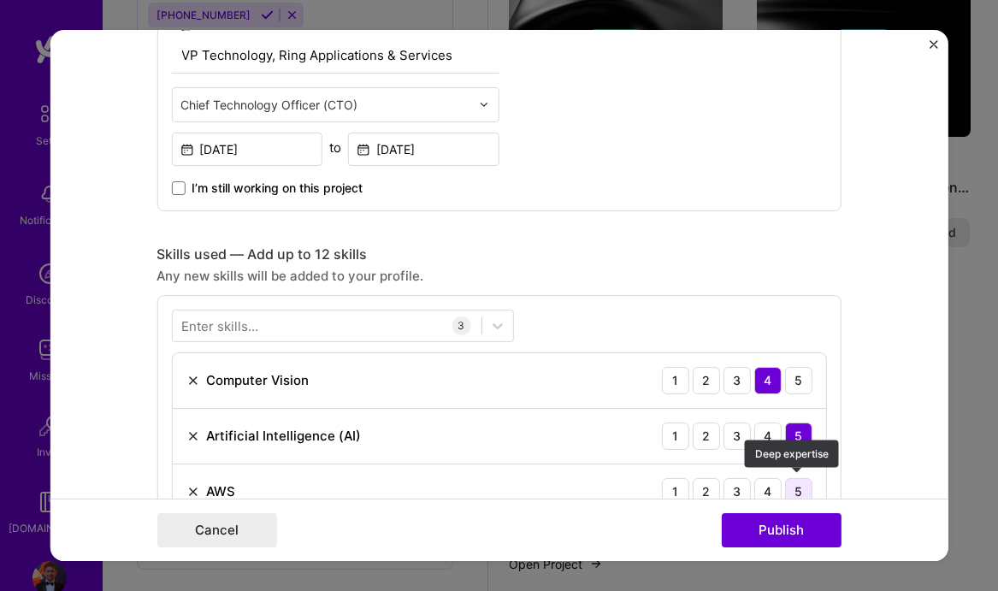
click at [801, 489] on div "5" at bounding box center [797, 491] width 27 height 27
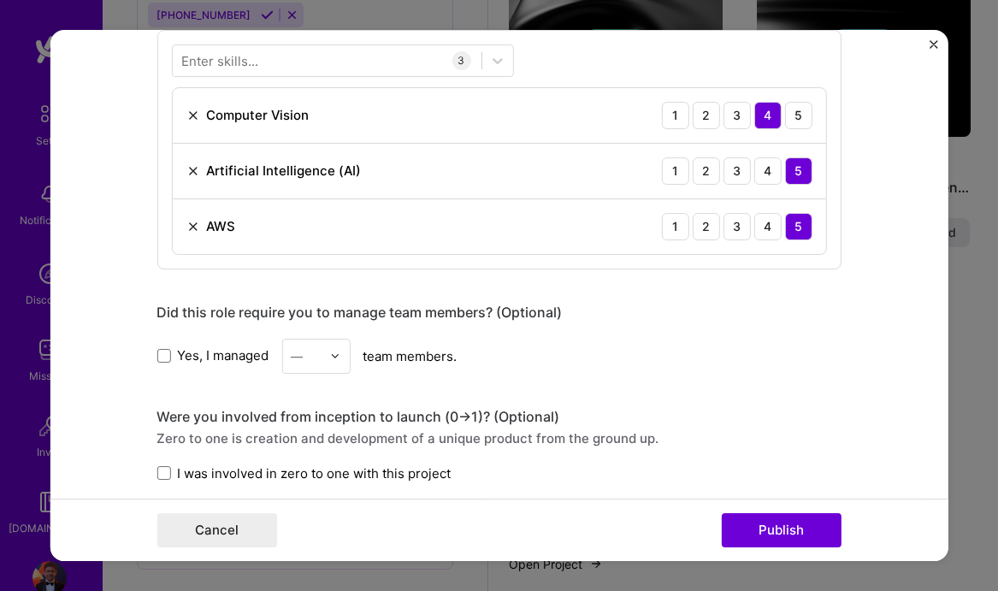
scroll to position [910, 0]
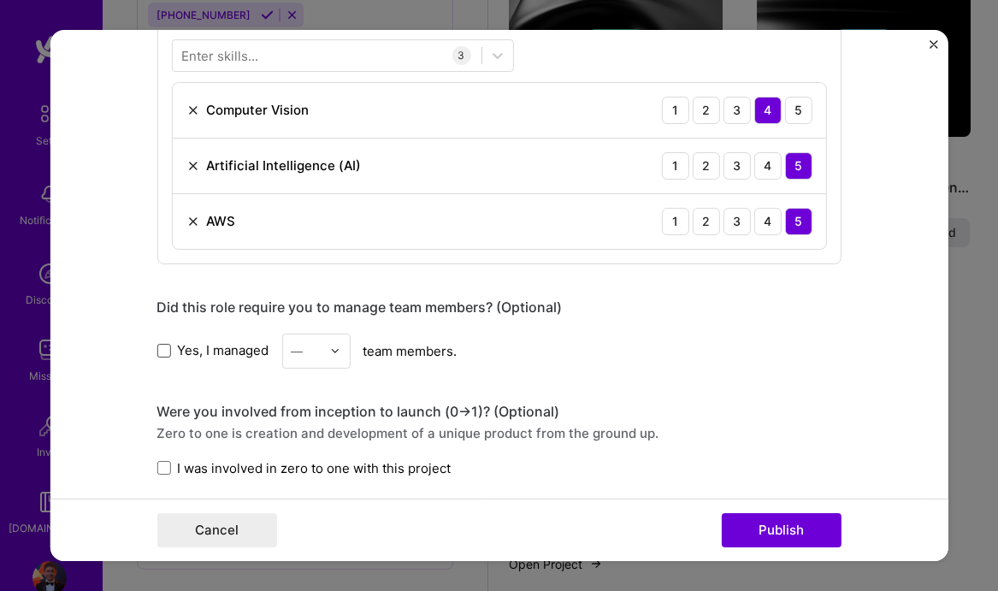
click at [163, 346] on span at bounding box center [164, 351] width 14 height 14
click at [0, 0] on input "Yes, I managed" at bounding box center [0, 0] width 0 height 0
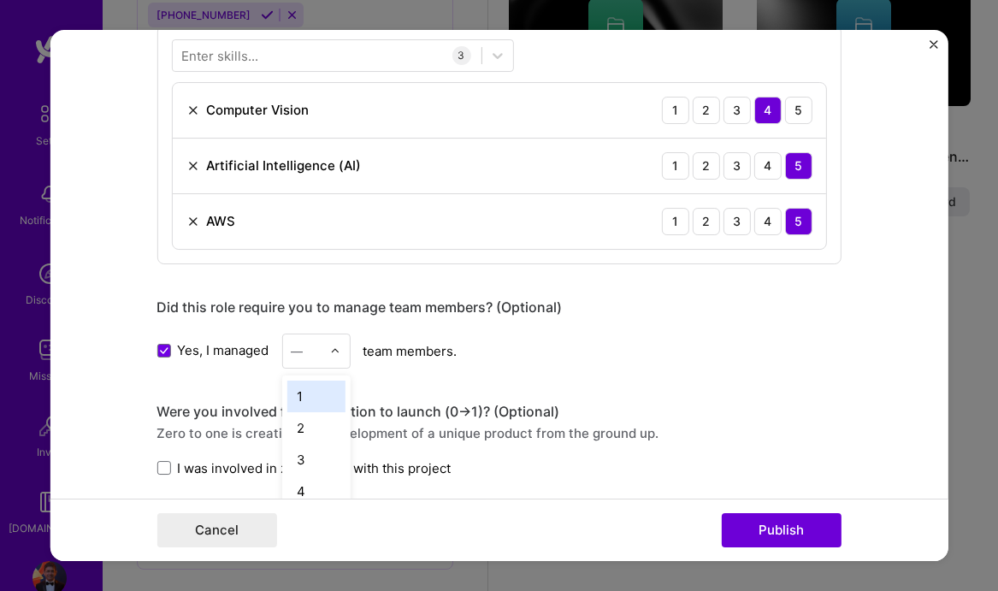
click at [333, 348] on img at bounding box center [334, 351] width 10 height 10
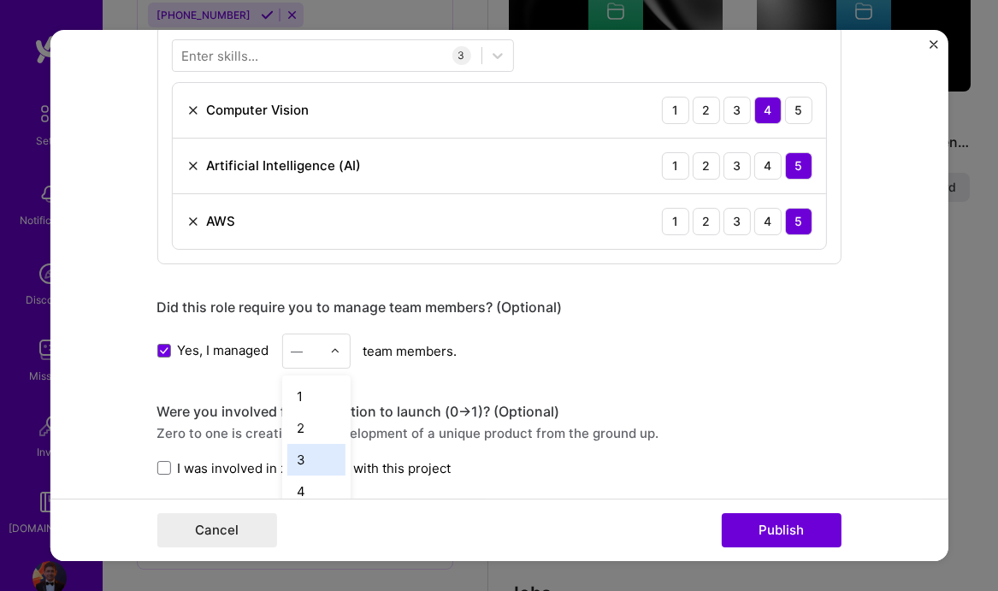
scroll to position [545, 0]
click at [410, 352] on div "Yes, I managed — team members." at bounding box center [499, 351] width 684 height 35
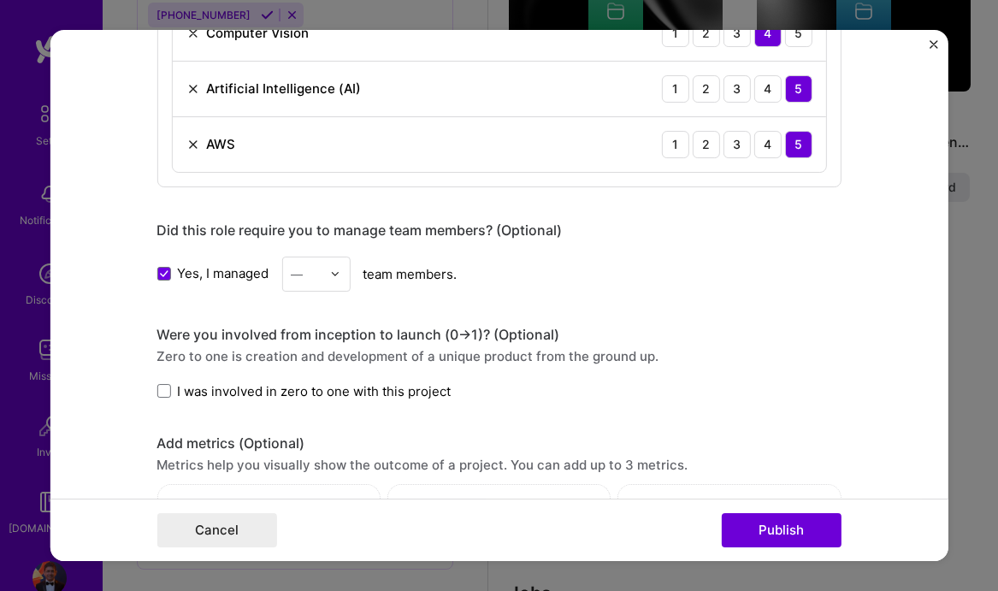
scroll to position [990, 0]
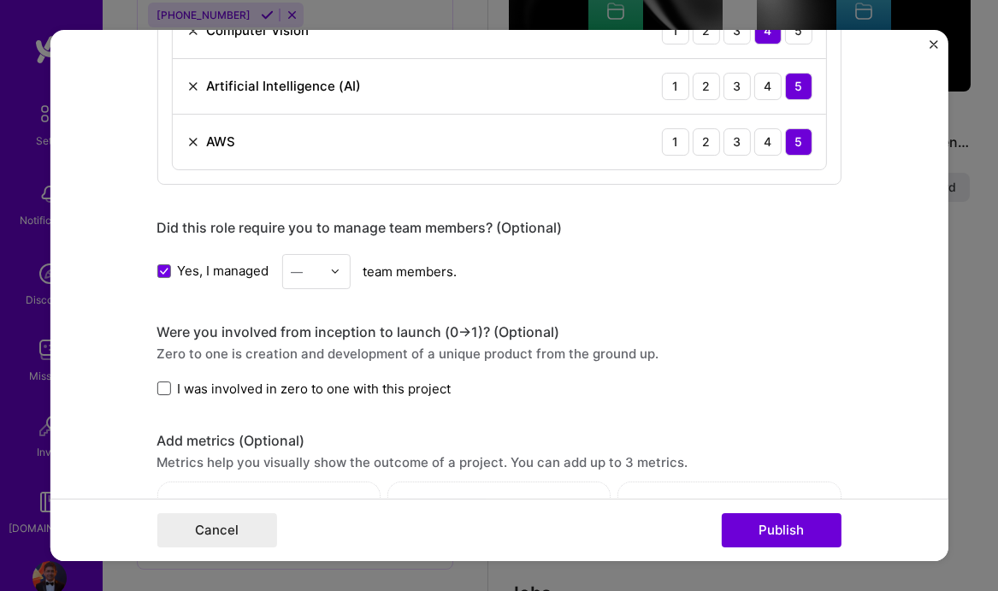
click at [157, 387] on span at bounding box center [164, 389] width 14 height 14
click at [0, 0] on input "I was involved in zero to one with this project" at bounding box center [0, 0] width 0 height 0
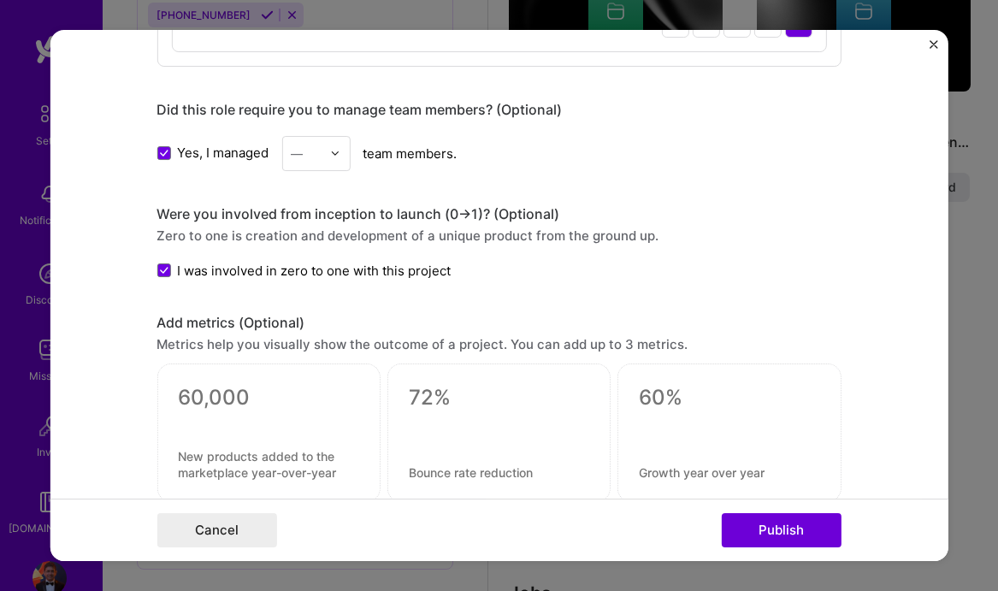
scroll to position [1083, 0]
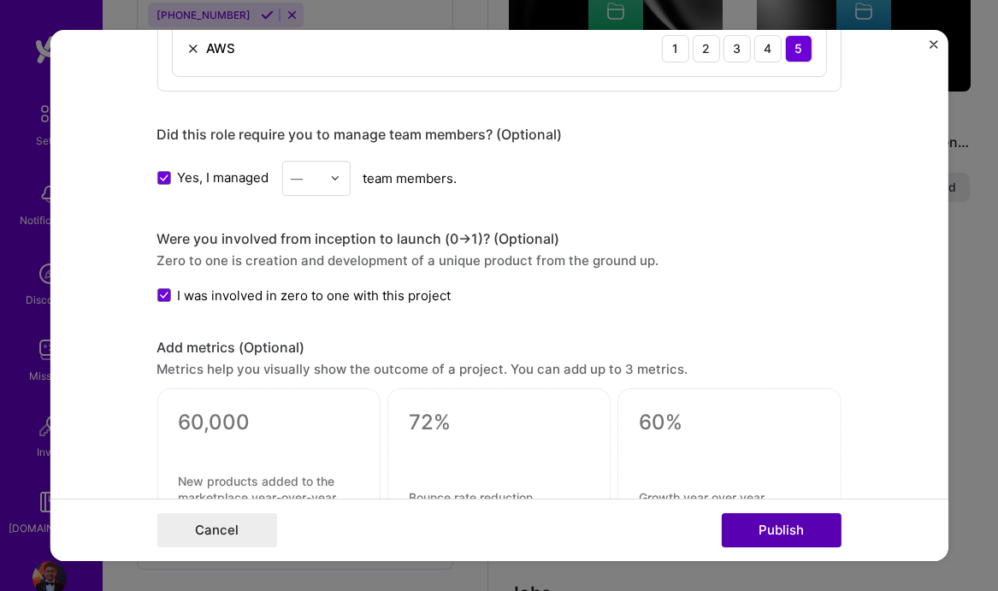
click at [760, 525] on button "Publish" at bounding box center [781, 530] width 120 height 34
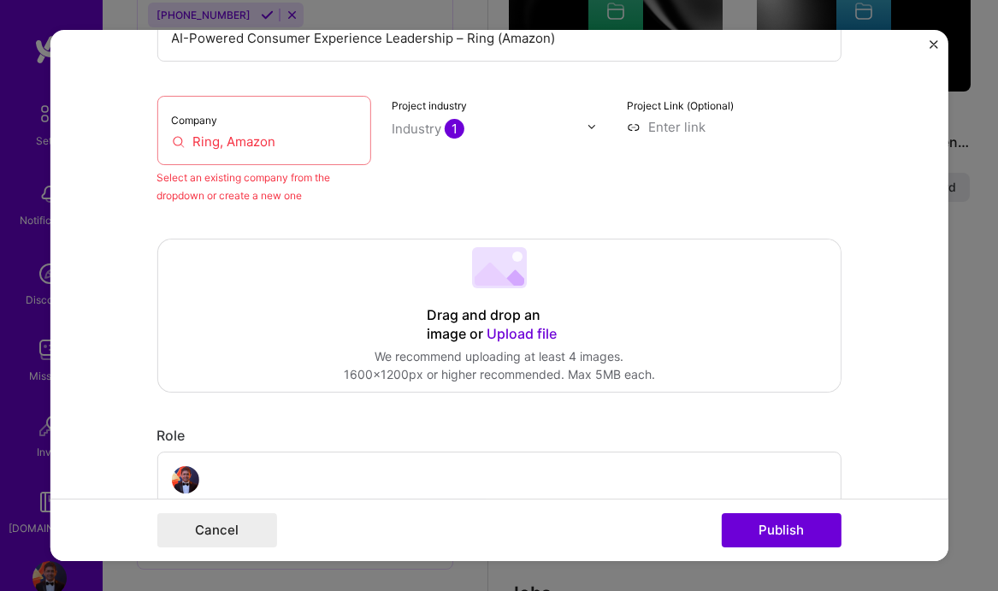
scroll to position [112, 0]
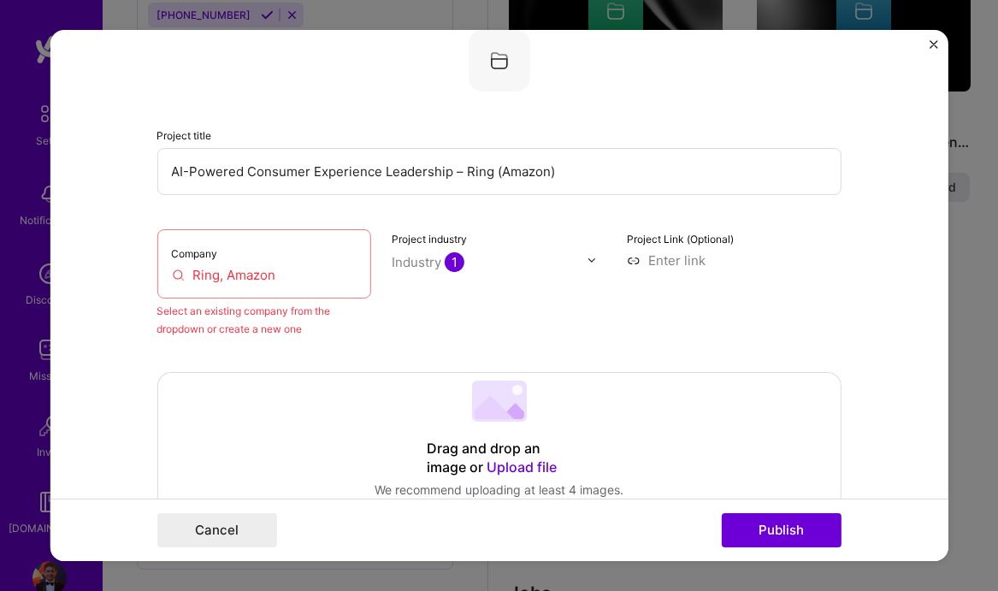
type input "Ring,"
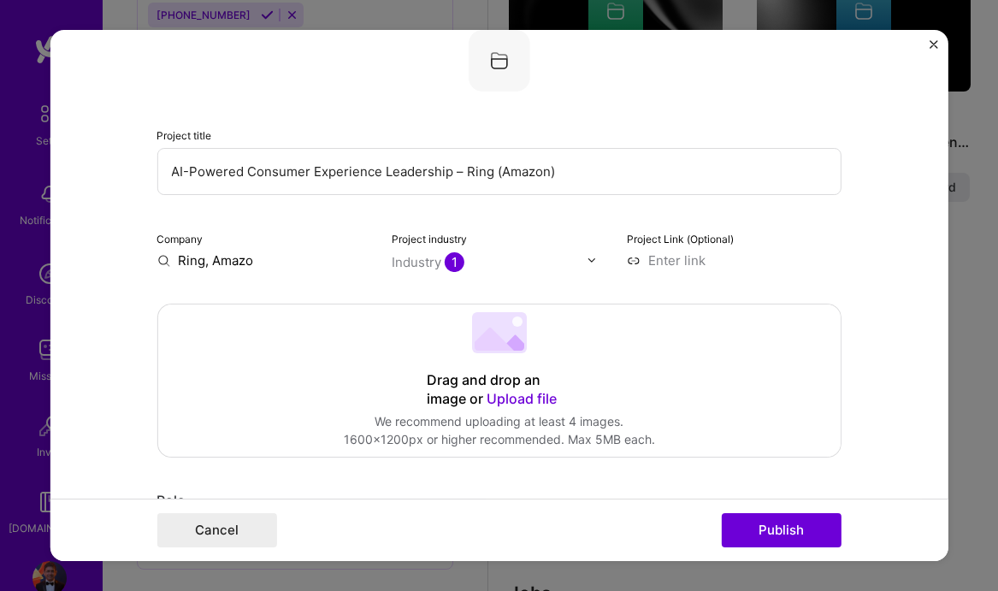
type input "Ring, Amazon"
click at [305, 298] on div "Ring, Amazon" at bounding box center [301, 300] width 98 height 30
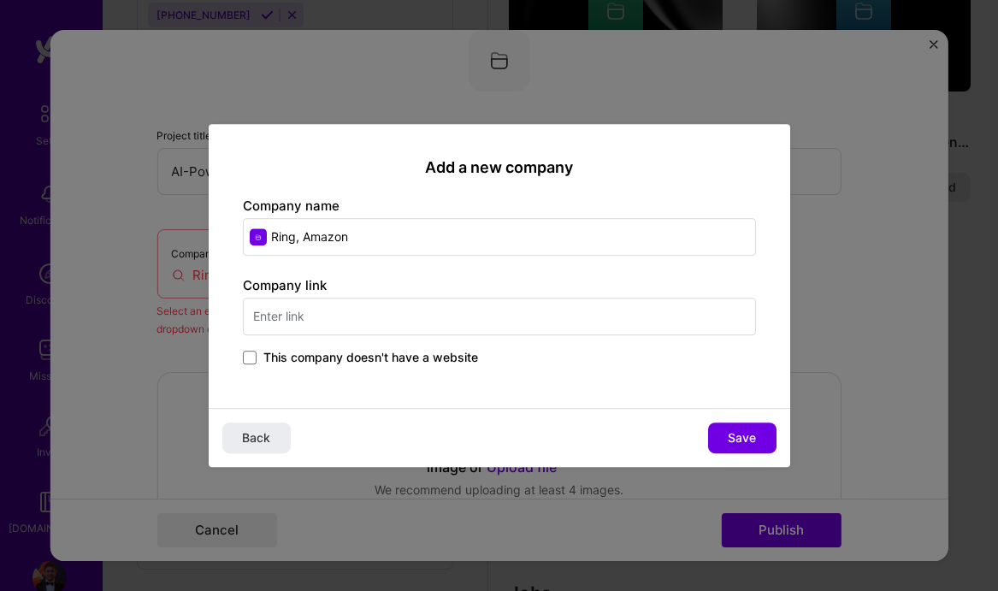
click at [416, 314] on input "text" at bounding box center [499, 317] width 513 height 38
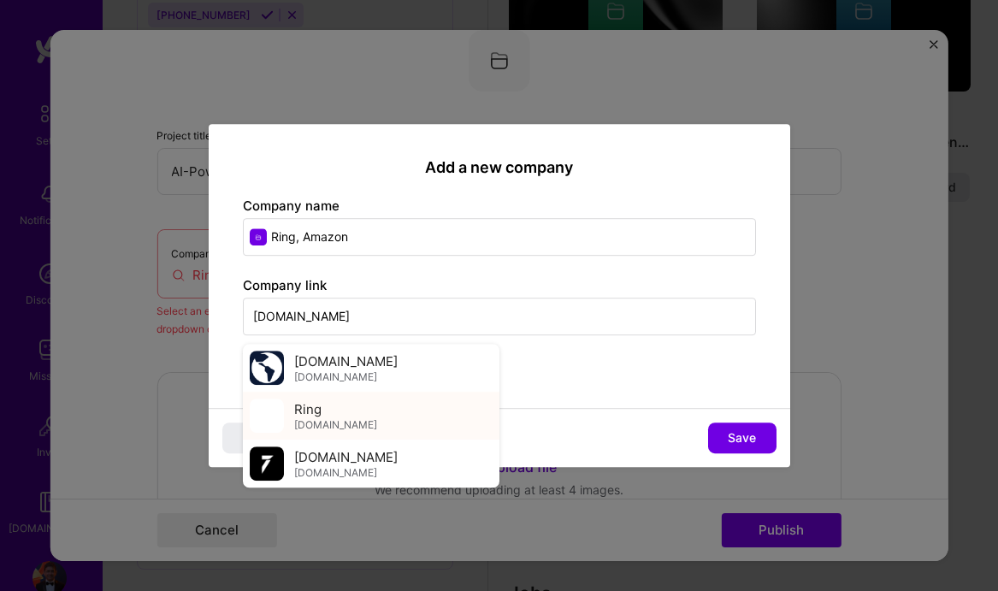
type input "[DOMAIN_NAME]"
click at [348, 416] on div "Ring [DOMAIN_NAME]" at bounding box center [371, 416] width 257 height 48
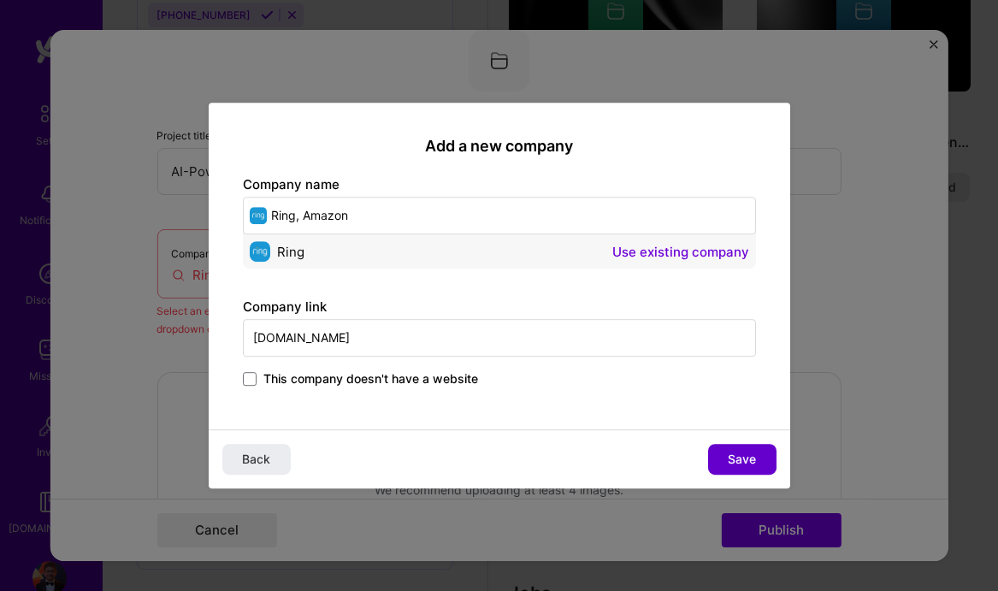
click at [729, 458] on span "Save" at bounding box center [742, 459] width 28 height 17
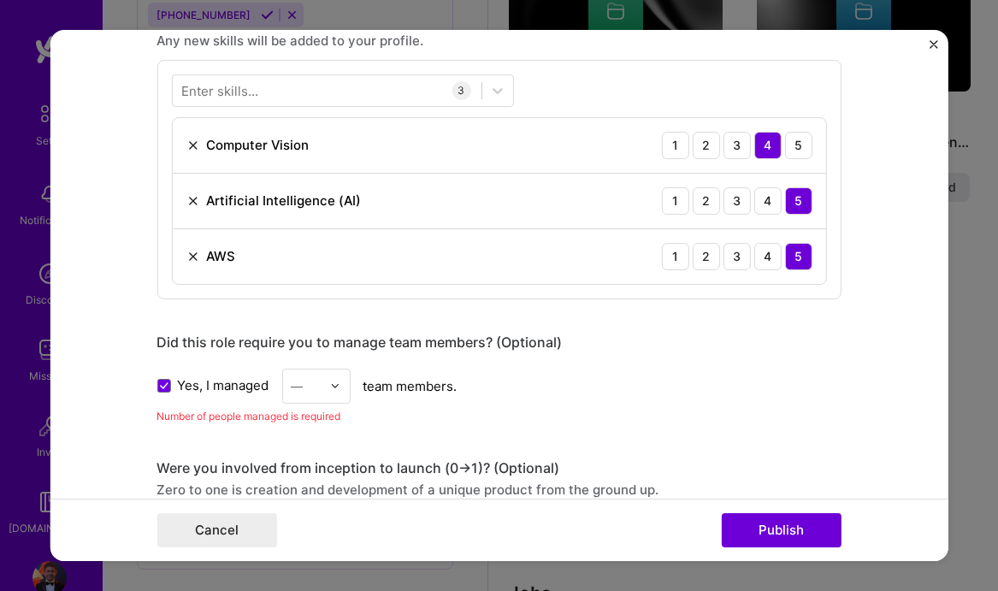
scroll to position [900, 0]
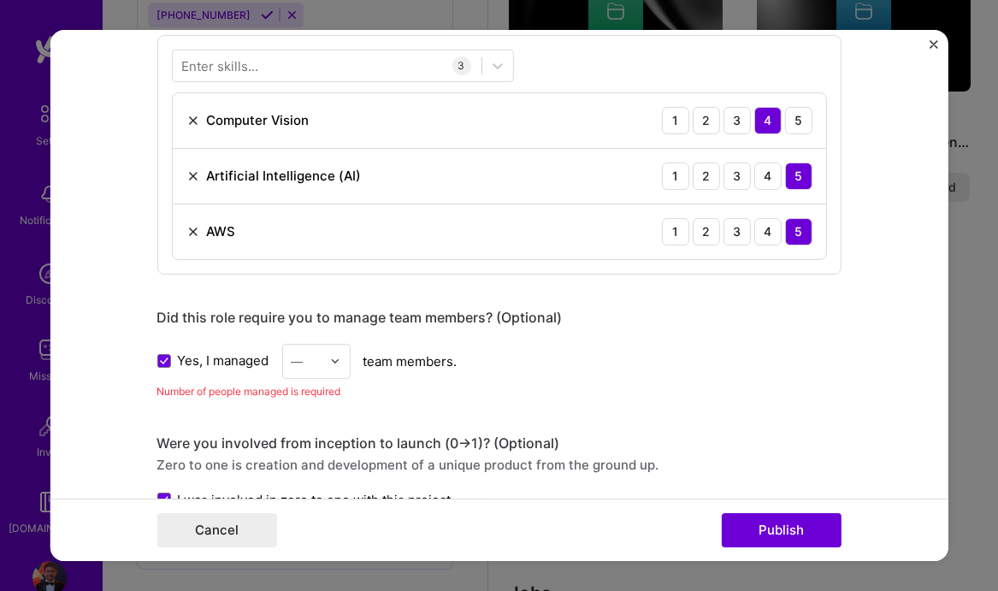
click at [338, 364] on img at bounding box center [334, 361] width 10 height 10
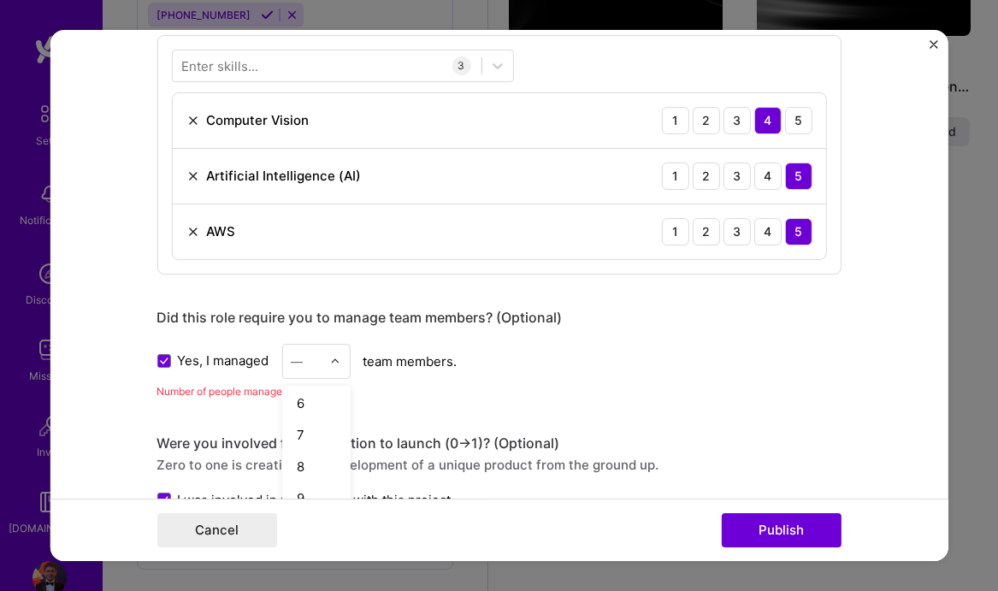
scroll to position [545, 0]
click at [323, 494] on div "21" at bounding box center [316, 495] width 58 height 32
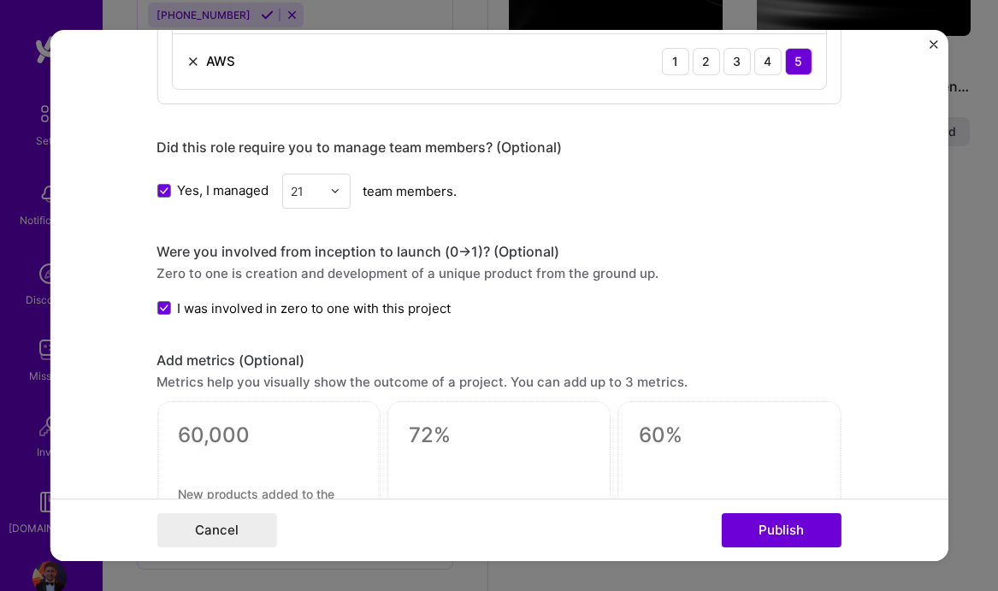
scroll to position [1071, 0]
click at [751, 523] on button "Publish" at bounding box center [781, 530] width 120 height 34
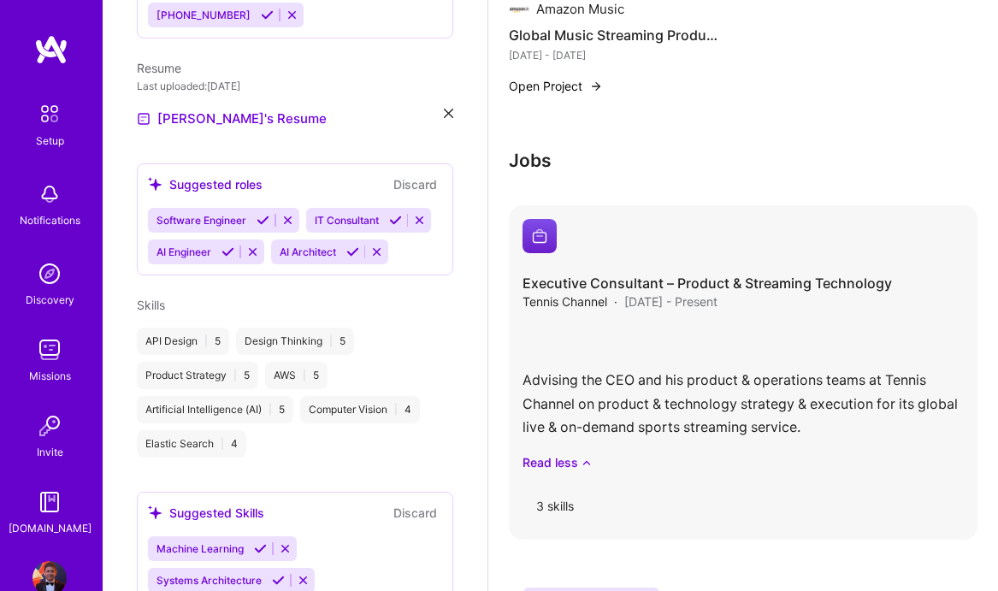
scroll to position [1697, 0]
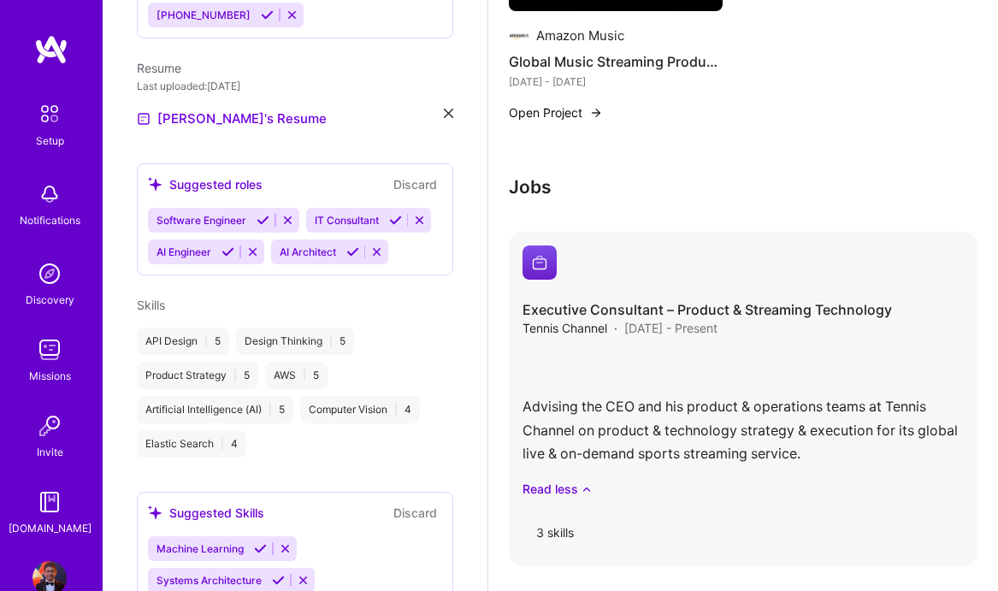
click at [635, 384] on div "Advising the CEO and his product & operations teams at Tennis Channel on produc…" at bounding box center [743, 424] width 441 height 147
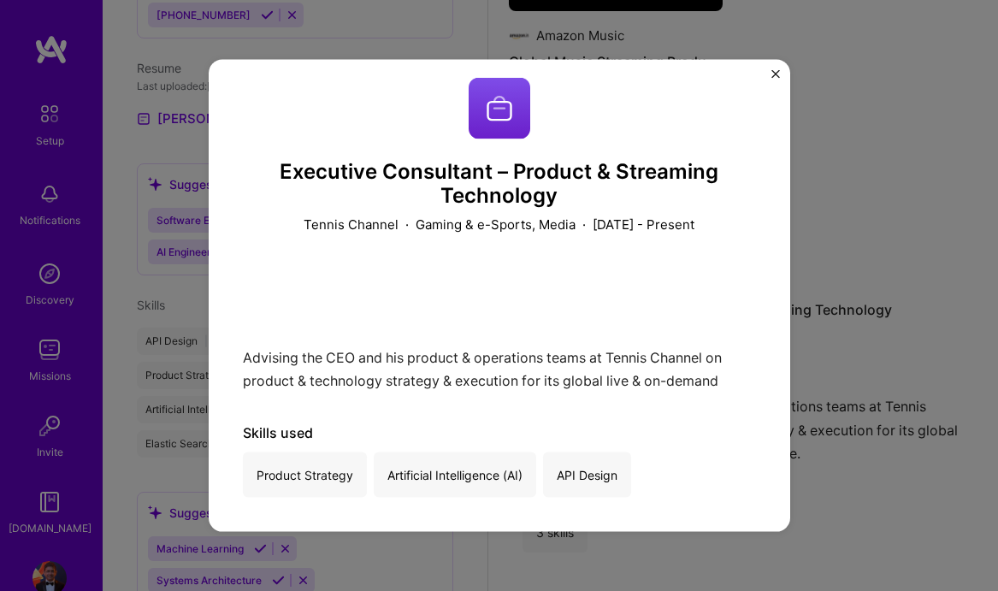
scroll to position [15, 0]
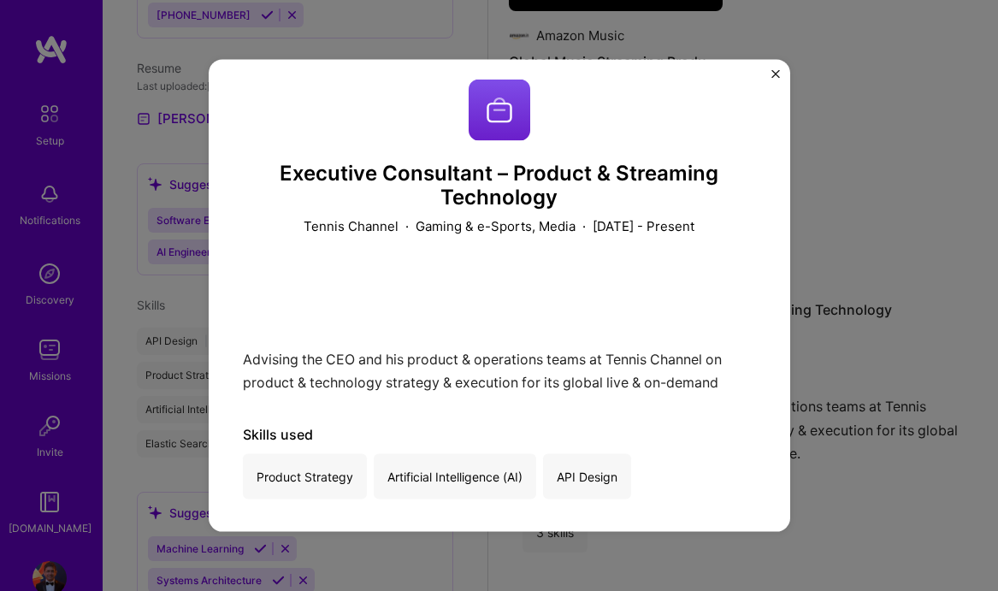
click at [773, 73] on img "Close" at bounding box center [776, 73] width 9 height 9
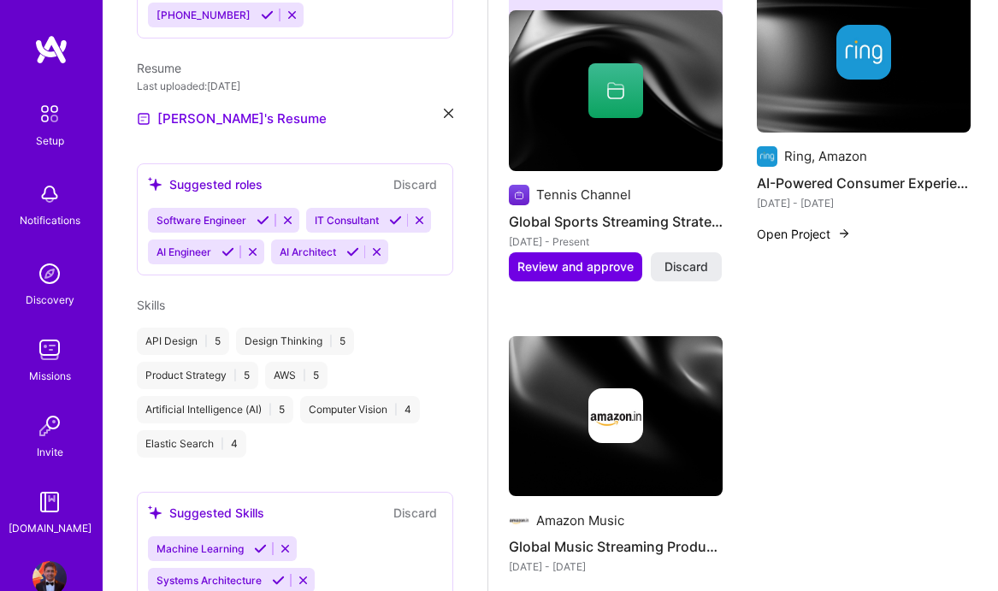
scroll to position [1176, 0]
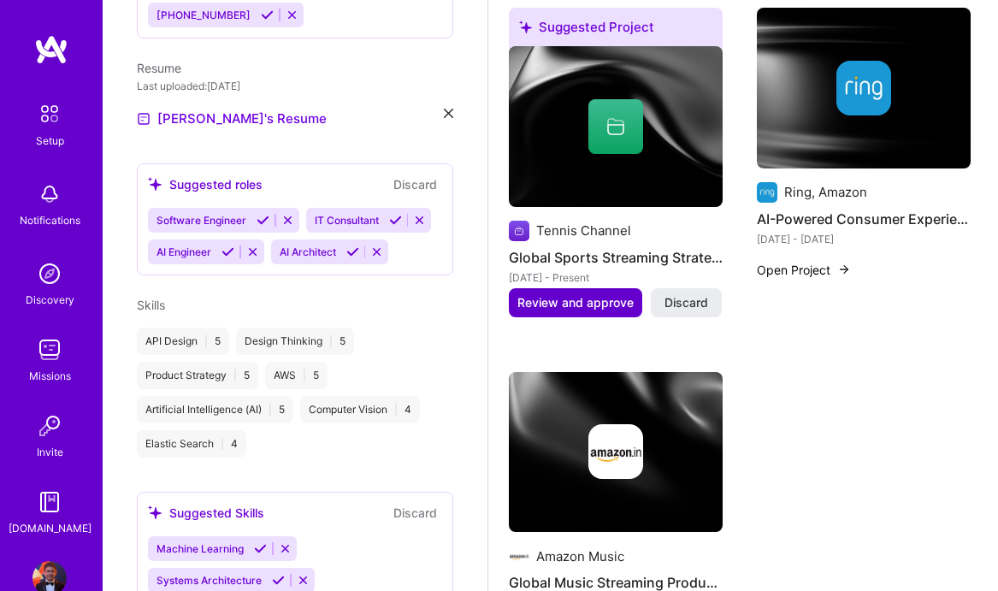
click at [592, 294] on span "Review and approve" at bounding box center [576, 302] width 116 height 17
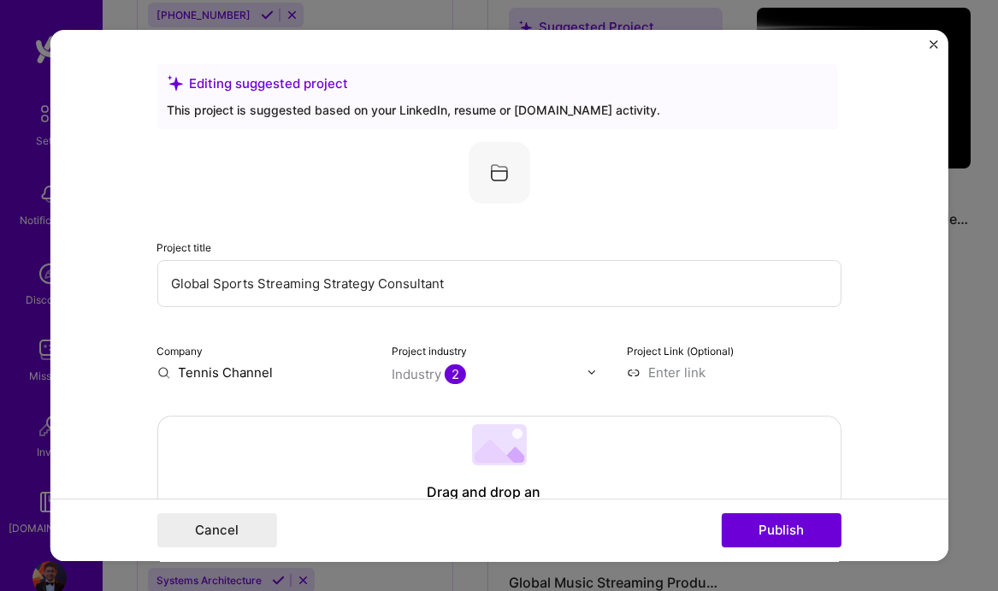
scroll to position [2, 0]
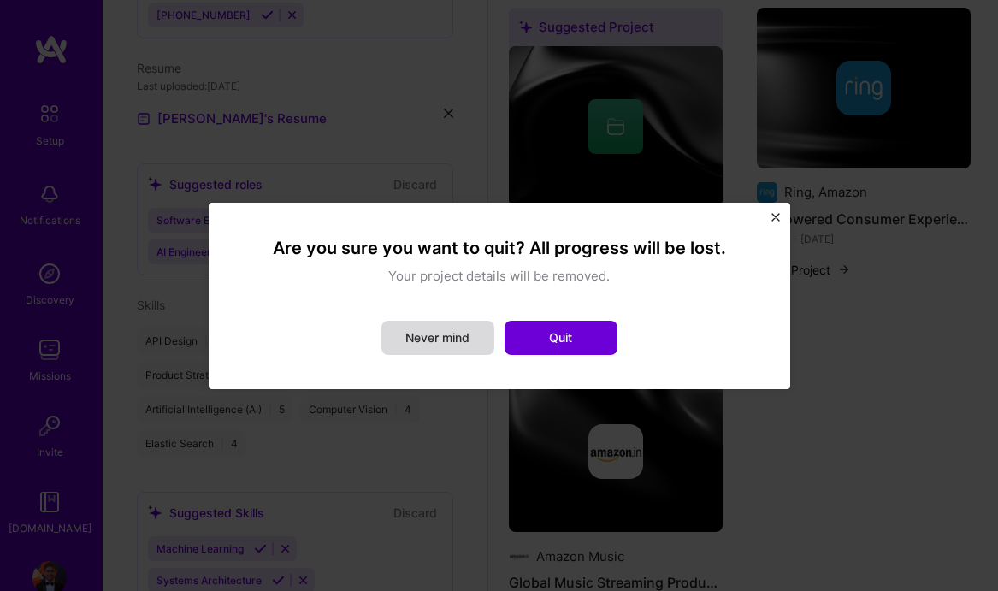
click at [466, 346] on button "Never mind" at bounding box center [438, 338] width 113 height 34
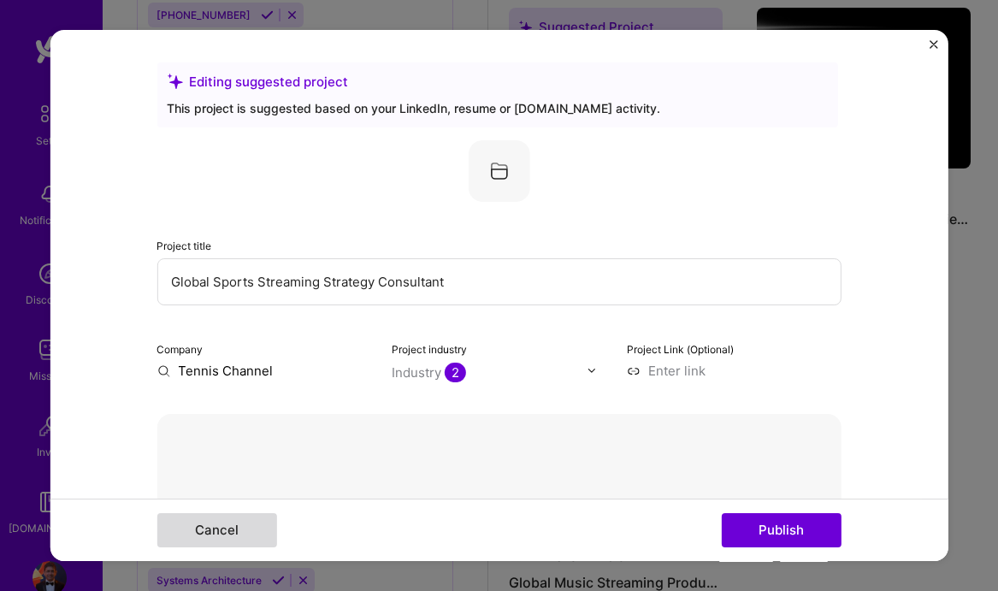
click at [240, 525] on button "Cancel" at bounding box center [217, 530] width 120 height 34
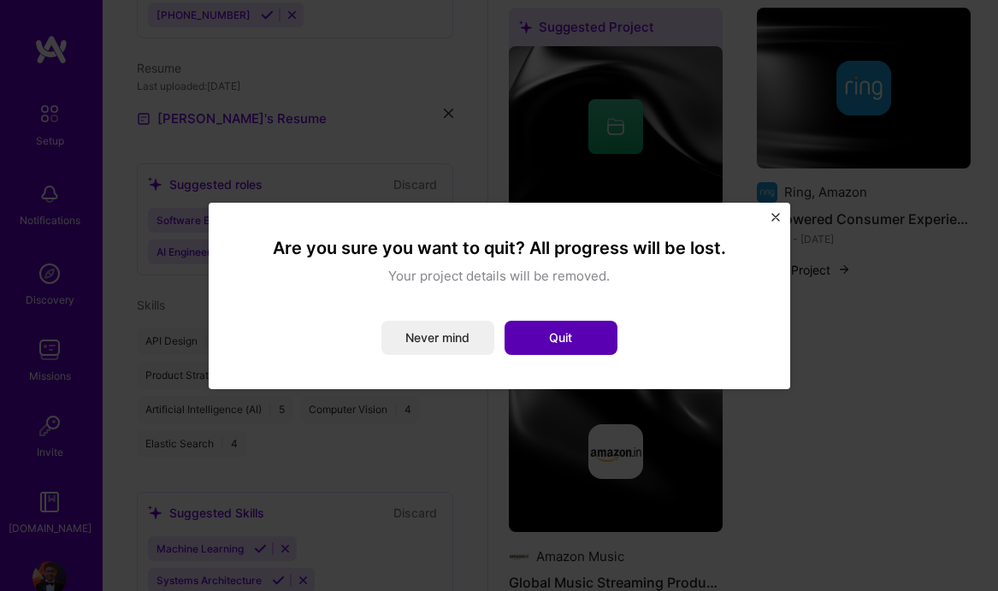
click at [577, 343] on button "Quit" at bounding box center [561, 338] width 113 height 34
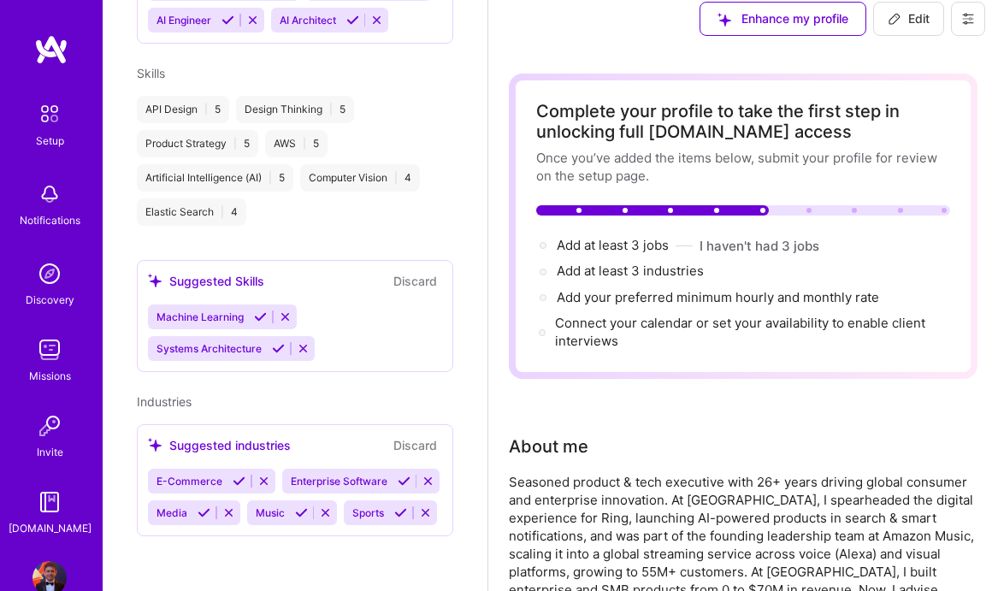
scroll to position [784, 0]
